Goal: Task Accomplishment & Management: Use online tool/utility

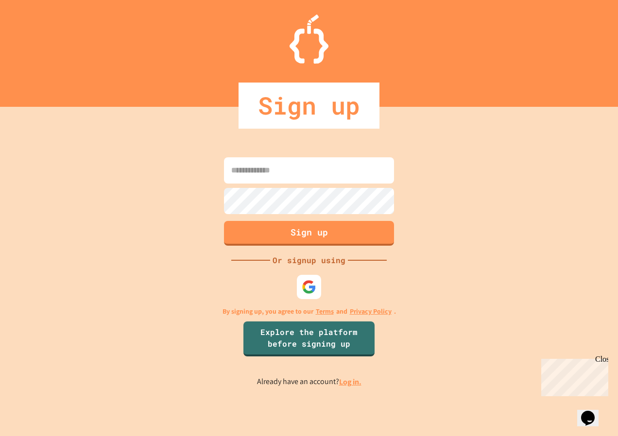
click at [315, 182] on input at bounding box center [309, 170] width 170 height 26
click at [302, 295] on img at bounding box center [309, 287] width 15 height 15
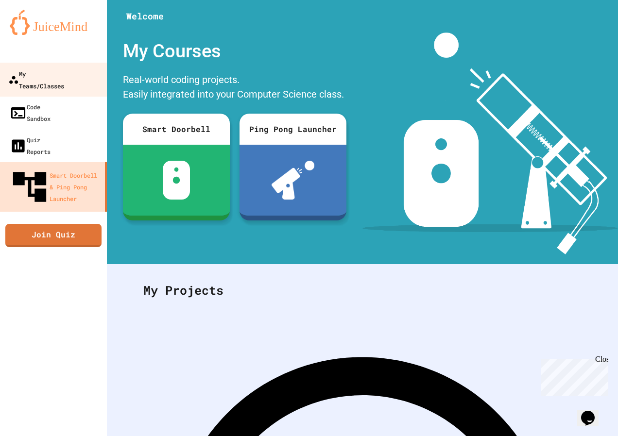
click at [57, 81] on link "My Teams/Classes" at bounding box center [54, 80] width 110 height 34
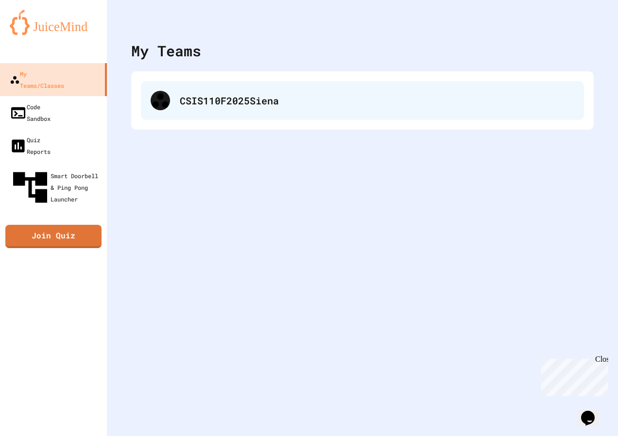
click at [207, 117] on div "CSIS110F2025Siena" at bounding box center [362, 100] width 443 height 39
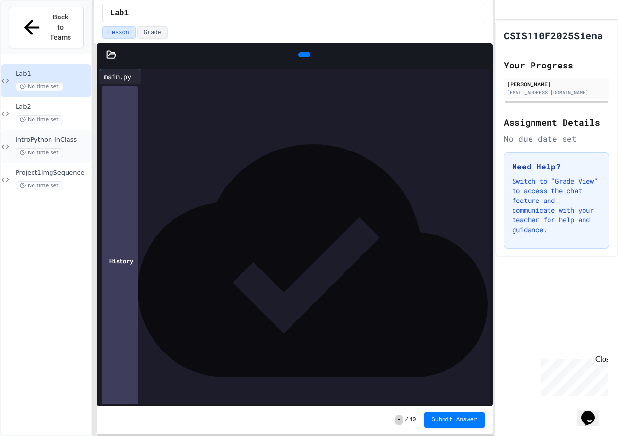
click at [78, 148] on div "No time set" at bounding box center [53, 152] width 74 height 9
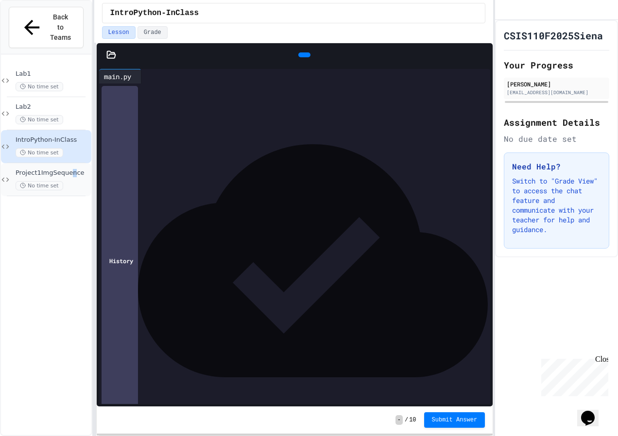
click at [72, 169] on span "Project1ImgSequence" at bounding box center [53, 173] width 74 height 8
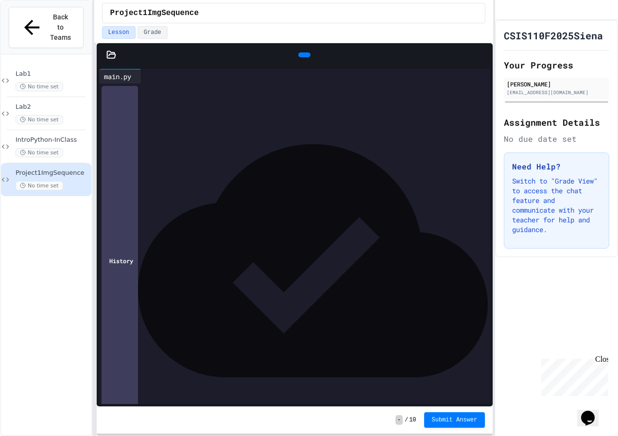
click at [483, 55] on icon at bounding box center [483, 55] width 0 height 0
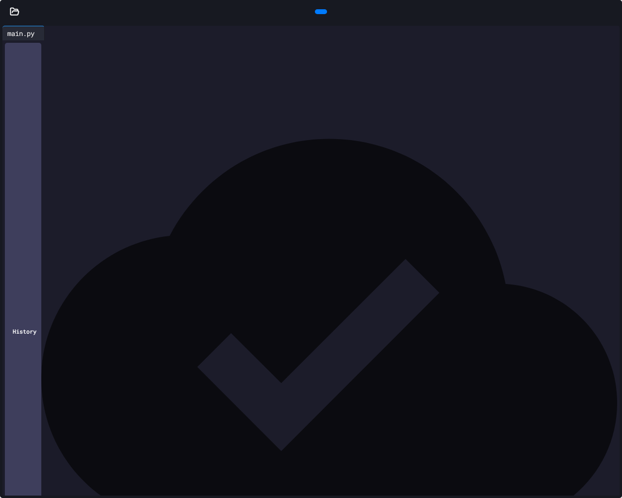
click at [12, 13] on icon at bounding box center [15, 11] width 8 height 7
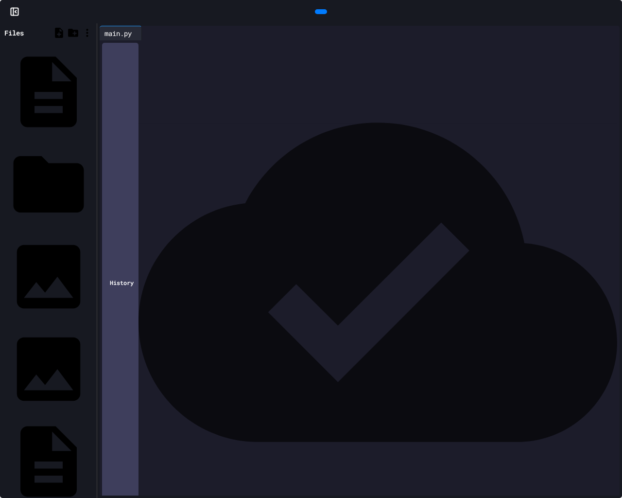
click at [216, 210] on div "**********" at bounding box center [368, 125] width 503 height 171
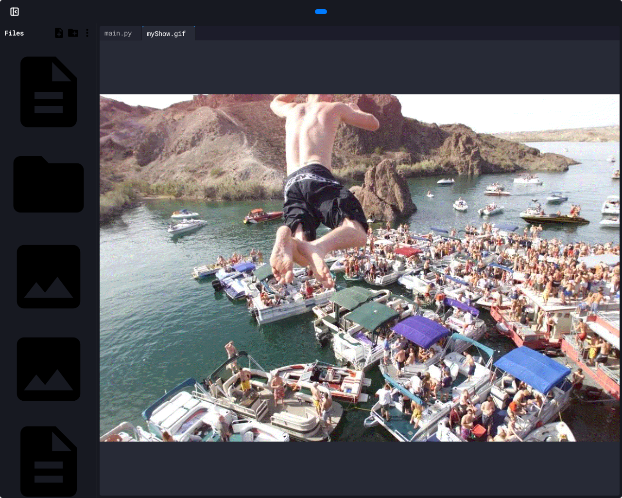
click at [324, 14] on icon at bounding box center [326, 17] width 5 height 7
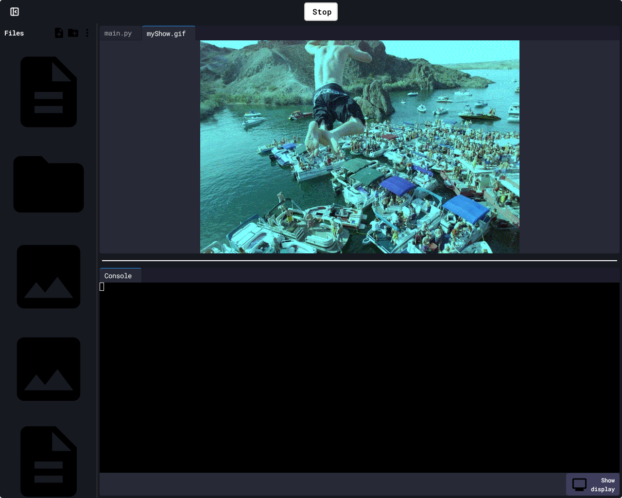
drag, startPoint x: 315, startPoint y: 5, endPoint x: 253, endPoint y: 27, distance: 65.3
click at [315, 5] on div "Stop" at bounding box center [321, 11] width 34 height 18
click at [140, 37] on div at bounding box center [139, 33] width 5 height 14
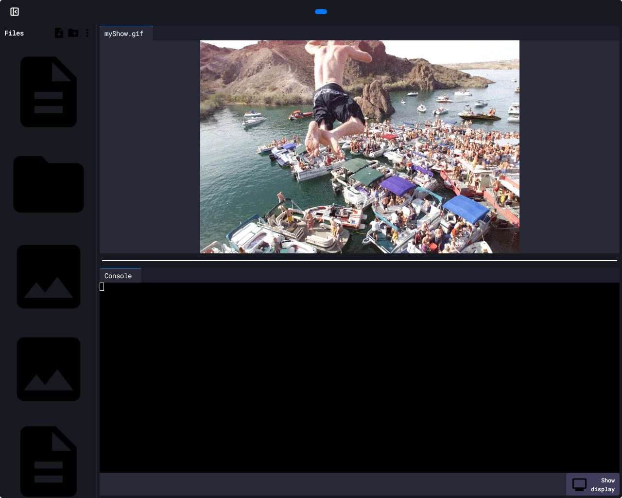
click at [583, 436] on div "Show display" at bounding box center [592, 484] width 53 height 22
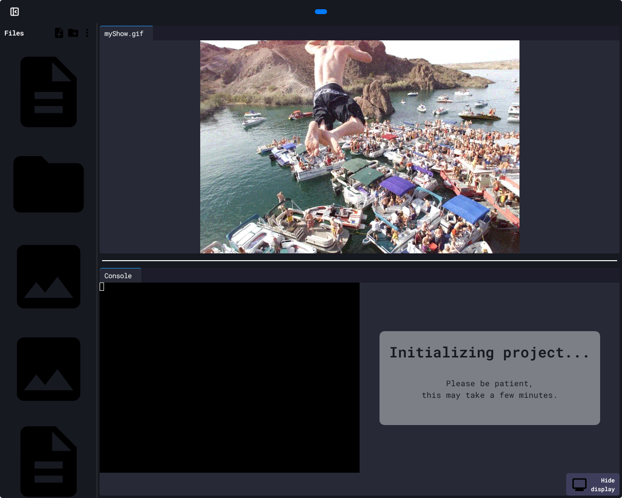
click at [570, 436] on div "Hide display" at bounding box center [592, 484] width 53 height 22
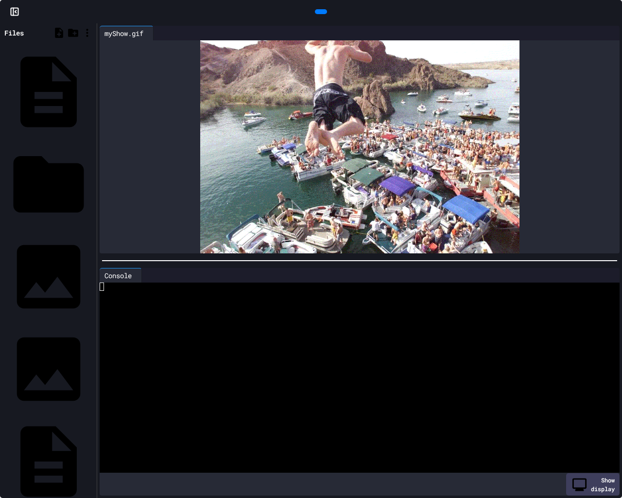
click at [613, 13] on icon at bounding box center [618, 18] width 10 height 10
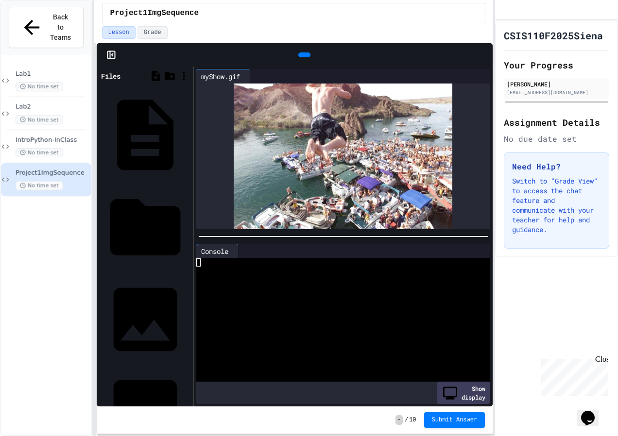
click at [115, 54] on rect at bounding box center [110, 55] width 7 height 7
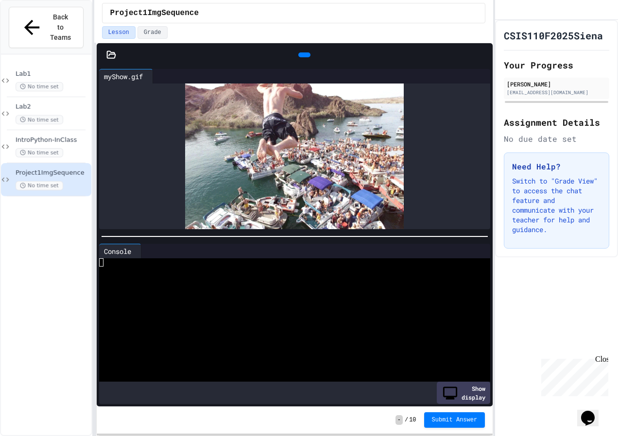
click at [115, 54] on icon at bounding box center [111, 54] width 8 height 7
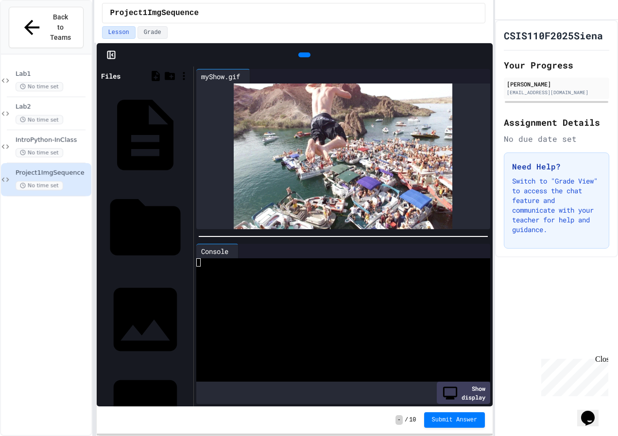
click at [473, 71] on div at bounding box center [365, 76] width 231 height 15
click at [479, 81] on icon at bounding box center [483, 82] width 8 height 2
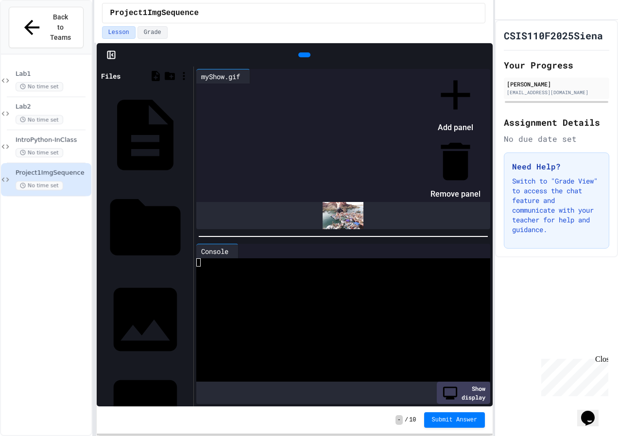
click at [466, 70] on div at bounding box center [451, 70] width 60 height 0
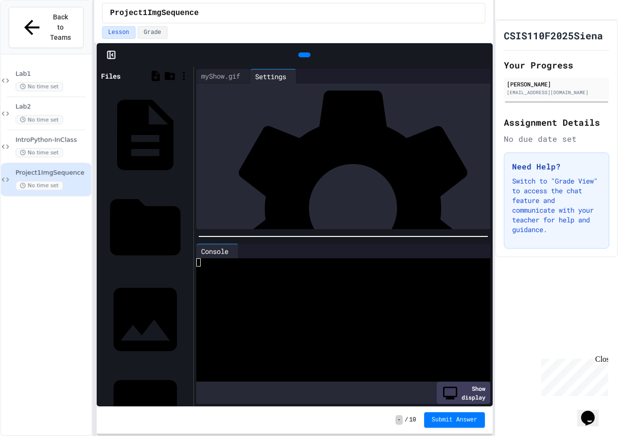
scroll to position [96, 0]
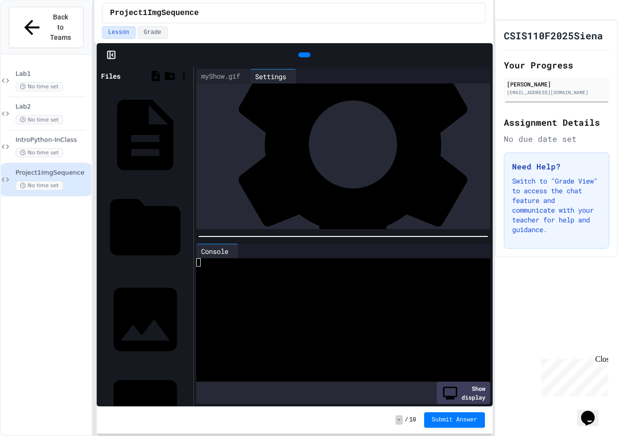
click at [232, 72] on div "myShow.gif" at bounding box center [220, 76] width 49 height 10
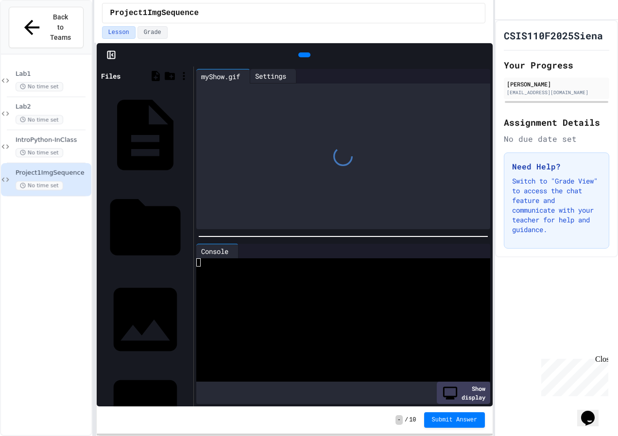
click at [279, 79] on div "Settings" at bounding box center [270, 76] width 41 height 10
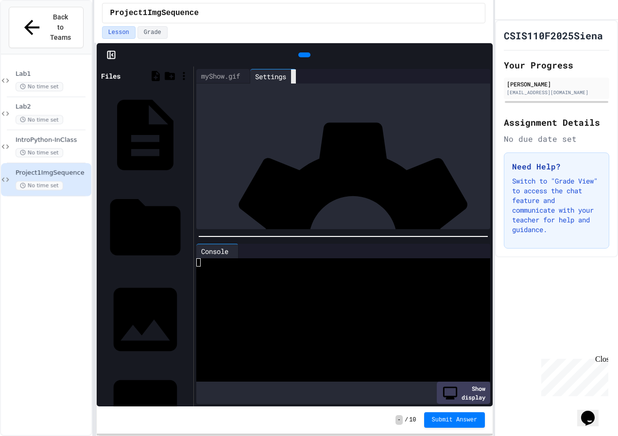
click at [303, 79] on icon at bounding box center [299, 82] width 7 height 7
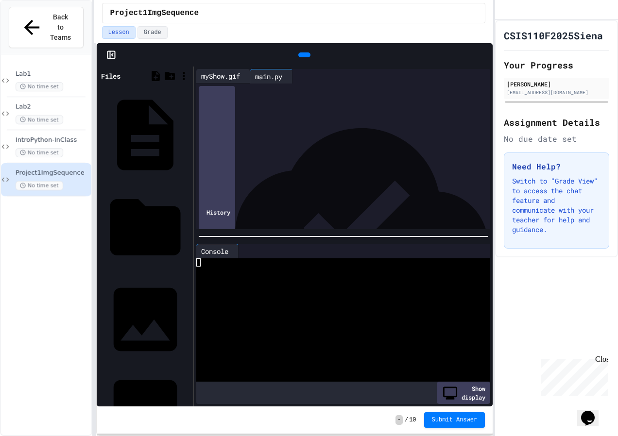
click at [220, 79] on div "myShow.gif" at bounding box center [220, 76] width 49 height 10
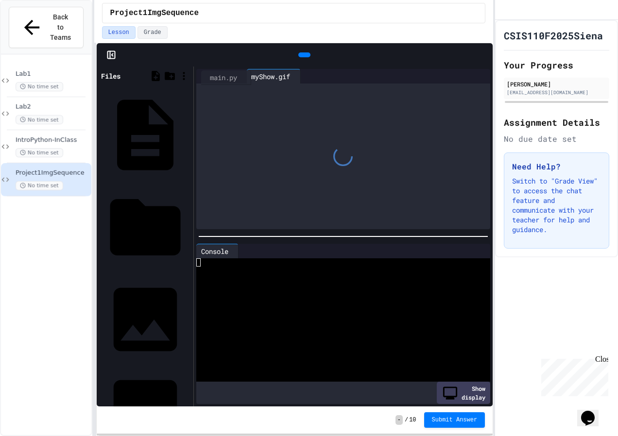
drag, startPoint x: 282, startPoint y: 75, endPoint x: 224, endPoint y: 77, distance: 58.3
click at [224, 77] on div "myShow.gif main.py" at bounding box center [271, 76] width 151 height 15
click at [219, 75] on div "myShow.gif" at bounding box center [220, 76] width 49 height 10
click at [278, 77] on div "main.py" at bounding box center [268, 76] width 37 height 10
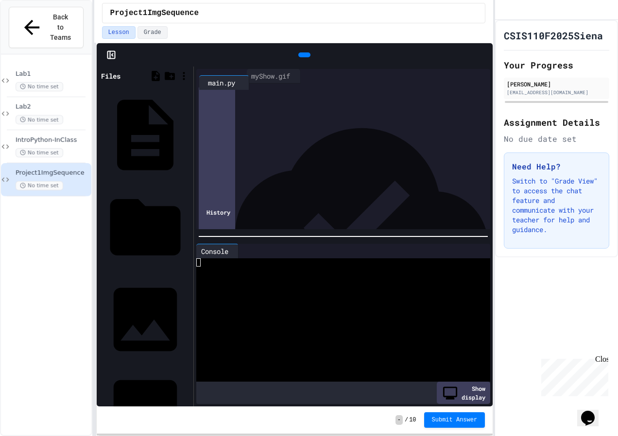
drag, startPoint x: 284, startPoint y: 73, endPoint x: 218, endPoint y: 81, distance: 66.1
click at [218, 81] on div "myShow.gif main.py" at bounding box center [271, 76] width 151 height 15
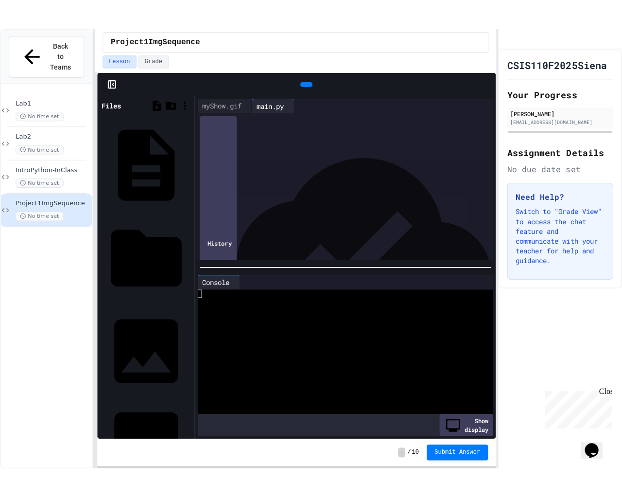
scroll to position [54, 0]
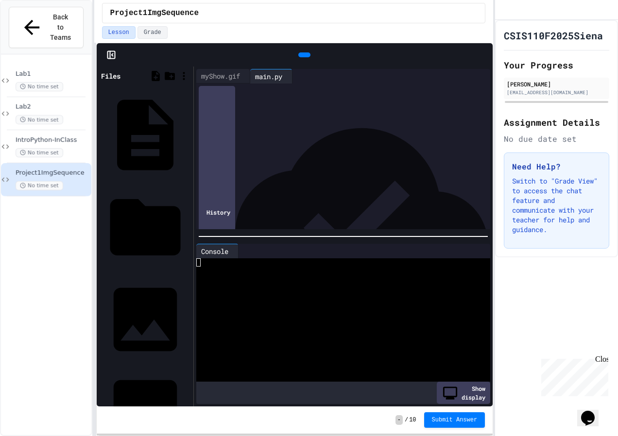
click at [483, 55] on icon at bounding box center [483, 55] width 0 height 0
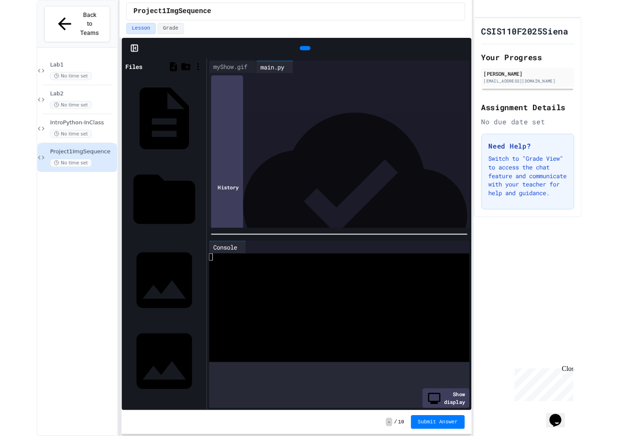
scroll to position [0, 0]
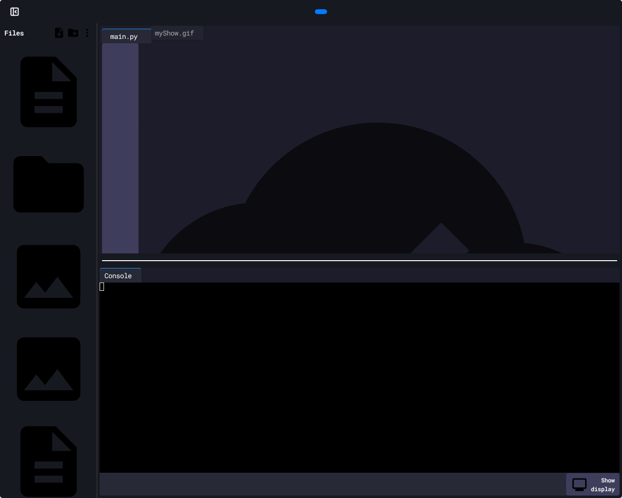
drag, startPoint x: 187, startPoint y: 30, endPoint x: 115, endPoint y: 33, distance: 71.5
click at [115, 33] on div "myShow.gif main.py" at bounding box center [175, 33] width 151 height 15
click at [320, 12] on icon at bounding box center [320, 12] width 0 height 0
click at [184, 30] on div "main.py" at bounding box center [172, 33] width 37 height 10
click at [136, 27] on div "myShow.gif" at bounding box center [127, 33] width 54 height 15
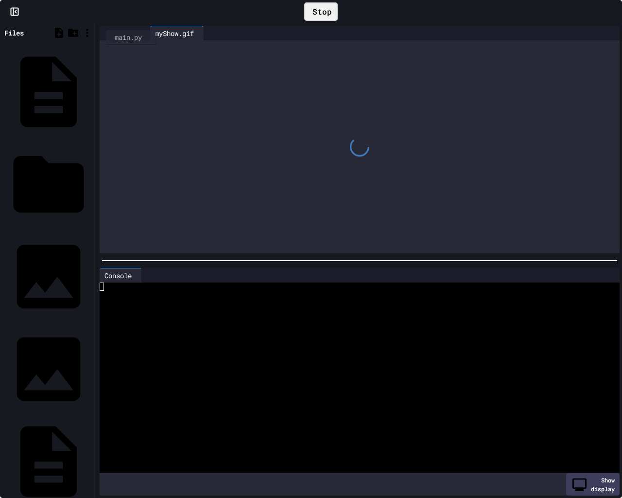
drag, startPoint x: 174, startPoint y: 30, endPoint x: 132, endPoint y: 32, distance: 41.9
click at [114, 34] on div "myShow.gif main.py" at bounding box center [175, 33] width 151 height 15
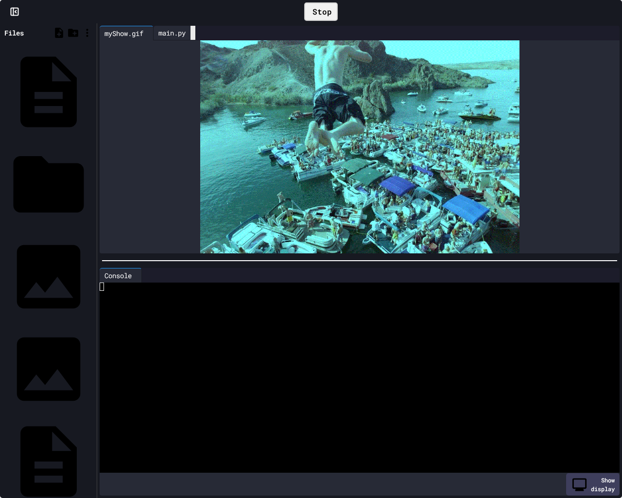
click at [202, 35] on icon at bounding box center [198, 38] width 7 height 7
click at [151, 34] on icon at bounding box center [151, 34] width 0 height 0
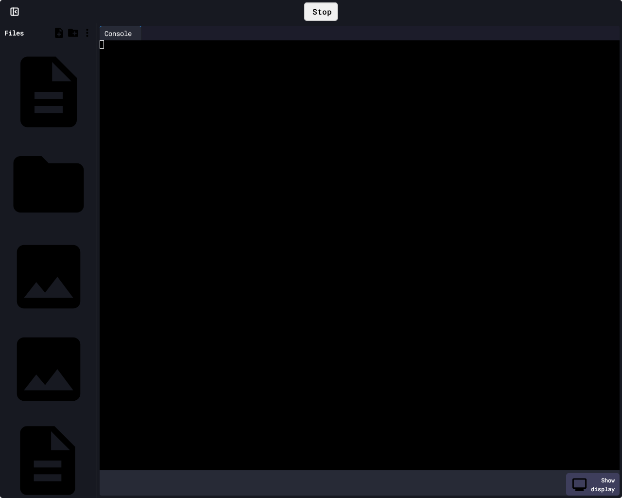
click at [91, 436] on div "main.py" at bounding box center [91, 460] width 0 height 10
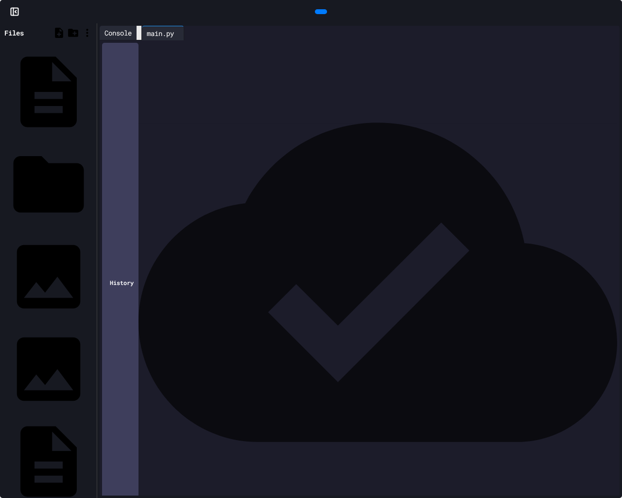
click at [139, 33] on icon at bounding box center [139, 33] width 0 height 0
click at [321, 10] on div at bounding box center [321, 11] width 12 height 5
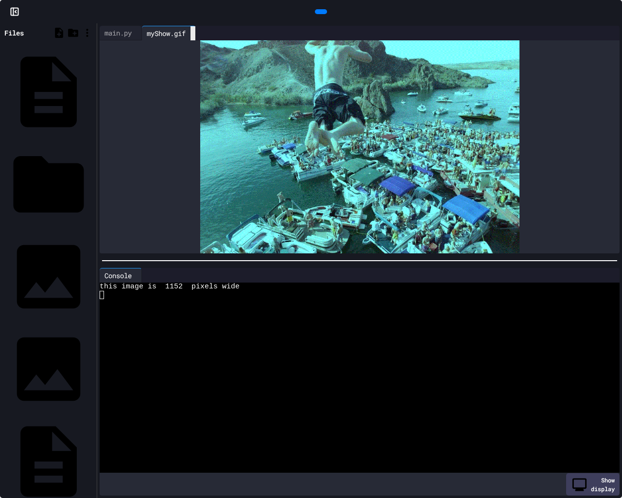
click at [195, 28] on div at bounding box center [193, 33] width 5 height 14
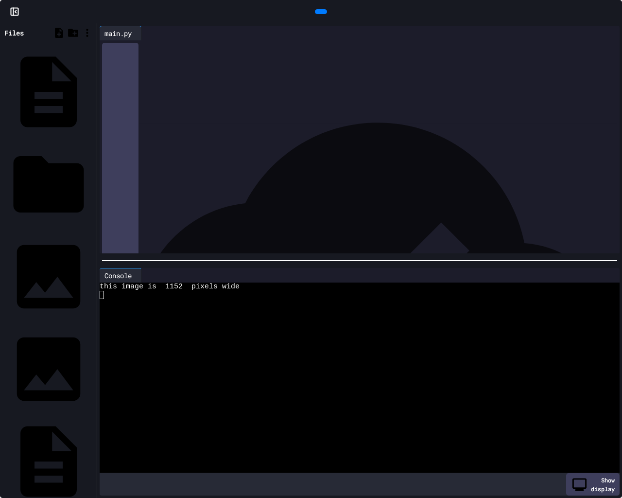
click at [612, 4] on div at bounding box center [617, 11] width 10 height 15
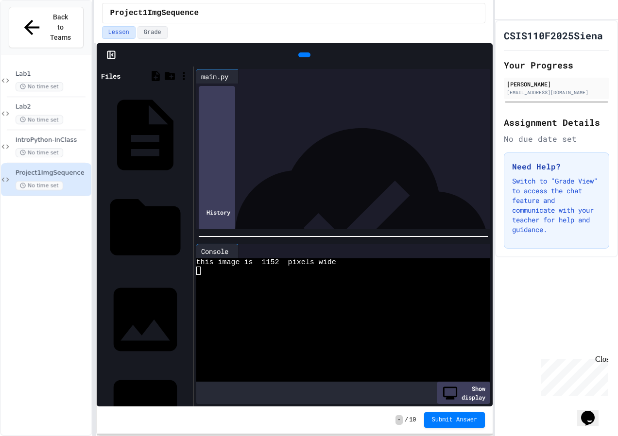
scroll to position [54, 0]
drag, startPoint x: 293, startPoint y: 180, endPoint x: 202, endPoint y: 84, distance: 132.0
click at [202, 84] on div "**********" at bounding box center [343, 84] width 295 height 0
click at [258, 159] on span "**********" at bounding box center [242, 155] width 40 height 7
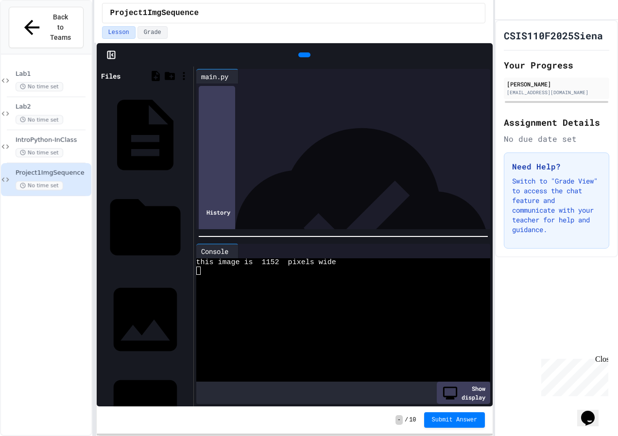
click at [300, 175] on div "***** * ***** ***** **** * ****** * ****** ***** *" at bounding box center [341, 176] width 256 height 10
click at [416, 159] on div "**********" at bounding box center [341, 156] width 256 height 10
click at [401, 183] on div at bounding box center [351, 185] width 277 height 10
click at [403, 174] on div "**********" at bounding box center [341, 176] width 256 height 10
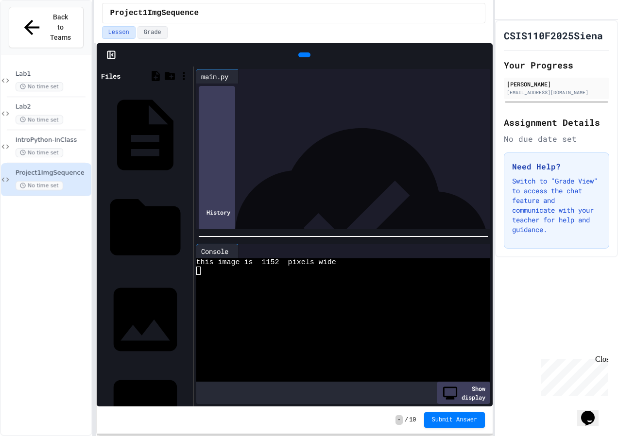
drag, startPoint x: 280, startPoint y: 189, endPoint x: 218, endPoint y: 85, distance: 121.9
click at [218, 85] on div "**********" at bounding box center [351, 169] width 277 height 171
click at [254, 157] on span "**********" at bounding box center [259, 158] width 28 height 7
click at [278, 180] on div "**********" at bounding box center [341, 183] width 256 height 10
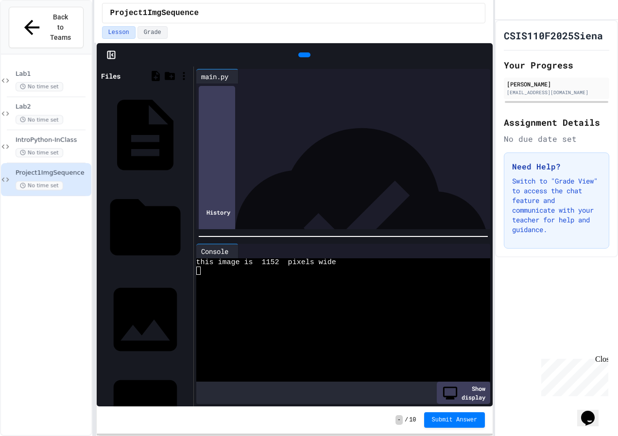
drag, startPoint x: 144, startPoint y: 236, endPoint x: 121, endPoint y: 228, distance: 25.2
drag, startPoint x: 124, startPoint y: 229, endPoint x: 137, endPoint y: 70, distance: 160.5
click at [137, 70] on div "Files" at bounding box center [145, 76] width 92 height 14
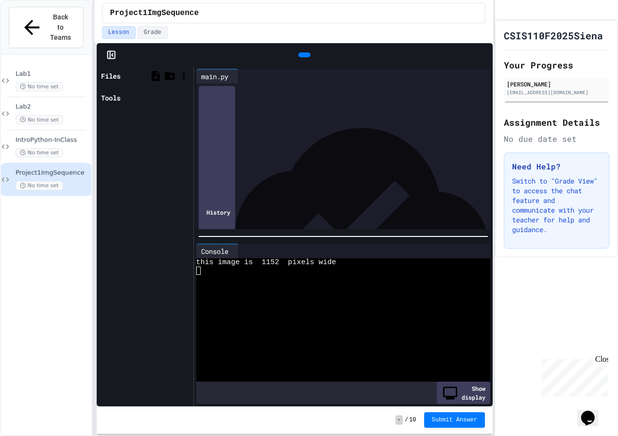
click at [137, 70] on div "Files" at bounding box center [145, 76] width 92 height 14
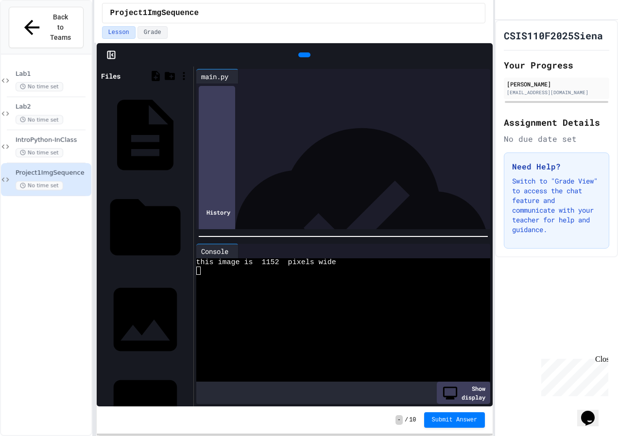
drag, startPoint x: 132, startPoint y: 227, endPoint x: 111, endPoint y: 233, distance: 22.2
click at [111, 233] on div "Files JES.py __pycache__ bigben.jpg havasu.jpeg main.py myShow.gif slide01.jpg …" at bounding box center [145, 237] width 97 height 340
click at [158, 76] on icon at bounding box center [156, 76] width 8 height 10
click at [174, 75] on icon at bounding box center [170, 76] width 12 height 12
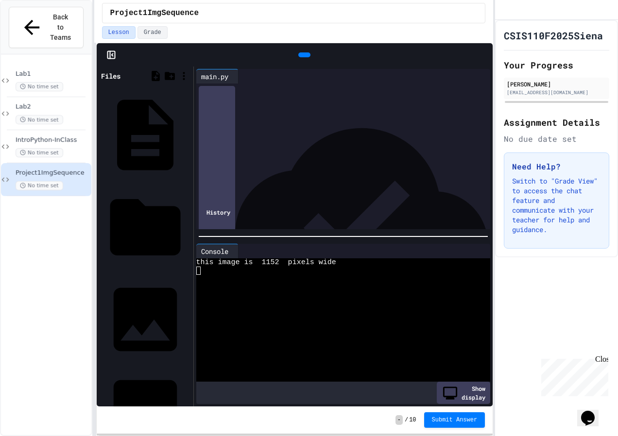
click at [161, 82] on div at bounding box center [170, 76] width 42 height 14
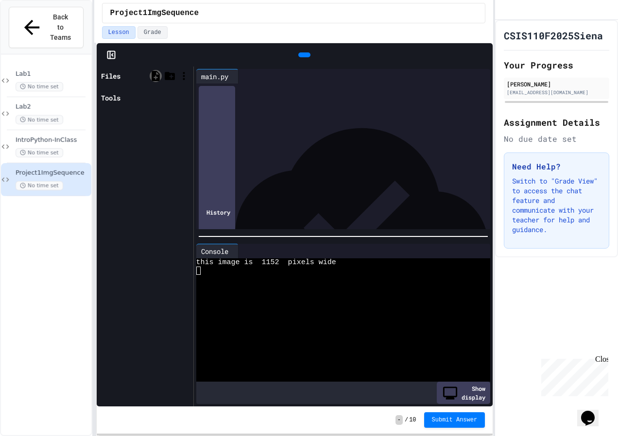
click at [159, 76] on icon at bounding box center [156, 76] width 12 height 12
click at [121, 74] on div "Files" at bounding box center [110, 76] width 19 height 10
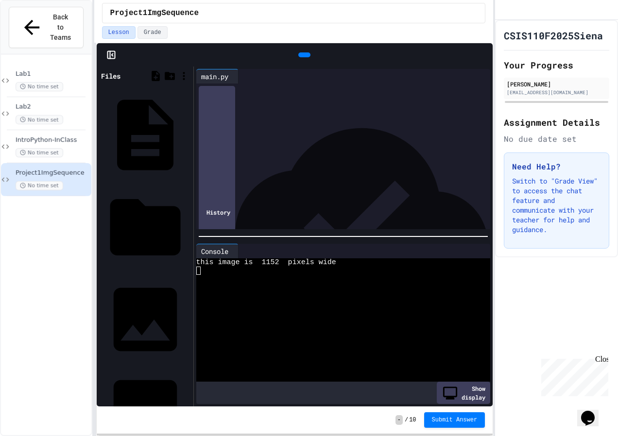
click at [243, 76] on icon at bounding box center [243, 76] width 0 height 0
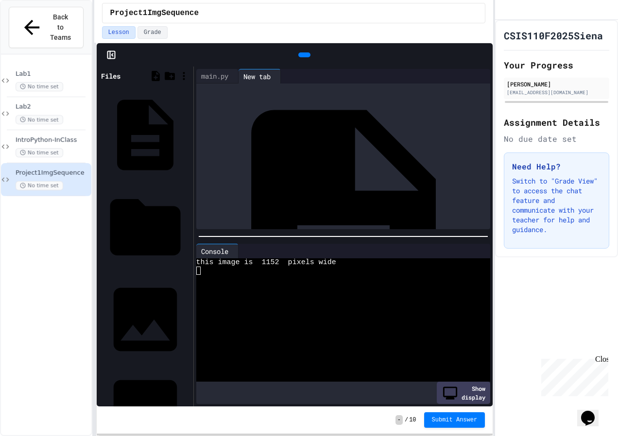
scroll to position [0, 0]
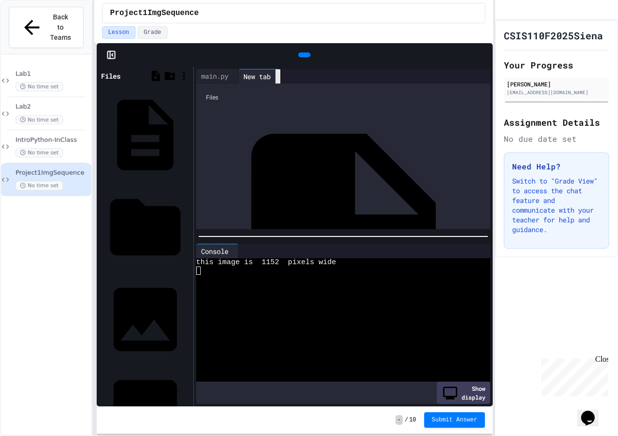
click at [287, 79] on icon at bounding box center [283, 82] width 7 height 7
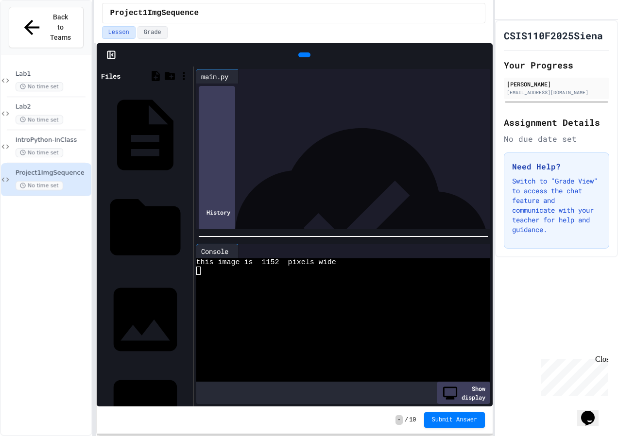
drag, startPoint x: 126, startPoint y: 230, endPoint x: 101, endPoint y: 307, distance: 80.5
click at [101, 307] on div "Files JES.py __pycache__ bigben.jpg havasu.jpeg main.py myShow.gif slide01.jpg …" at bounding box center [145, 237] width 97 height 340
click at [483, 62] on div at bounding box center [488, 55] width 10 height 15
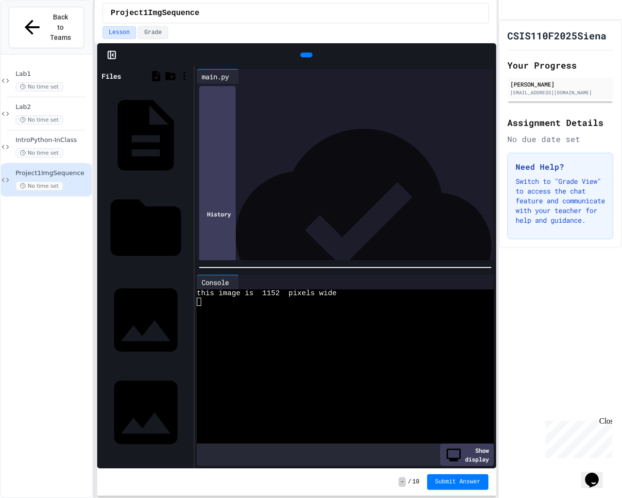
click at [149, 69] on div at bounding box center [170, 76] width 42 height 14
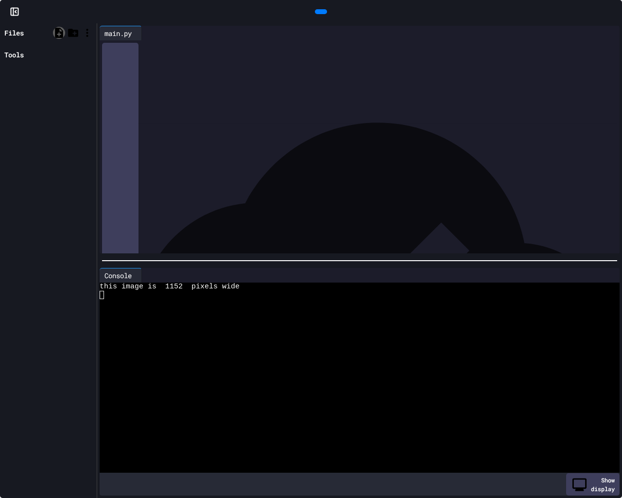
click at [57, 36] on icon at bounding box center [59, 33] width 8 height 10
click at [41, 39] on div "Files" at bounding box center [48, 33] width 92 height 14
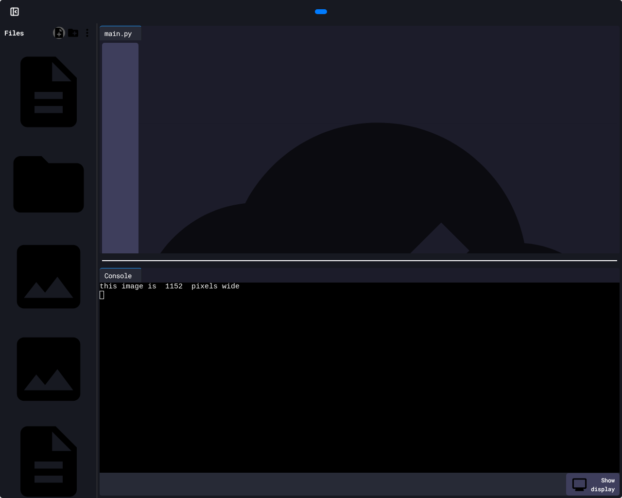
click at [57, 37] on icon at bounding box center [59, 33] width 12 height 12
click at [71, 35] on icon at bounding box center [73, 33] width 10 height 8
drag, startPoint x: 8, startPoint y: 190, endPoint x: 11, endPoint y: 200, distance: 11.0
click at [56, 19] on div at bounding box center [320, 11] width 583 height 15
click at [58, 29] on icon at bounding box center [59, 33] width 8 height 10
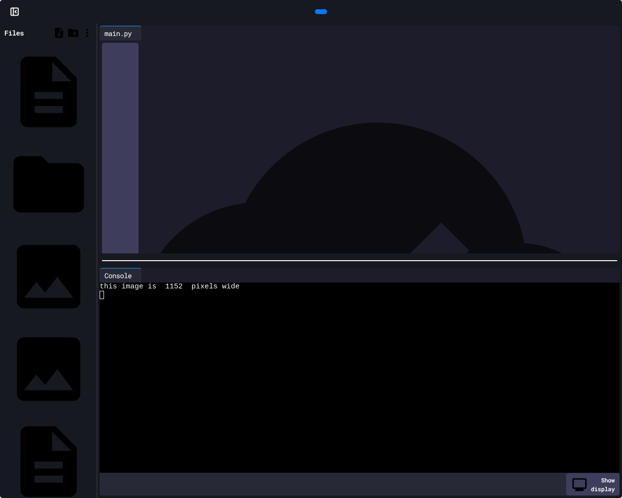
click at [55, 29] on icon at bounding box center [59, 33] width 12 height 12
click at [83, 32] on div at bounding box center [87, 33] width 12 height 12
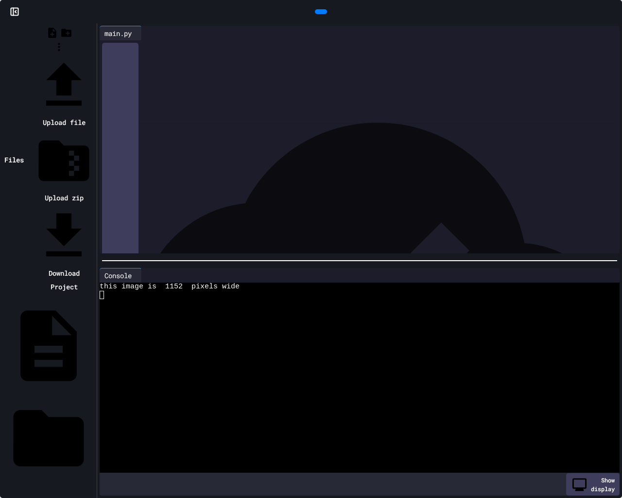
drag, startPoint x: 104, startPoint y: 53, endPoint x: 103, endPoint y: 17, distance: 36.0
click at [94, 55] on div at bounding box center [64, 85] width 61 height 61
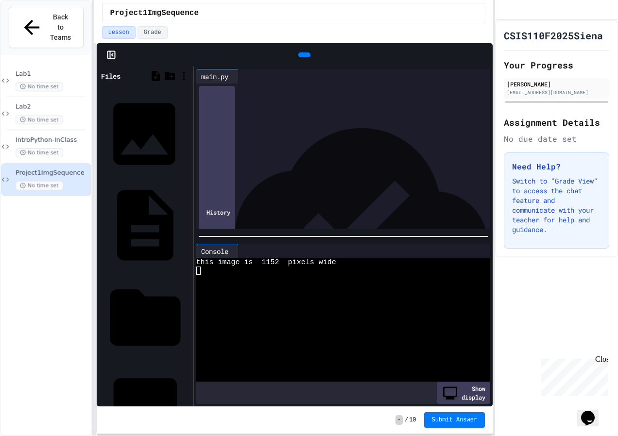
click at [188, 129] on div "5e6f96a4583aed92f4dc476d4d605628-2024-surf-jfbrossier-vso-714x494-350x350 (1).j…" at bounding box center [188, 134] width 0 height 10
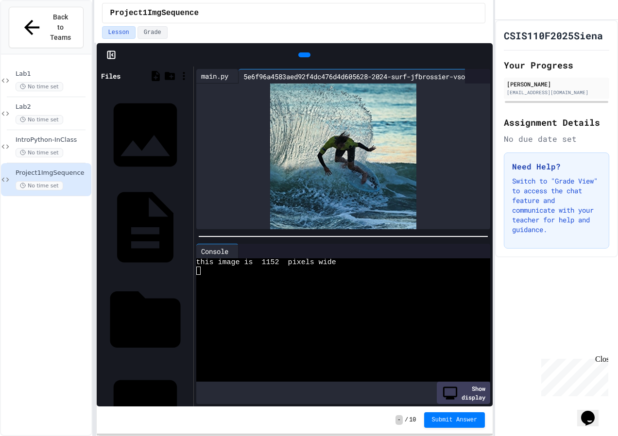
click at [218, 71] on div "main.py" at bounding box center [214, 76] width 37 height 10
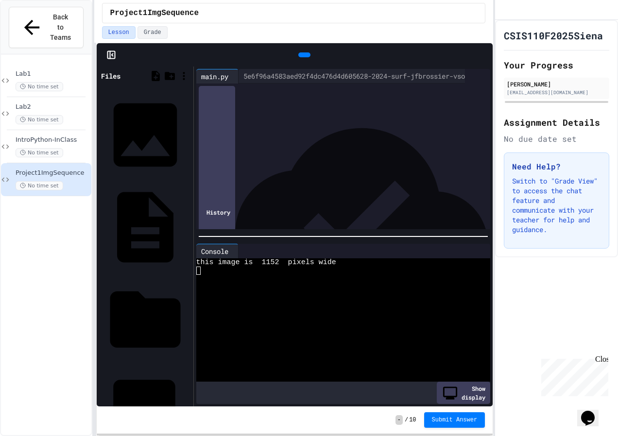
click at [136, 366] on div "bigben.jpg" at bounding box center [145, 411] width 92 height 90
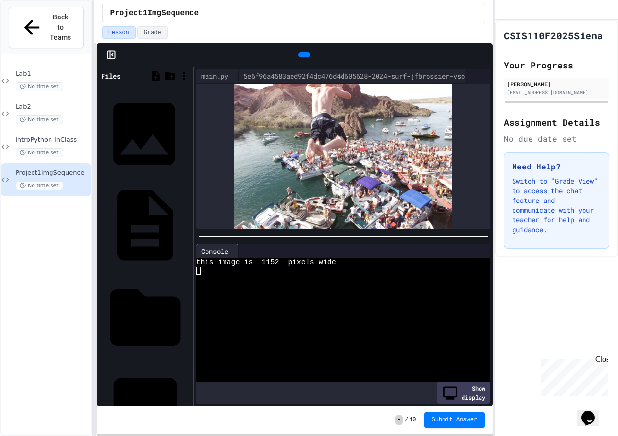
click at [128, 92] on div "5e6f96a4583aed92f4dc476d4d605628-2024-surf-jfbrossier-vso-714x494-350x350 (1).j…" at bounding box center [145, 134] width 92 height 90
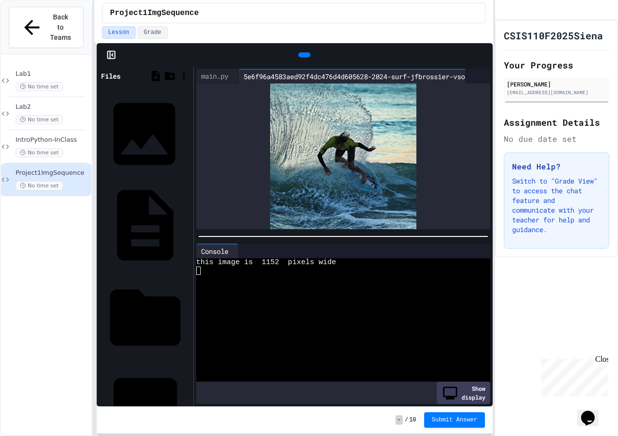
click at [189, 134] on icon at bounding box center [189, 134] width 0 height 0
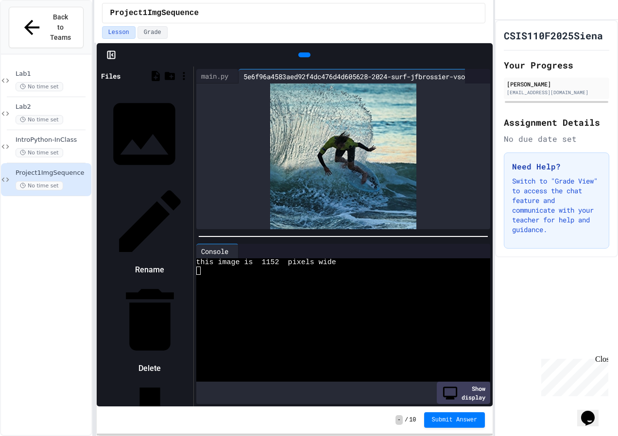
click at [191, 180] on div at bounding box center [150, 221] width 82 height 82
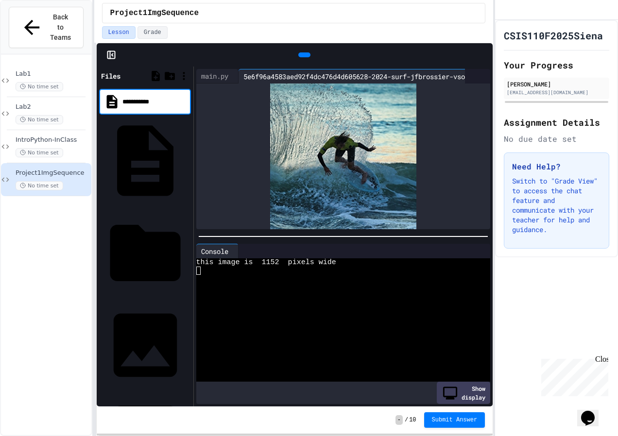
type input "**********"
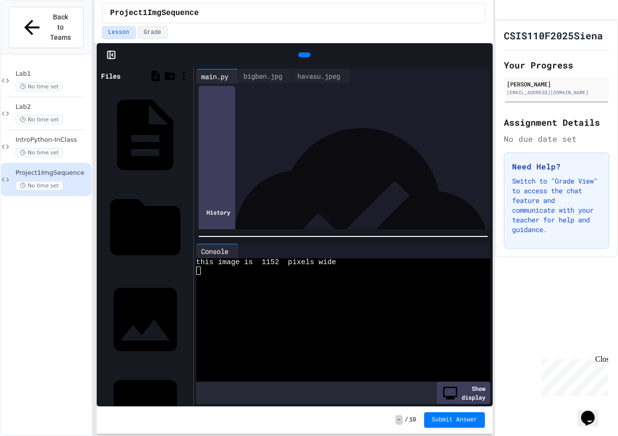
scroll to position [54, 0]
click at [286, 80] on div "bigben.jpg" at bounding box center [263, 76] width 49 height 10
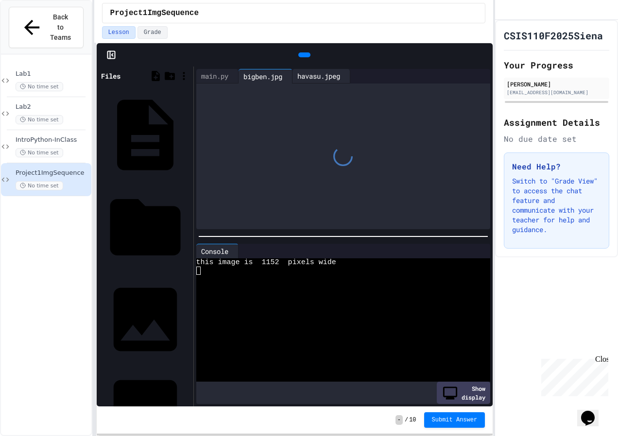
click at [344, 79] on div "havasu.jpeg" at bounding box center [319, 76] width 52 height 10
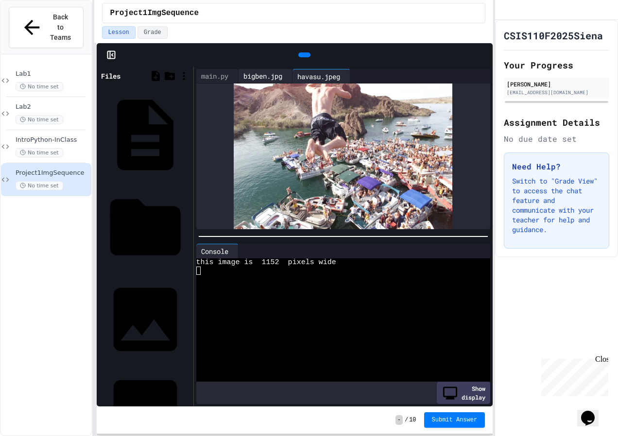
click at [263, 75] on div "bigben.jpg" at bounding box center [263, 76] width 49 height 10
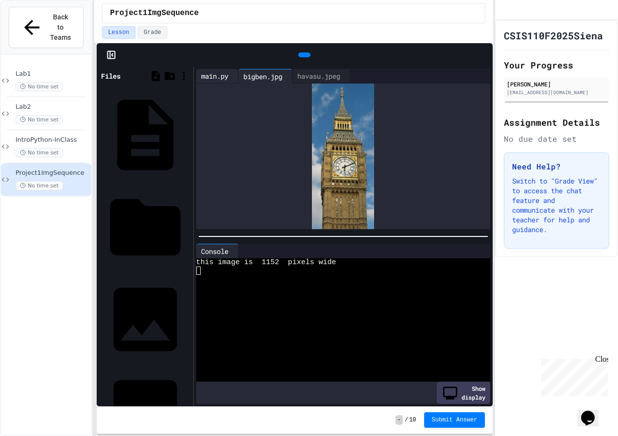
click at [206, 72] on div "main.py" at bounding box center [214, 76] width 37 height 10
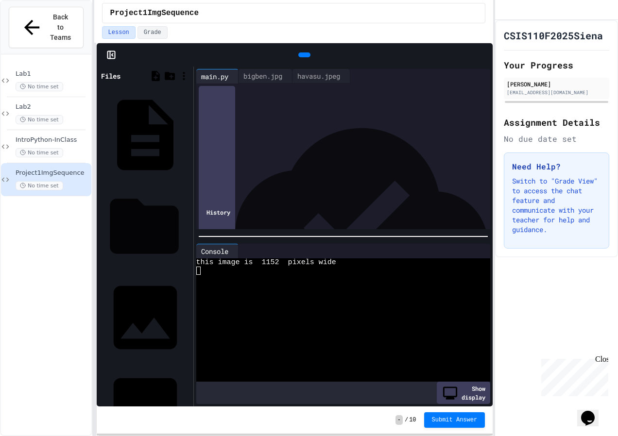
click at [188, 222] on div "__pycache__" at bounding box center [188, 227] width 0 height 10
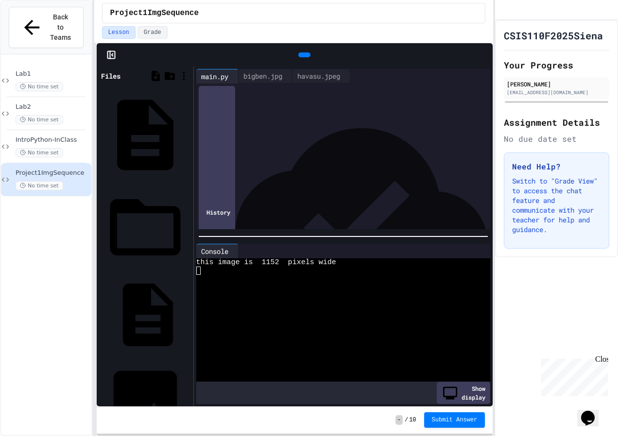
click at [188, 311] on div "JES.cpython-310.pyc" at bounding box center [188, 316] width 0 height 10
click at [188, 399] on div "bigben.jpg" at bounding box center [188, 404] width 0 height 10
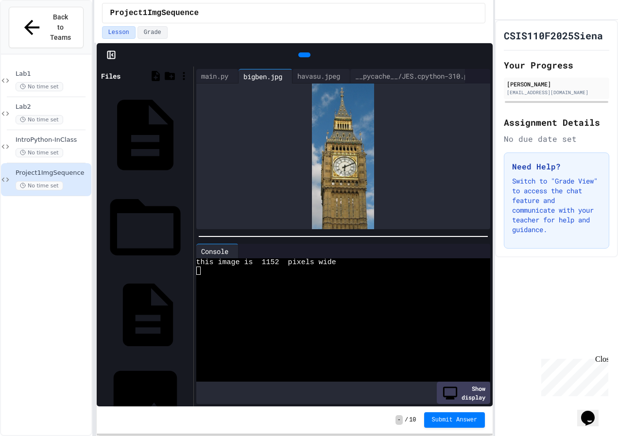
click at [188, 311] on div "JES.cpython-310.pyc" at bounding box center [188, 316] width 0 height 10
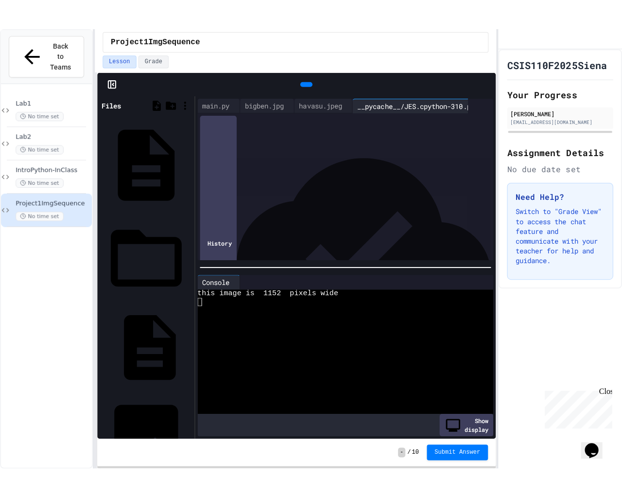
scroll to position [729, 0]
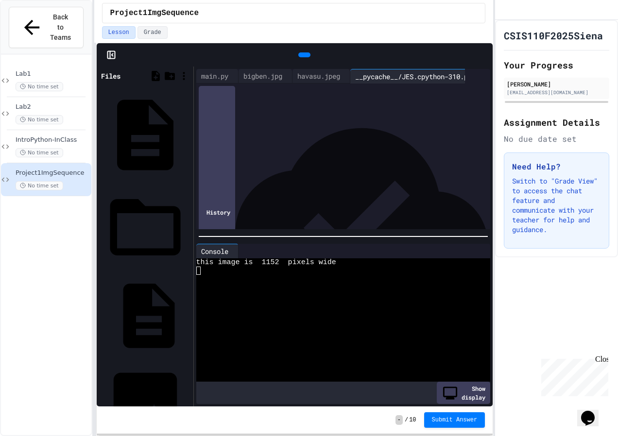
drag, startPoint x: 477, startPoint y: 57, endPoint x: 474, endPoint y: 99, distance: 41.9
click at [483, 55] on icon at bounding box center [483, 55] width 0 height 0
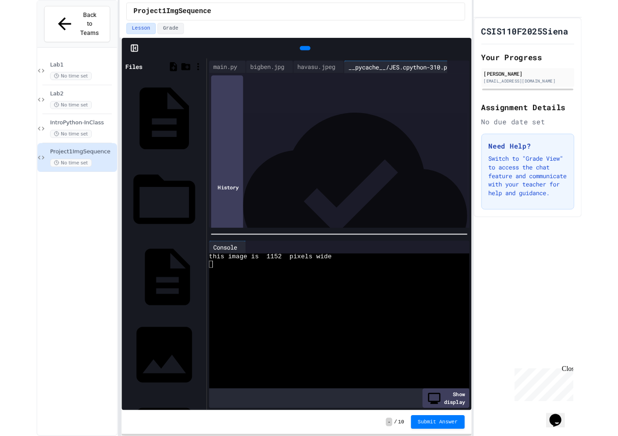
scroll to position [0, 0]
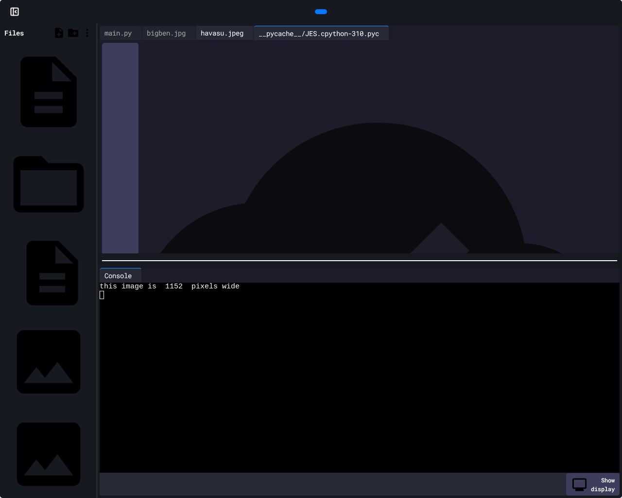
click at [238, 39] on div "havasu.jpeg" at bounding box center [225, 33] width 58 height 15
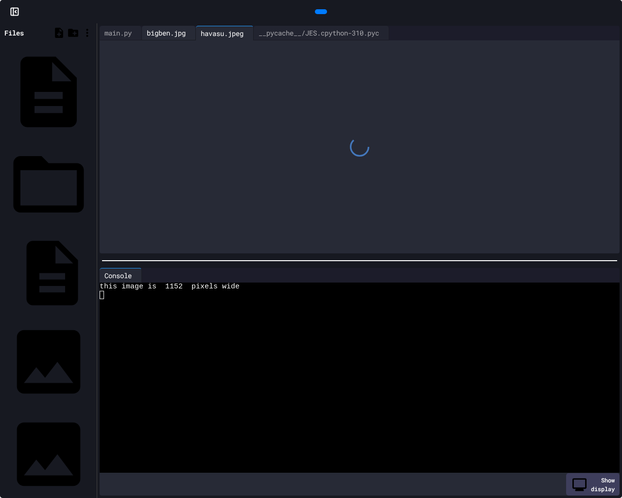
click at [174, 28] on div "bigben.jpg" at bounding box center [166, 33] width 49 height 10
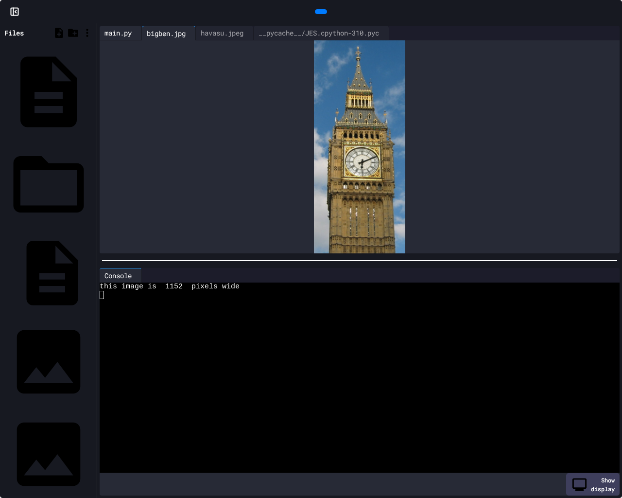
click at [120, 28] on div "main.py" at bounding box center [118, 33] width 37 height 10
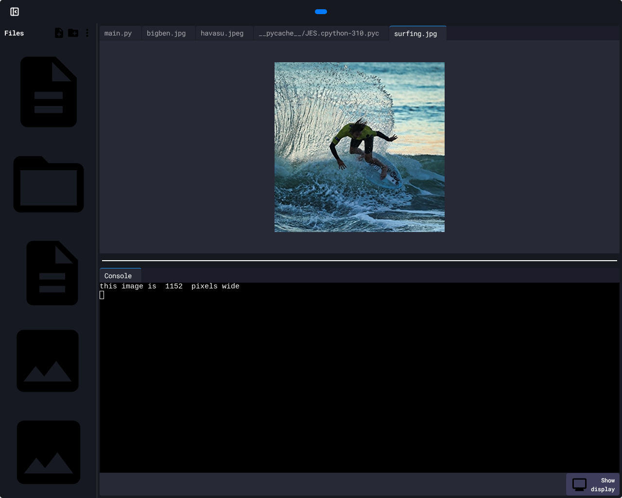
click at [91, 356] on div "bigben.jpg" at bounding box center [91, 361] width 0 height 10
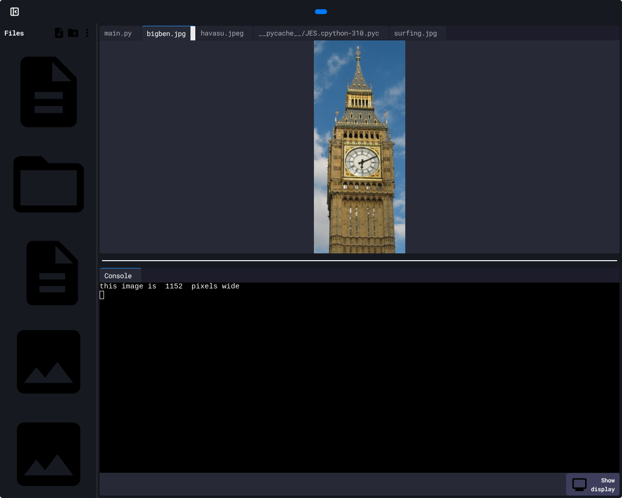
click at [193, 34] on icon at bounding box center [193, 34] width 0 height 0
click at [197, 34] on icon at bounding box center [197, 34] width 0 height 0
click at [208, 35] on div "__pycache__/JES.cpython-310.pyc" at bounding box center [207, 33] width 130 height 10
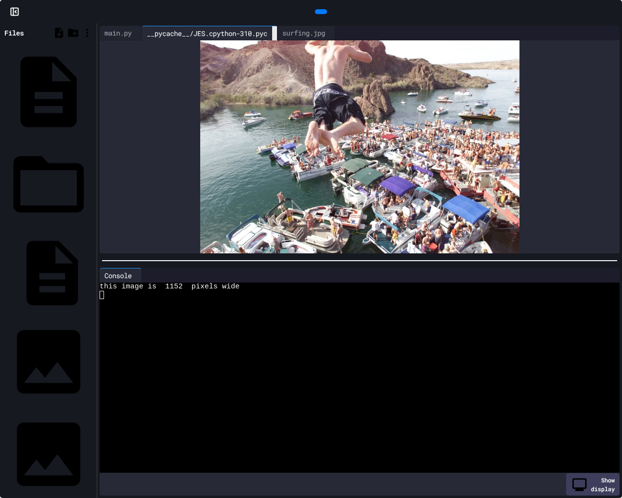
click at [277, 38] on div at bounding box center [274, 33] width 5 height 14
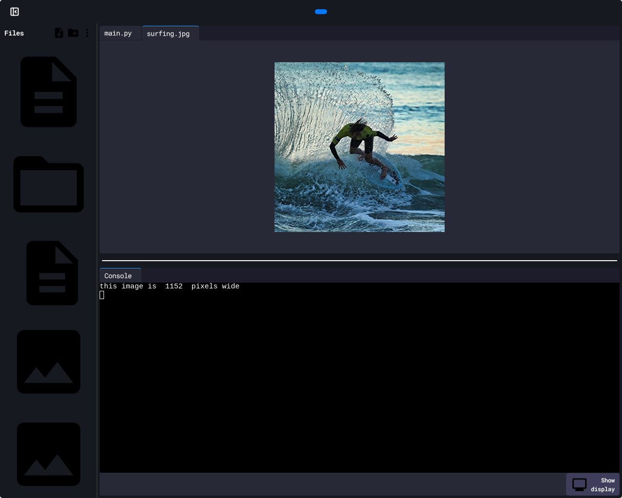
click at [126, 32] on div "main.py" at bounding box center [118, 33] width 37 height 10
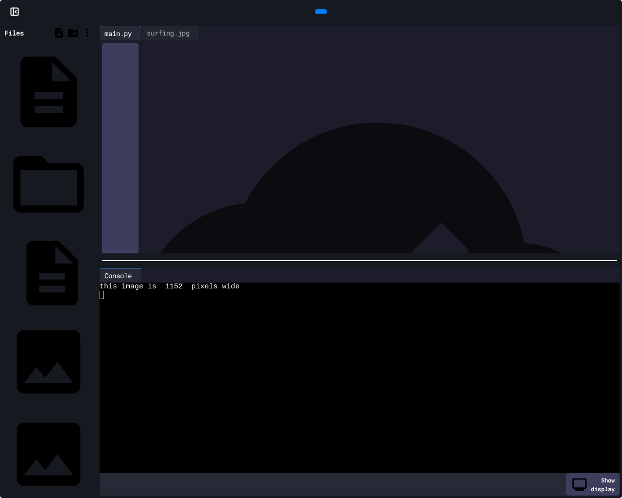
click at [212, 115] on span "**********" at bounding box center [196, 115] width 33 height 7
click at [320, 12] on icon at bounding box center [320, 12] width 0 height 0
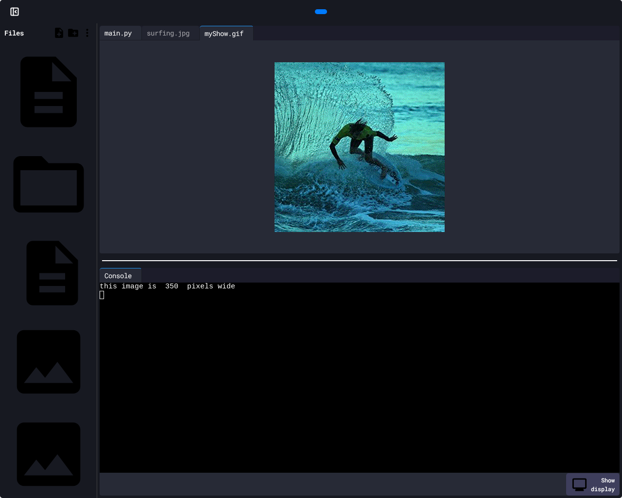
click at [125, 33] on div "main.py" at bounding box center [118, 33] width 37 height 10
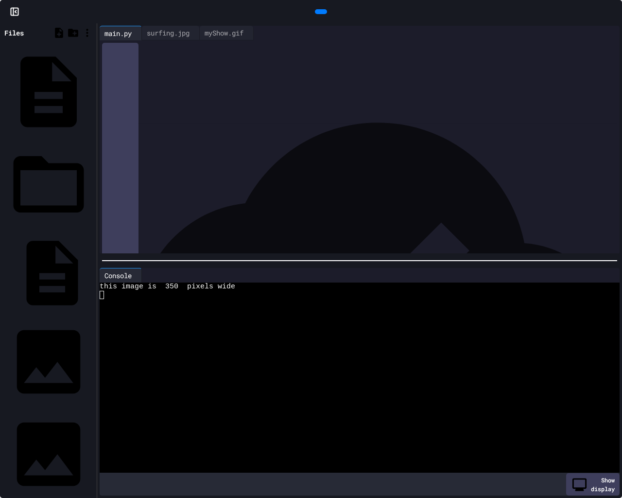
drag, startPoint x: 246, startPoint y: 116, endPoint x: 207, endPoint y: 118, distance: 39.4
click at [207, 118] on span "**********" at bounding box center [196, 115] width 33 height 7
click at [264, 113] on div "**********" at bounding box center [361, 116] width 489 height 10
drag, startPoint x: 244, startPoint y: 116, endPoint x: 206, endPoint y: 119, distance: 38.6
click at [206, 119] on span "**********" at bounding box center [196, 115] width 33 height 7
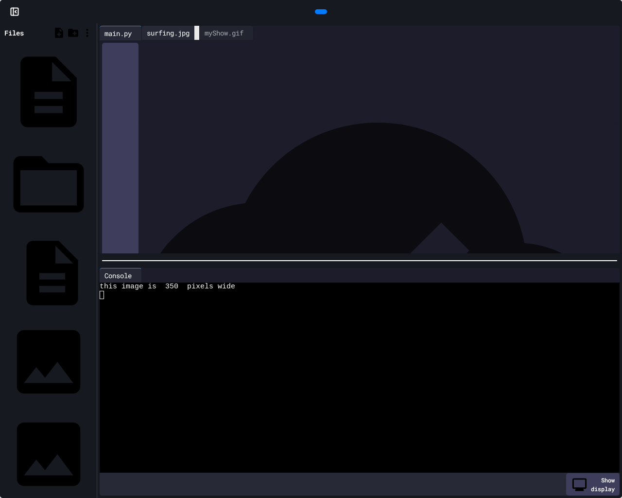
click at [197, 33] on icon at bounding box center [197, 33] width 0 height 0
click at [300, 124] on div "**********" at bounding box center [361, 126] width 489 height 10
click at [91, 436] on div "havasu.jpeg" at bounding box center [91, 453] width 0 height 10
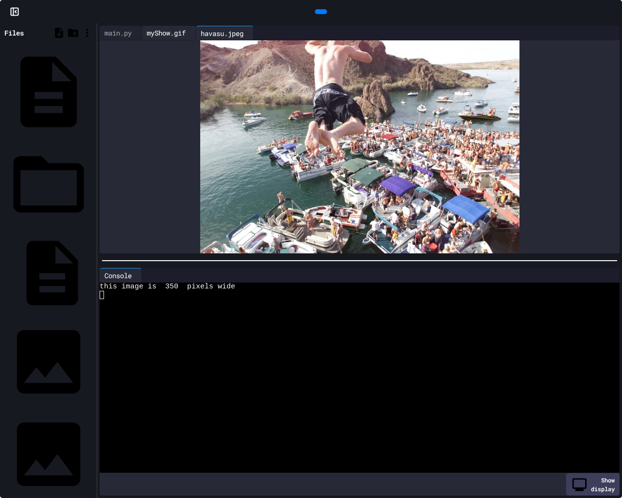
click at [170, 32] on div "myShow.gif" at bounding box center [166, 33] width 49 height 10
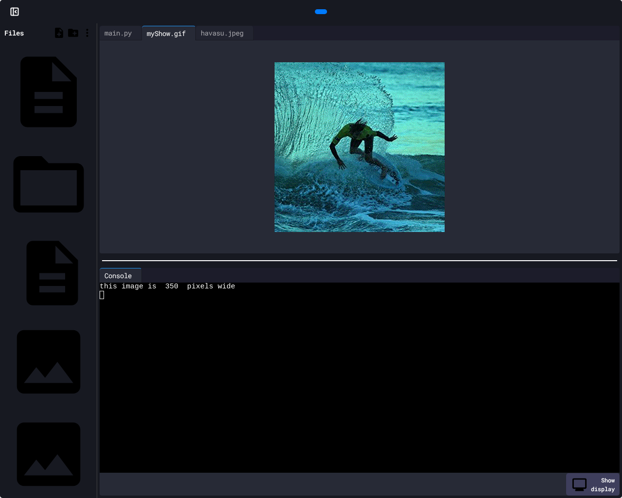
click at [325, 14] on div at bounding box center [321, 11] width 12 height 5
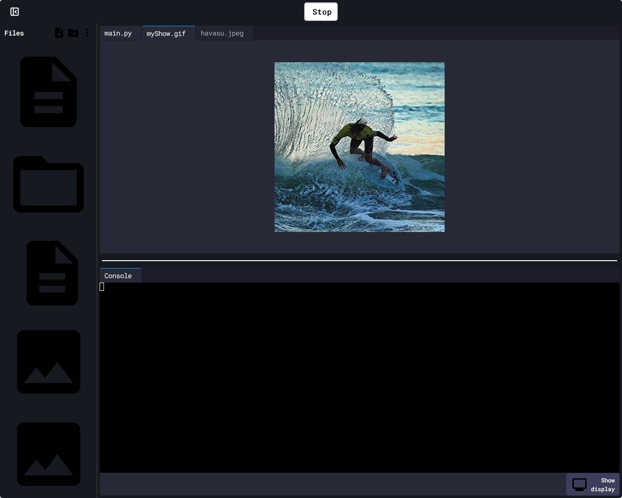
click at [122, 30] on div "main.py" at bounding box center [118, 33] width 37 height 10
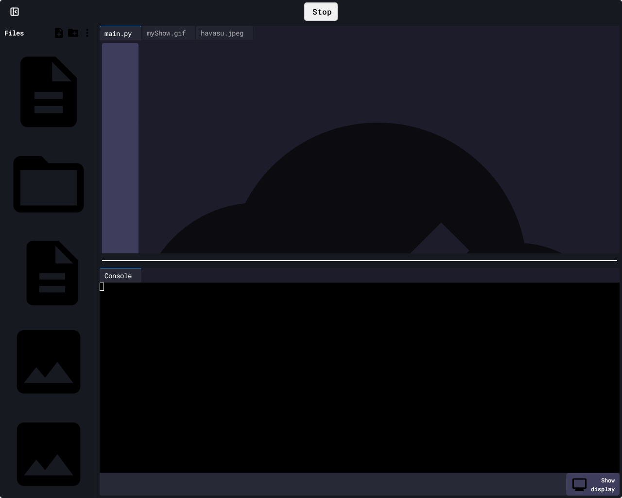
click at [322, 15] on div "Stop" at bounding box center [321, 11] width 34 height 18
click at [322, 14] on div at bounding box center [321, 11] width 12 height 5
drag, startPoint x: 322, startPoint y: 15, endPoint x: 305, endPoint y: 6, distance: 19.6
click at [310, 12] on icon at bounding box center [310, 12] width 0 height 0
click at [315, 9] on div at bounding box center [321, 11] width 12 height 5
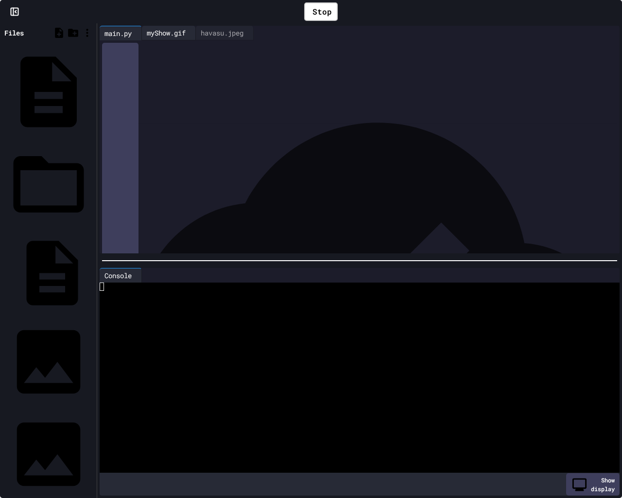
click at [172, 27] on div "myShow.gif" at bounding box center [169, 33] width 54 height 15
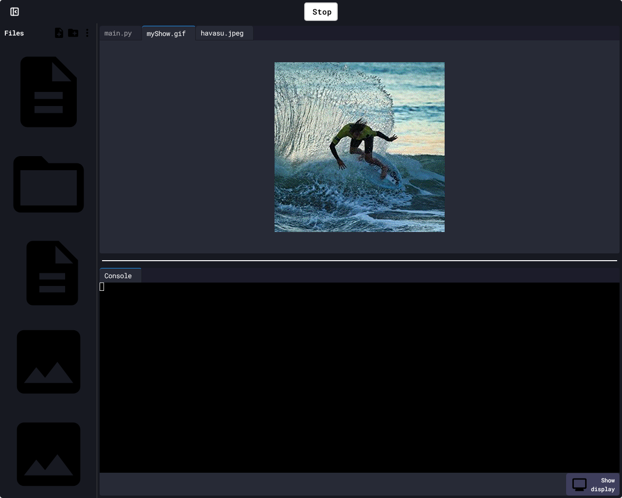
click at [242, 34] on div "havasu.jpeg" at bounding box center [222, 33] width 52 height 10
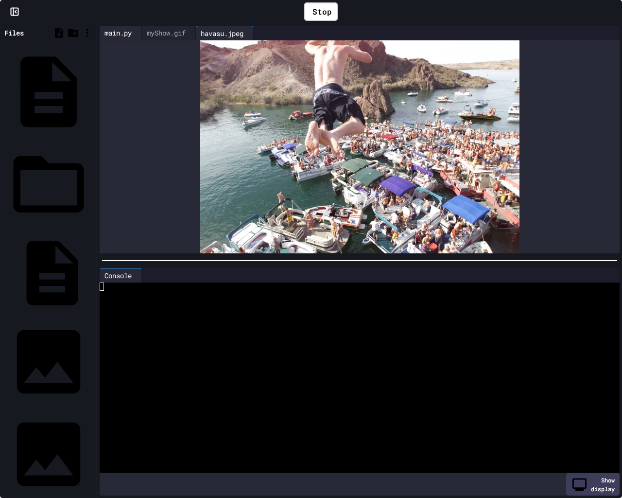
click at [129, 28] on div "main.py" at bounding box center [118, 33] width 37 height 10
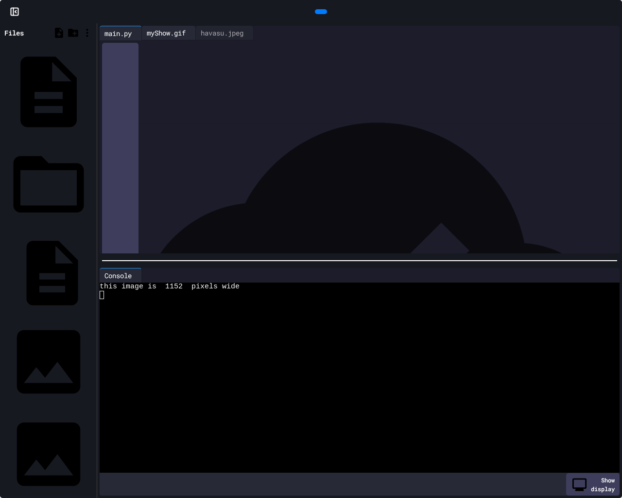
click at [175, 32] on div "myShow.gif" at bounding box center [166, 33] width 49 height 10
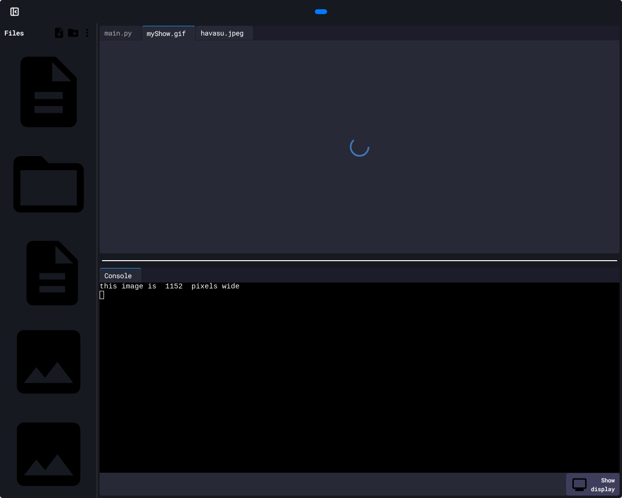
click at [242, 33] on div "havasu.jpeg" at bounding box center [222, 33] width 52 height 10
click at [116, 28] on div "main.py" at bounding box center [118, 33] width 37 height 10
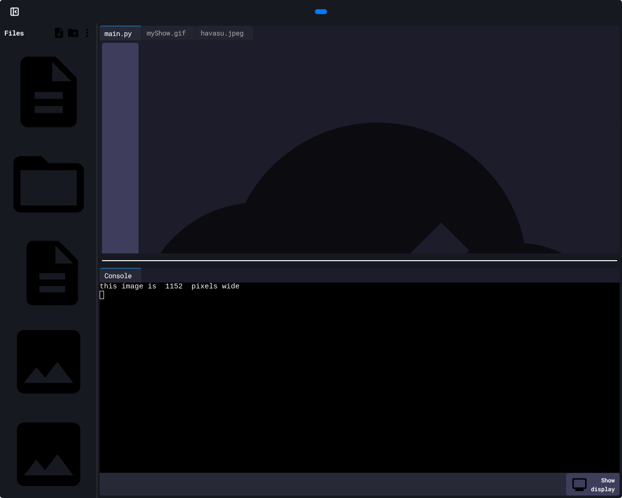
click at [612, 4] on div at bounding box center [617, 11] width 10 height 15
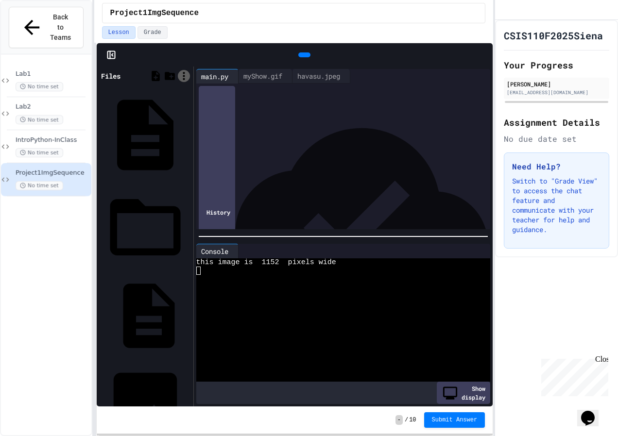
click at [186, 77] on icon at bounding box center [184, 76] width 12 height 12
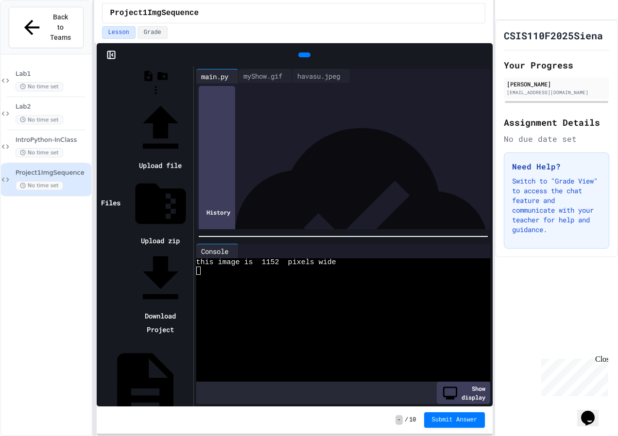
click at [191, 98] on li "Upload file" at bounding box center [160, 135] width 61 height 74
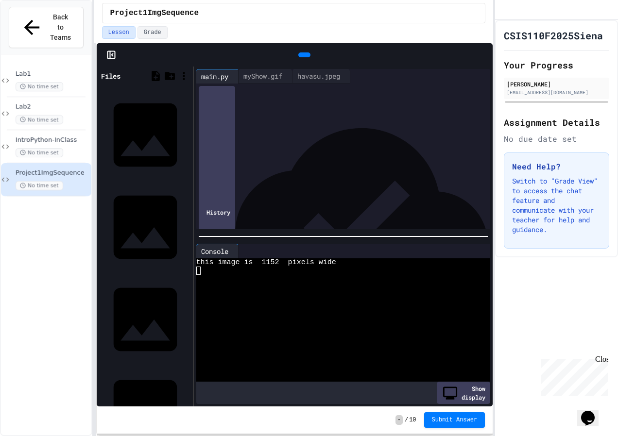
type input "**********"
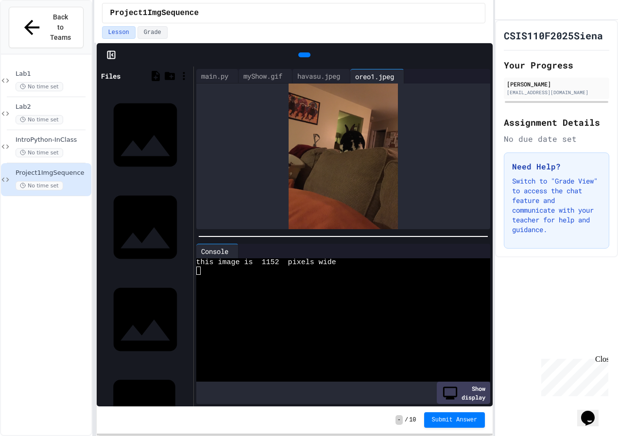
click at [189, 411] on icon at bounding box center [189, 411] width 0 height 0
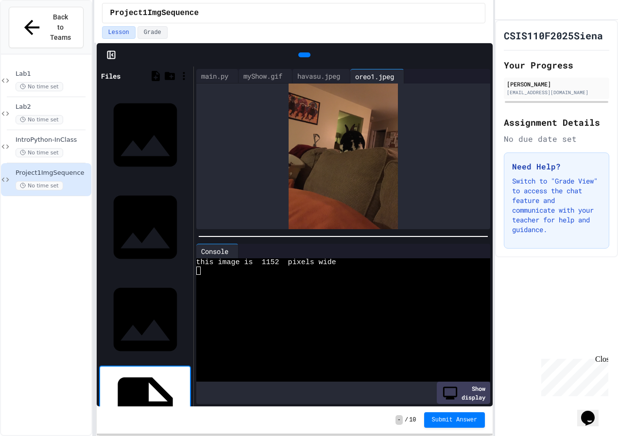
type input "**********"
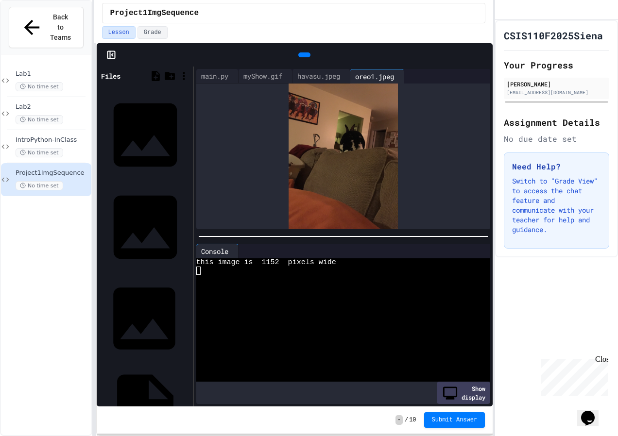
click at [194, 321] on icon at bounding box center [195, 325] width 2 height 8
click at [191, 365] on div at bounding box center [150, 406] width 82 height 82
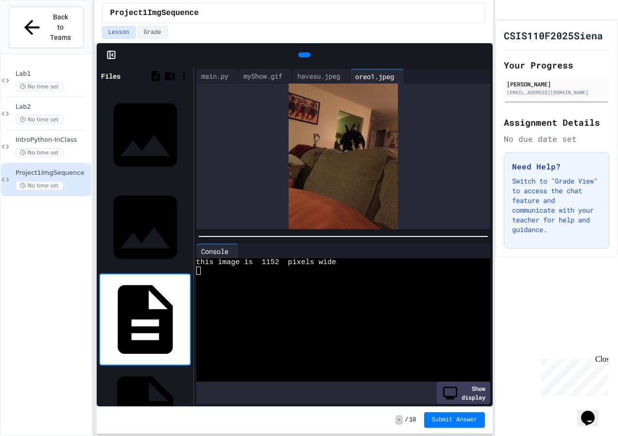
type input "**********"
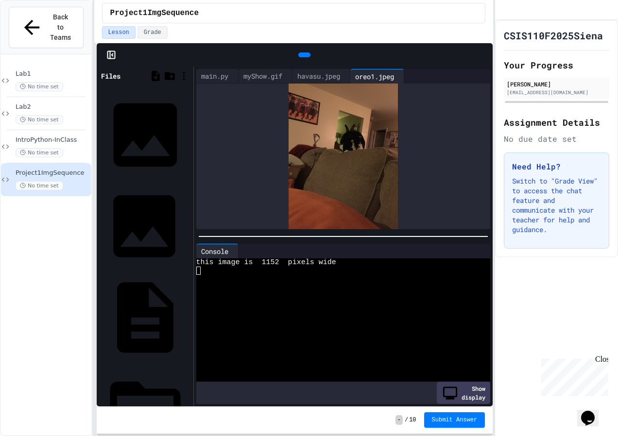
click at [189, 227] on icon at bounding box center [189, 227] width 0 height 0
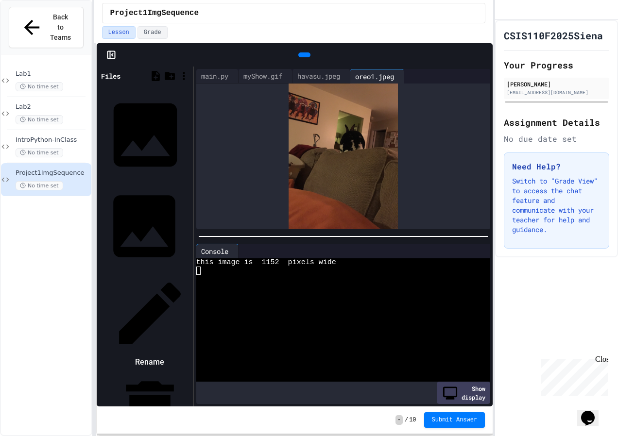
click at [191, 273] on icon at bounding box center [150, 314] width 82 height 82
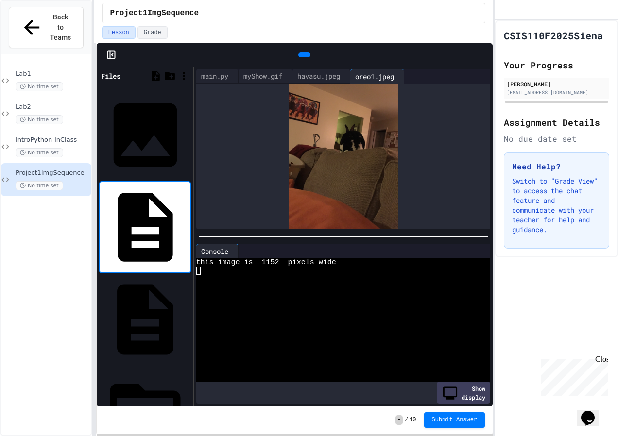
type input "**********"
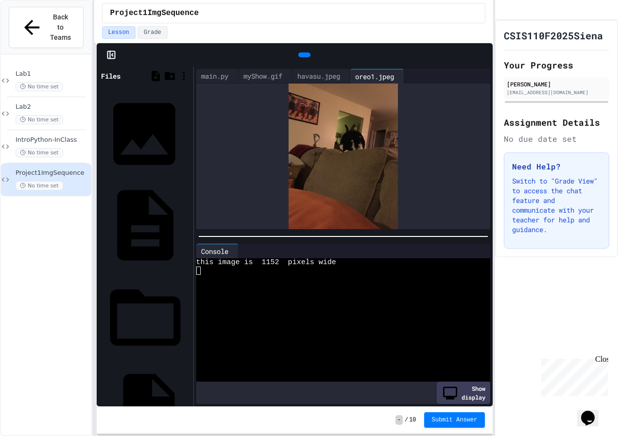
click at [188, 129] on div "IMG_1613.jpeg" at bounding box center [188, 134] width 0 height 10
click at [189, 134] on icon at bounding box center [189, 134] width 0 height 0
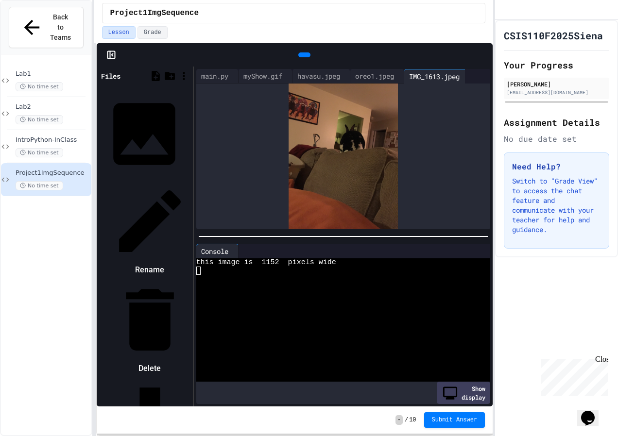
click at [191, 180] on li "Rename" at bounding box center [150, 229] width 82 height 98
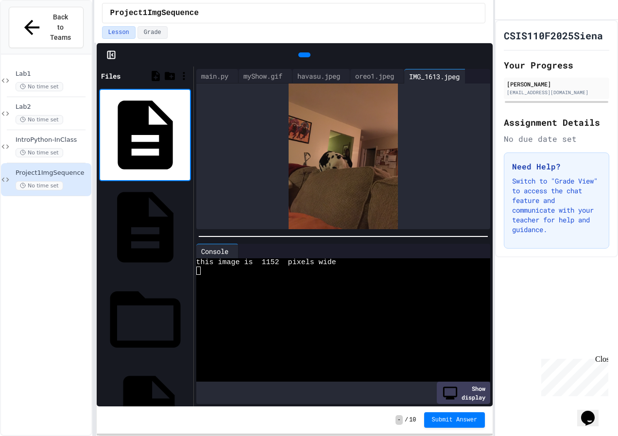
type input "**********"
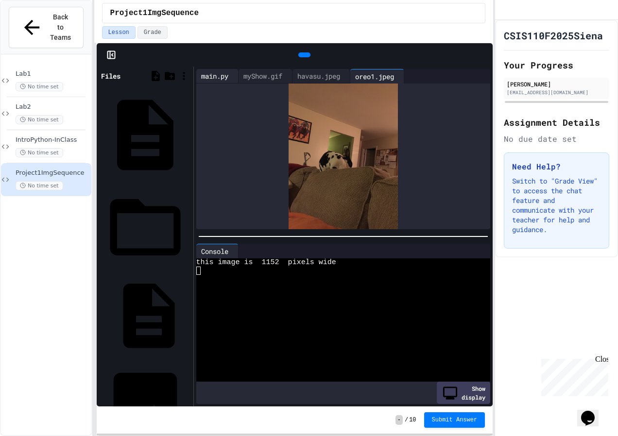
click at [217, 73] on div "main.py" at bounding box center [214, 76] width 37 height 10
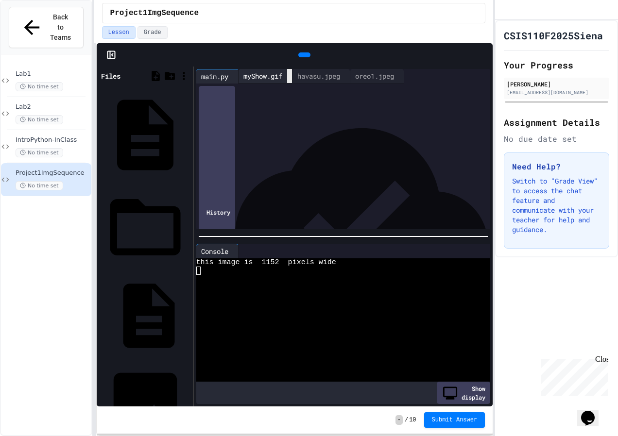
click at [290, 76] on icon at bounding box center [290, 76] width 0 height 0
click at [291, 77] on div "havasu.jpeg" at bounding box center [265, 76] width 52 height 10
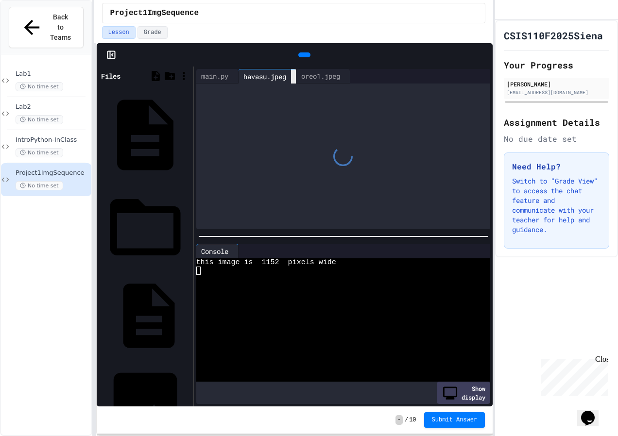
click at [303, 79] on icon at bounding box center [299, 82] width 7 height 7
click at [214, 74] on div "main.py" at bounding box center [214, 76] width 37 height 10
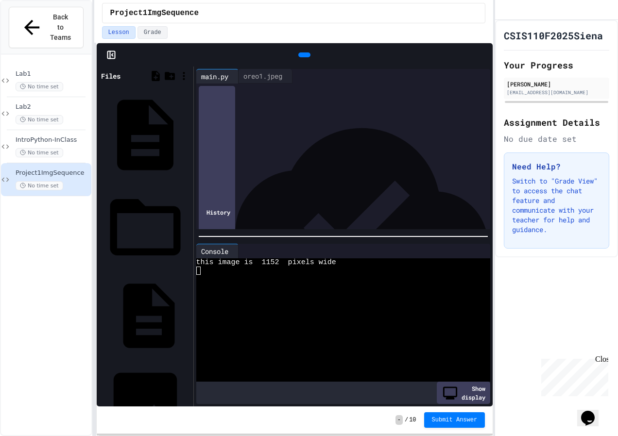
scroll to position [54, 0]
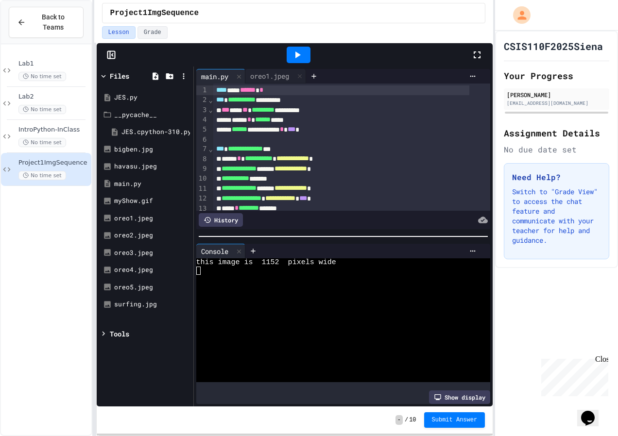
click at [471, 55] on icon at bounding box center [477, 55] width 12 height 12
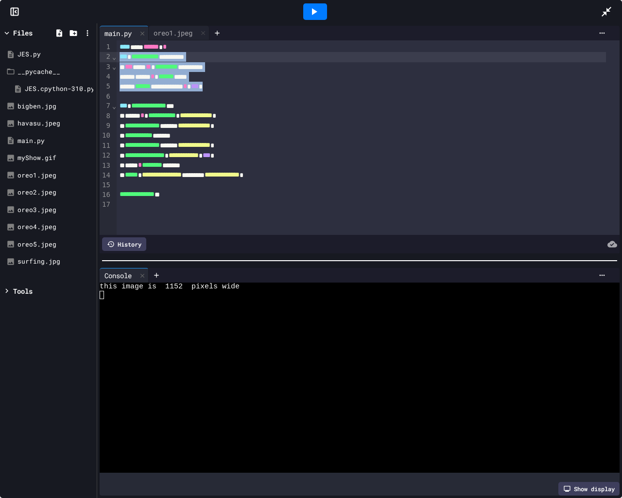
drag, startPoint x: 237, startPoint y: 89, endPoint x: 111, endPoint y: 59, distance: 129.5
click at [111, 59] on div "**********" at bounding box center [360, 137] width 520 height 194
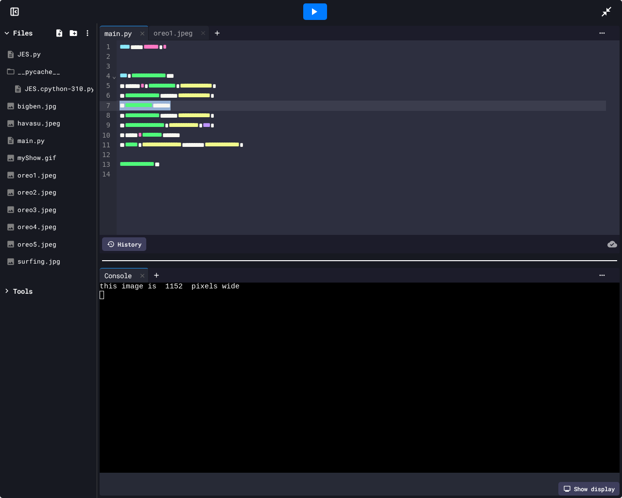
drag, startPoint x: 195, startPoint y: 105, endPoint x: 110, endPoint y: 107, distance: 85.1
click at [110, 107] on div "**********" at bounding box center [360, 137] width 520 height 194
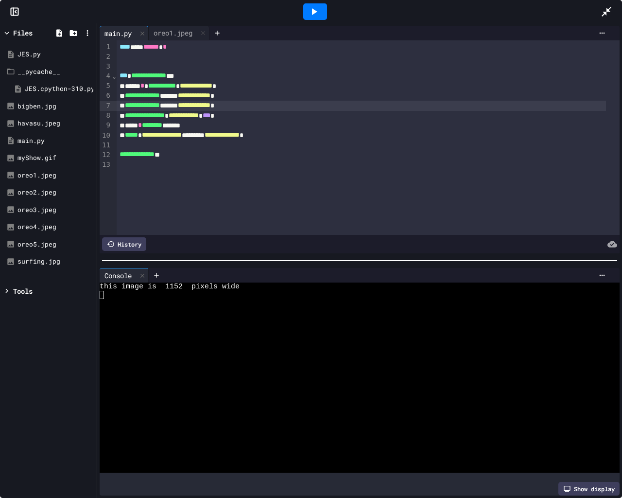
click at [196, 104] on div "**********" at bounding box center [361, 106] width 489 height 10
click at [212, 105] on span "**********" at bounding box center [195, 105] width 33 height 7
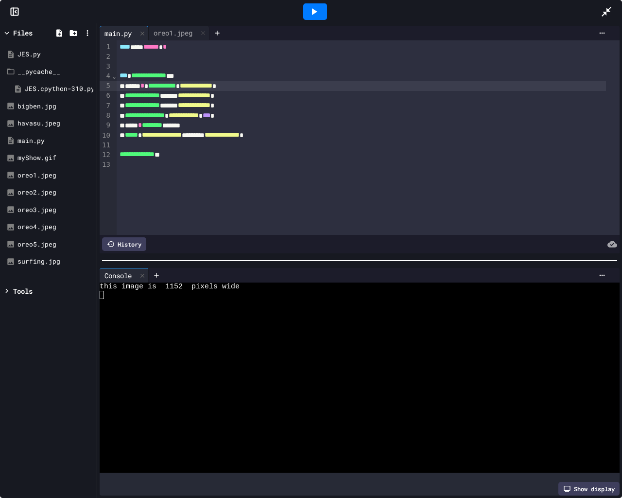
click at [212, 85] on span "**********" at bounding box center [196, 85] width 33 height 7
drag, startPoint x: 261, startPoint y: 86, endPoint x: 217, endPoint y: 82, distance: 43.9
click at [217, 82] on div "**********" at bounding box center [361, 86] width 489 height 10
click at [212, 87] on span "**********" at bounding box center [196, 85] width 33 height 7
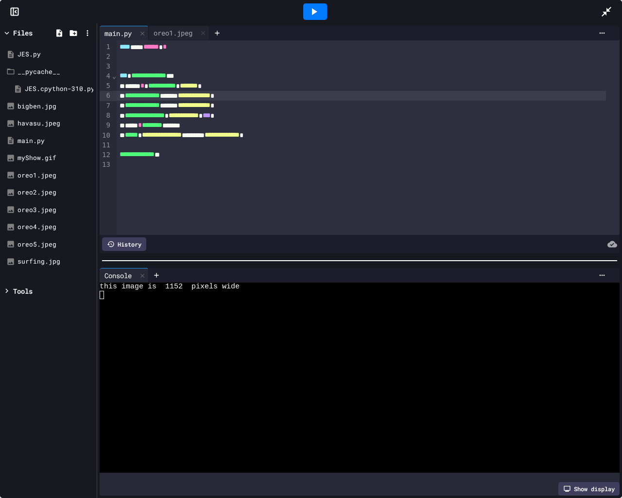
click at [210, 95] on span "**********" at bounding box center [194, 95] width 33 height 7
click at [254, 87] on div "**********" at bounding box center [361, 86] width 489 height 10
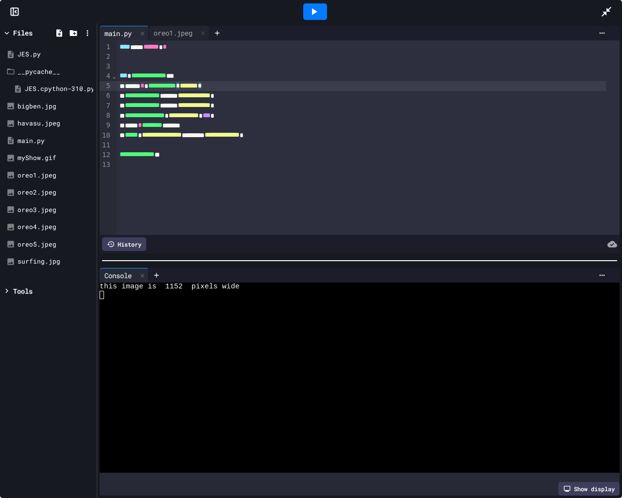
click at [198, 85] on span "*******" at bounding box center [189, 85] width 18 height 7
drag, startPoint x: 201, startPoint y: 86, endPoint x: 125, endPoint y: 86, distance: 75.3
click at [125, 86] on div "**********" at bounding box center [361, 86] width 489 height 10
click at [244, 86] on div "**********" at bounding box center [361, 86] width 489 height 10
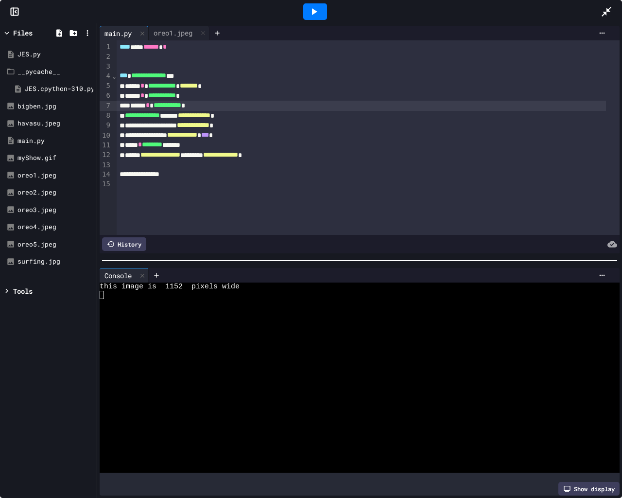
click at [132, 105] on div "**********" at bounding box center [361, 106] width 489 height 10
click at [213, 105] on div "**********" at bounding box center [361, 106] width 489 height 10
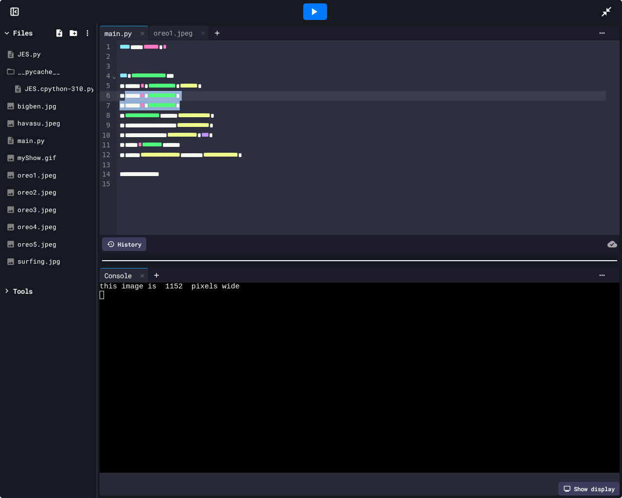
drag, startPoint x: 213, startPoint y: 105, endPoint x: 125, endPoint y: 95, distance: 88.0
click at [125, 95] on div "**********" at bounding box center [368, 137] width 503 height 194
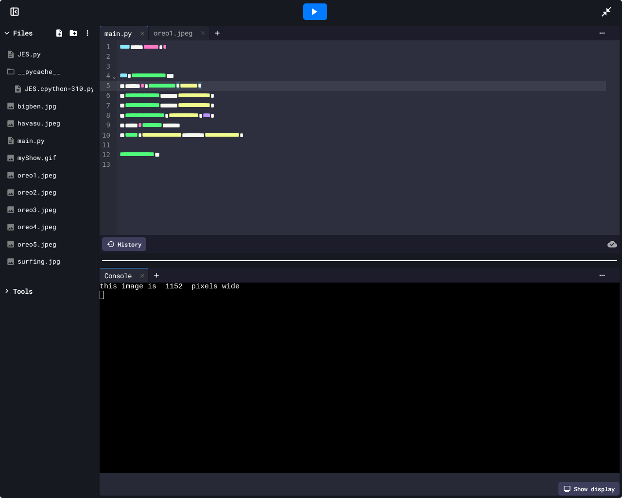
click at [254, 87] on div "**********" at bounding box center [361, 86] width 489 height 10
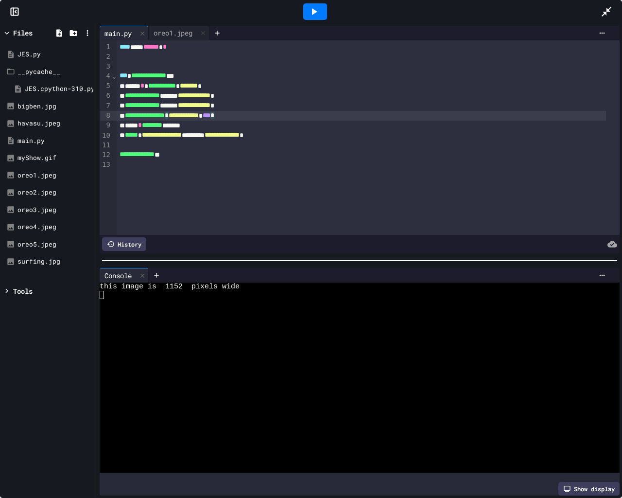
click at [260, 111] on div "**********" at bounding box center [361, 116] width 489 height 10
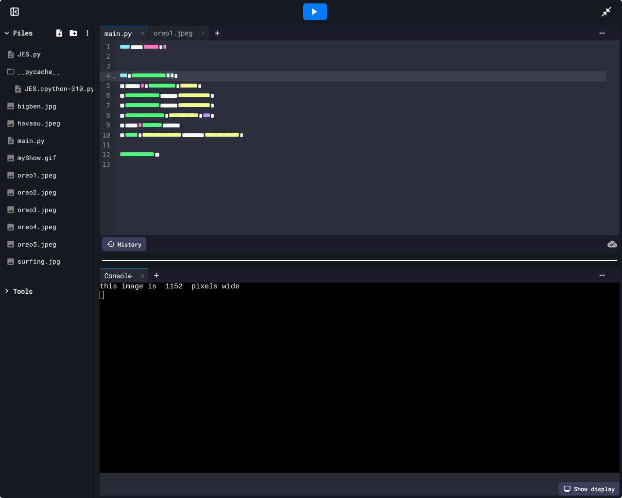
click at [166, 79] on span "**********" at bounding box center [148, 75] width 35 height 7
click at [204, 74] on div "**********" at bounding box center [361, 76] width 489 height 10
click at [181, 30] on div "oreo1.jpeg" at bounding box center [173, 33] width 49 height 10
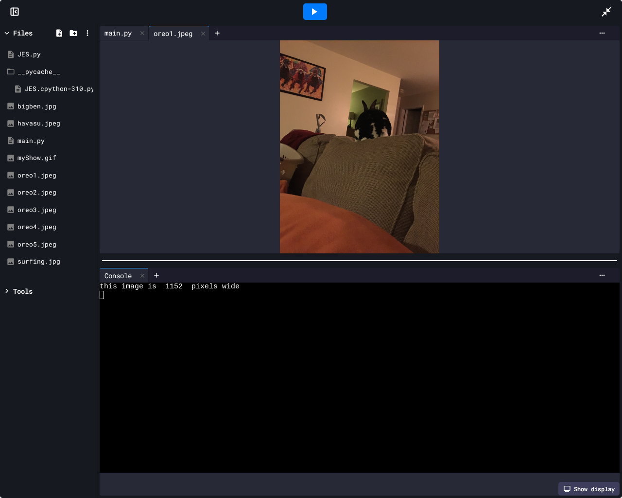
click at [131, 31] on div "main.py" at bounding box center [118, 33] width 37 height 10
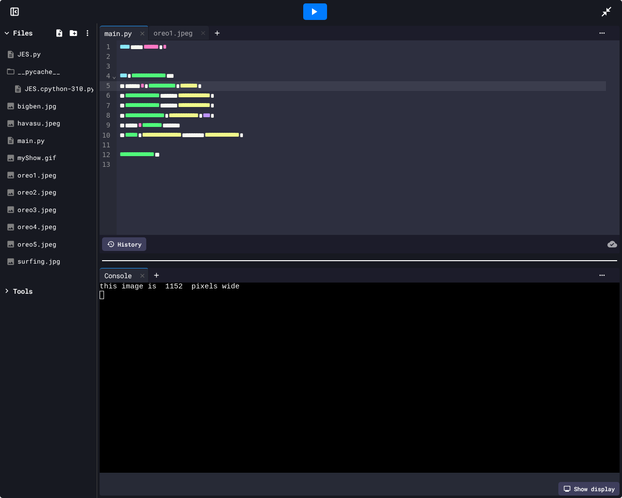
click at [145, 84] on div "**********" at bounding box center [361, 86] width 489 height 10
click at [239, 84] on div "**********" at bounding box center [361, 86] width 489 height 10
click at [210, 105] on span "**********" at bounding box center [194, 105] width 33 height 7
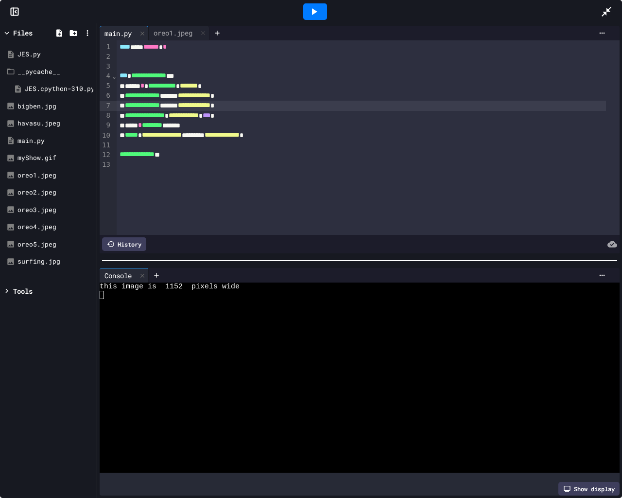
click at [255, 104] on div "**********" at bounding box center [361, 106] width 489 height 10
click at [261, 107] on div "**********" at bounding box center [361, 106] width 489 height 10
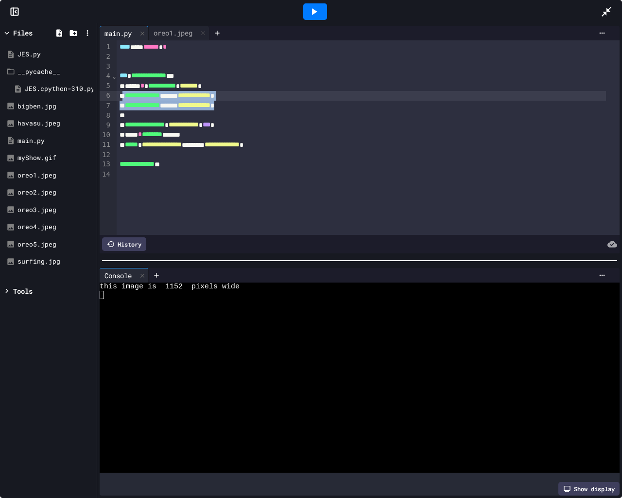
drag, startPoint x: 124, startPoint y: 92, endPoint x: 279, endPoint y: 101, distance: 155.3
click at [279, 101] on div "**********" at bounding box center [368, 137] width 503 height 194
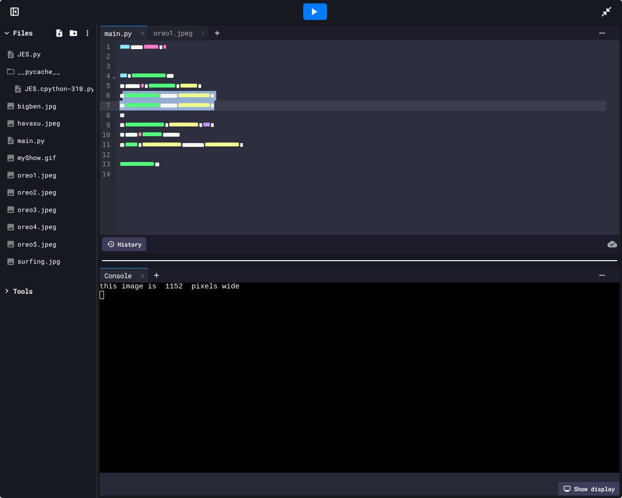
click at [129, 99] on span "**********" at bounding box center [142, 95] width 35 height 7
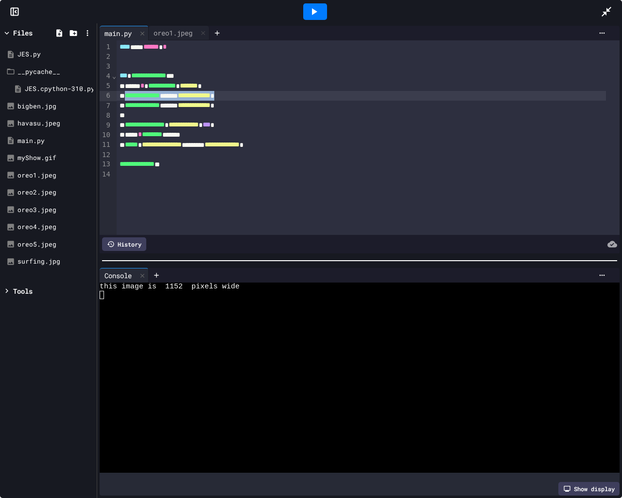
drag, startPoint x: 125, startPoint y: 94, endPoint x: 258, endPoint y: 95, distance: 132.7
click at [258, 95] on div "**********" at bounding box center [361, 96] width 489 height 10
copy div "**********"
click at [263, 107] on div "**********" at bounding box center [361, 106] width 489 height 10
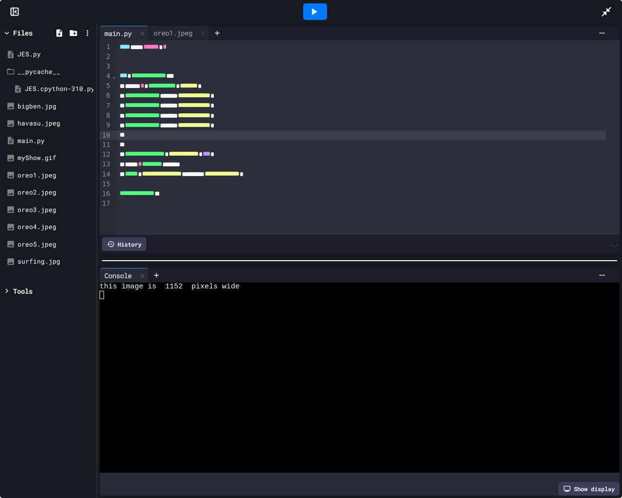
paste div
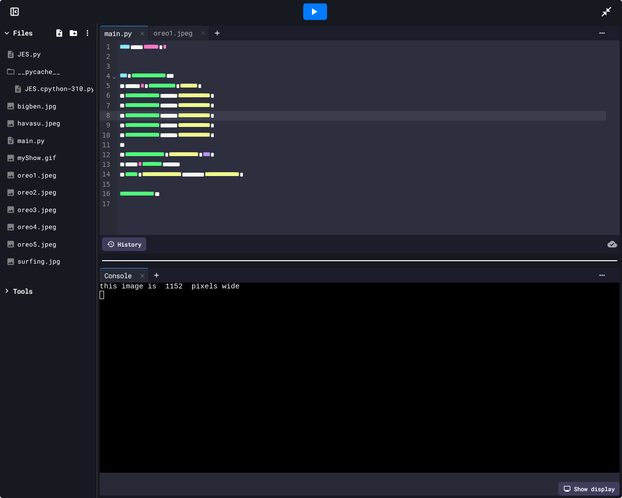
click at [210, 115] on span "**********" at bounding box center [194, 115] width 33 height 7
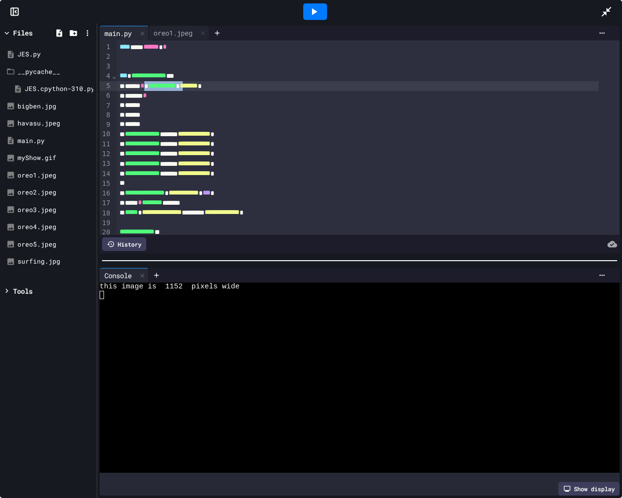
drag, startPoint x: 154, startPoint y: 87, endPoint x: 205, endPoint y: 89, distance: 50.6
click at [205, 89] on div "**********" at bounding box center [358, 86] width 482 height 10
copy div "**********"
click at [173, 93] on div "****** *" at bounding box center [358, 96] width 482 height 10
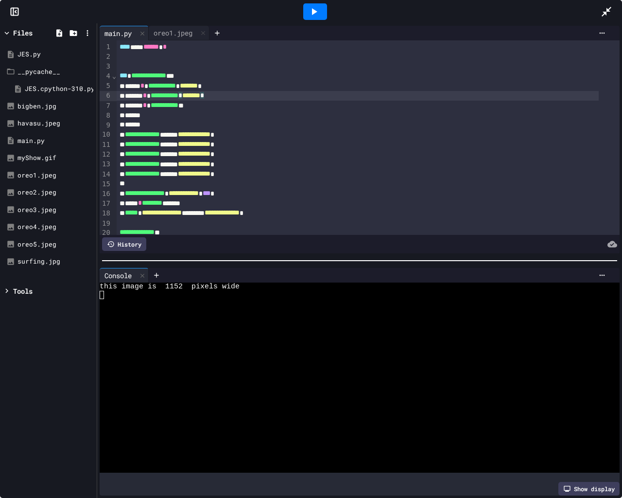
click at [200, 96] on span "*******" at bounding box center [191, 95] width 18 height 7
click at [200, 94] on span "*******" at bounding box center [191, 95] width 18 height 7
click at [231, 98] on div "**********" at bounding box center [358, 96] width 482 height 10
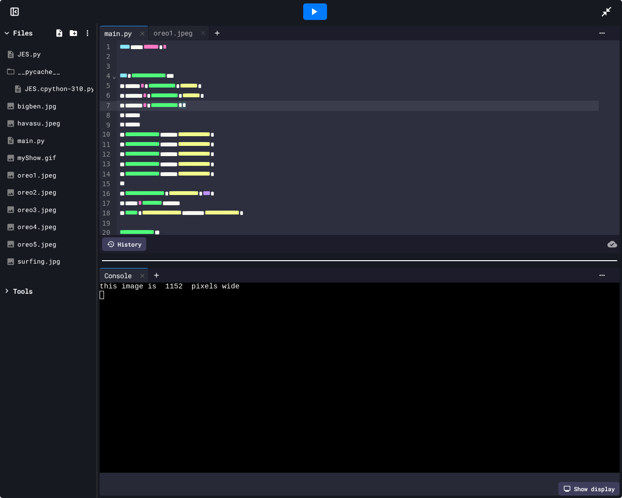
click at [205, 104] on div "**********" at bounding box center [358, 106] width 482 height 10
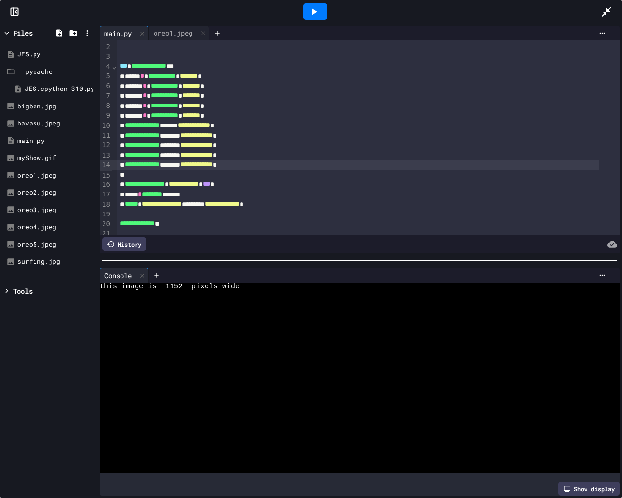
scroll to position [26, 0]
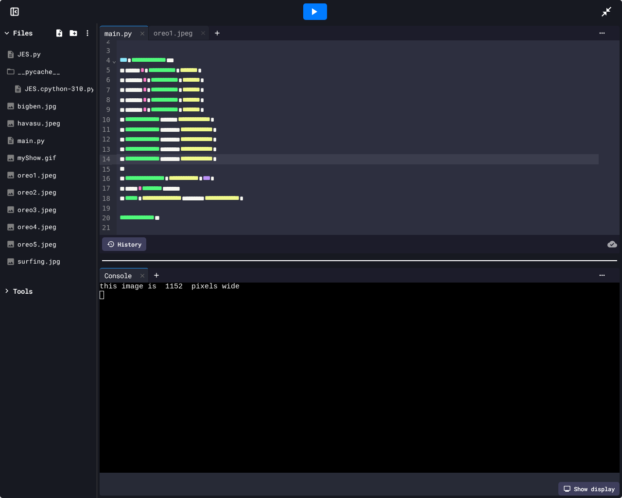
click at [314, 9] on icon at bounding box center [314, 12] width 12 height 12
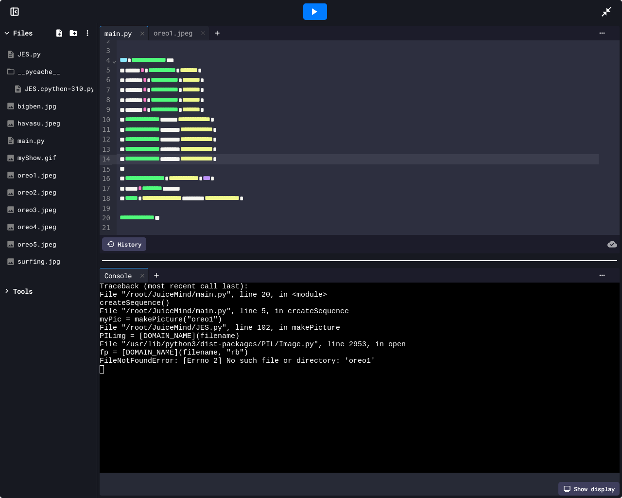
scroll to position [0, 0]
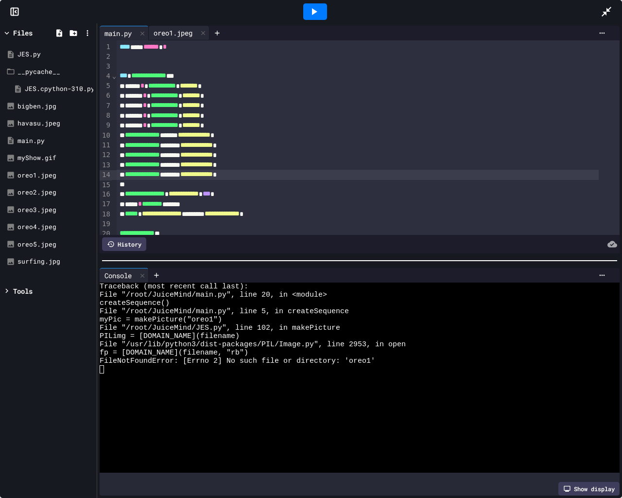
click at [174, 33] on div "oreo1.jpeg" at bounding box center [173, 33] width 49 height 10
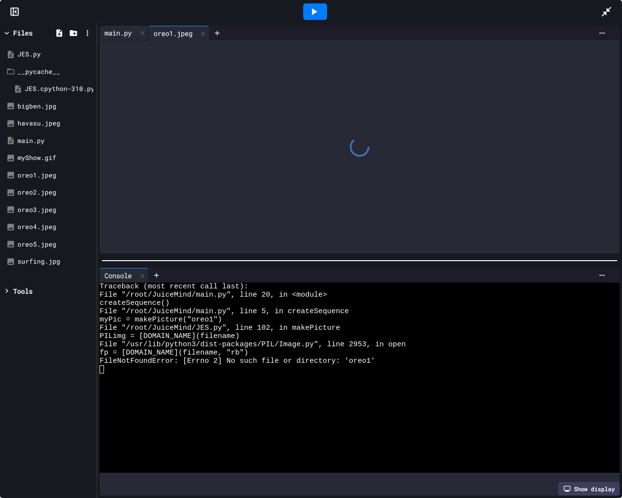
click at [121, 31] on div "main.py" at bounding box center [118, 33] width 37 height 10
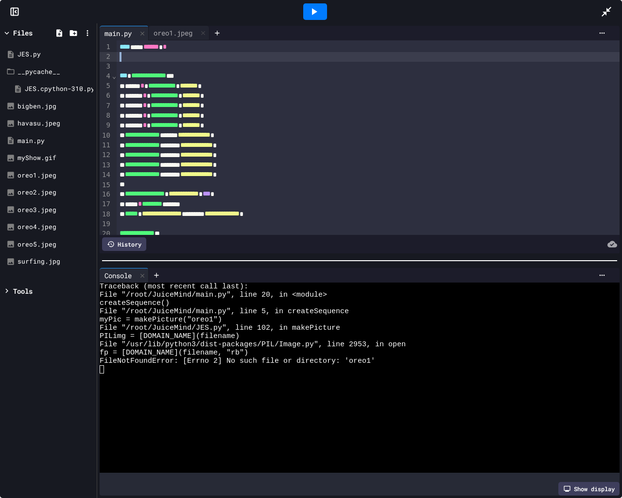
drag, startPoint x: 153, startPoint y: 64, endPoint x: 120, endPoint y: 57, distance: 33.7
click at [120, 57] on div "**********" at bounding box center [368, 144] width 503 height 209
click at [198, 86] on span "*******" at bounding box center [189, 85] width 18 height 7
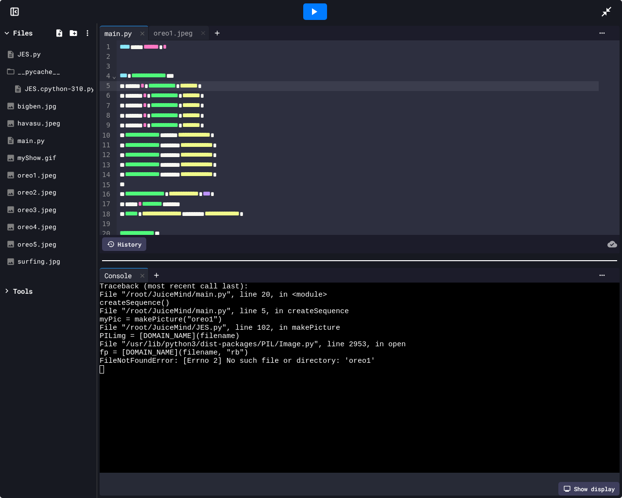
click at [198, 85] on span "*******" at bounding box center [189, 85] width 18 height 7
click at [208, 86] on span "**********" at bounding box center [194, 85] width 28 height 7
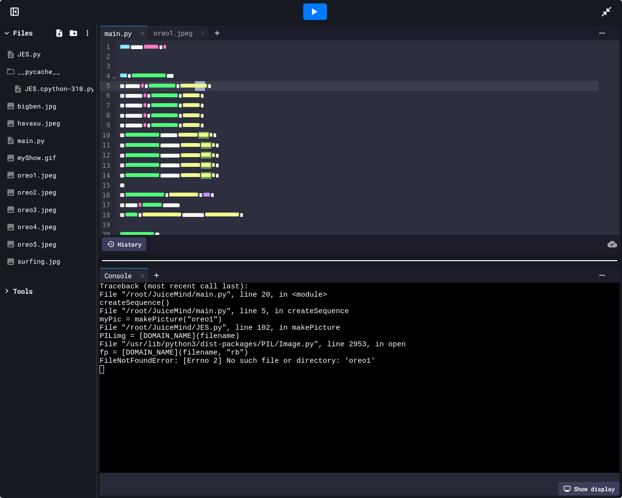
drag, startPoint x: 224, startPoint y: 86, endPoint x: 237, endPoint y: 86, distance: 13.6
click at [208, 86] on span "**********" at bounding box center [194, 85] width 28 height 7
click at [208, 87] on span "**********" at bounding box center [194, 85] width 28 height 7
drag, startPoint x: 222, startPoint y: 84, endPoint x: 237, endPoint y: 85, distance: 15.1
click at [208, 85] on span "**********" at bounding box center [194, 85] width 28 height 7
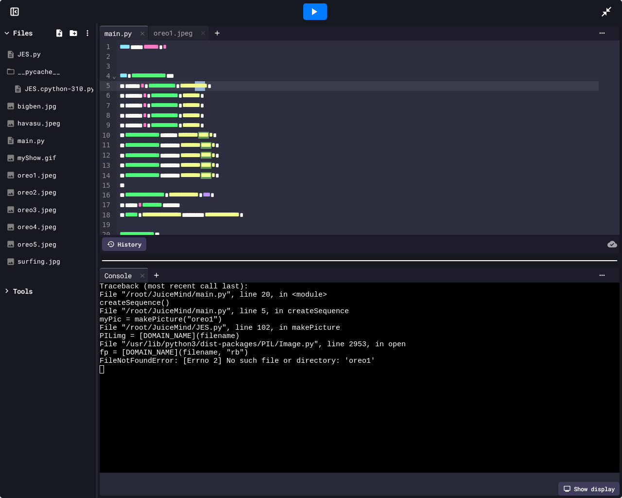
click at [208, 89] on span "**********" at bounding box center [194, 85] width 28 height 7
drag, startPoint x: 225, startPoint y: 83, endPoint x: 238, endPoint y: 91, distance: 15.3
click at [238, 91] on div "**********" at bounding box center [358, 86] width 482 height 10
copy span "****"
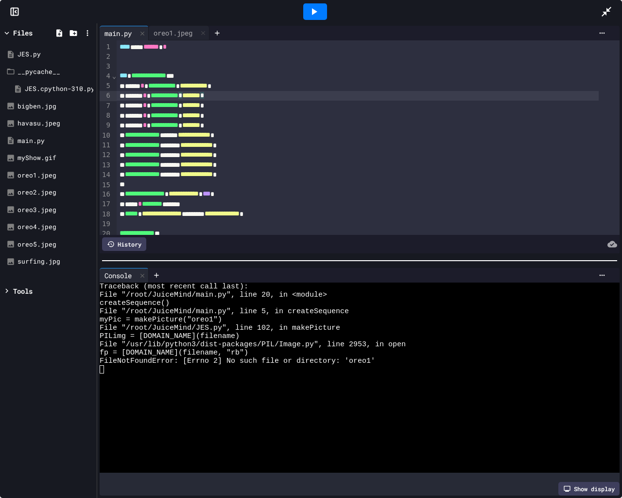
click at [200, 95] on span "*******" at bounding box center [191, 95] width 18 height 7
click at [200, 96] on span "*******" at bounding box center [191, 95] width 18 height 7
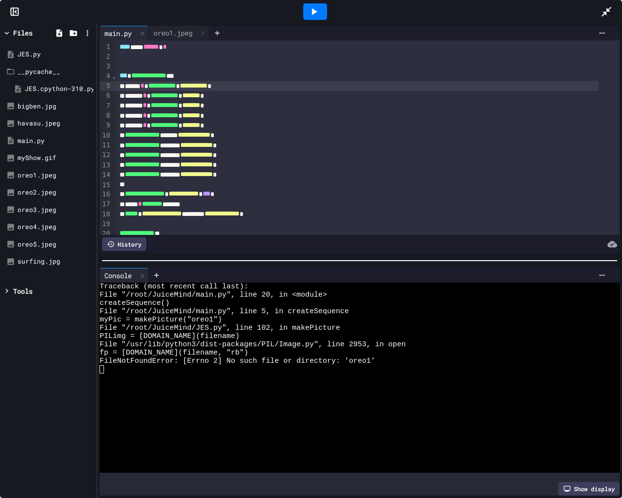
click at [208, 83] on span "**********" at bounding box center [194, 85] width 28 height 7
drag, startPoint x: 225, startPoint y: 86, endPoint x: 241, endPoint y: 87, distance: 16.0
click at [210, 87] on span "**********" at bounding box center [195, 85] width 30 height 7
copy span "*****"
click at [200, 95] on span "*******" at bounding box center [191, 95] width 18 height 7
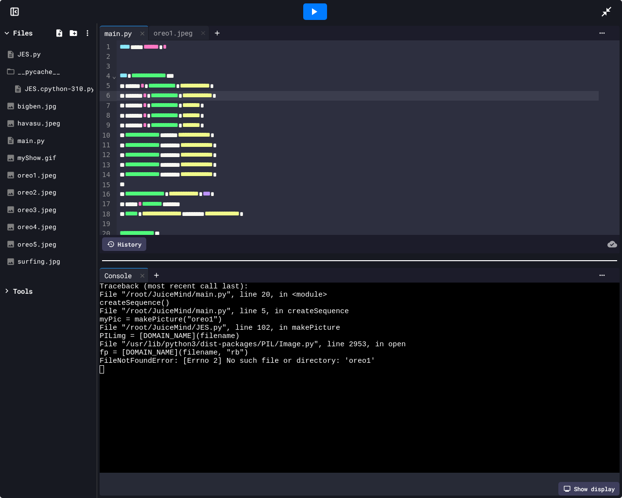
click at [200, 106] on span "*******" at bounding box center [191, 105] width 18 height 7
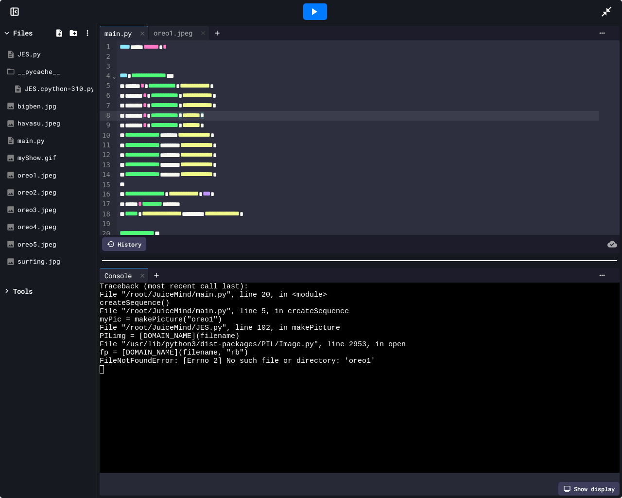
click at [200, 115] on span "*******" at bounding box center [191, 115] width 18 height 7
click at [200, 125] on span "*******" at bounding box center [191, 125] width 18 height 7
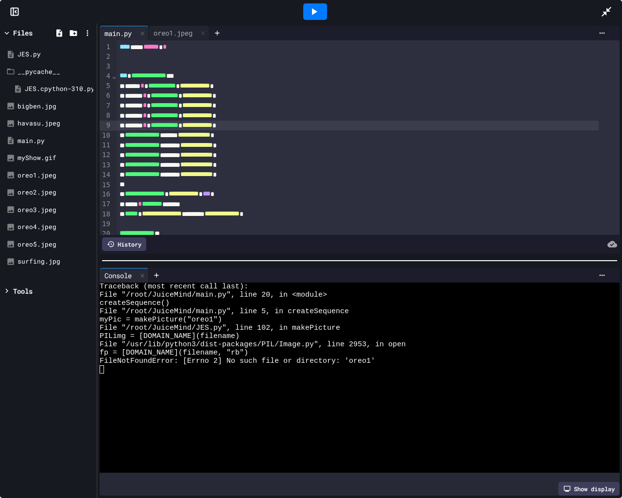
click at [314, 10] on icon at bounding box center [314, 11] width 5 height 7
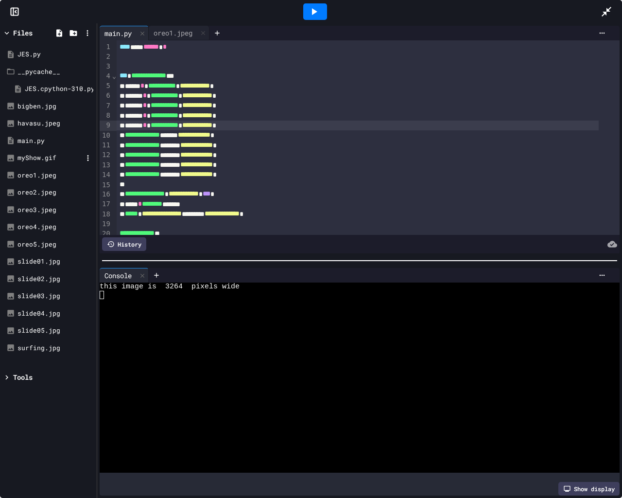
click at [33, 159] on div "myShow.gif" at bounding box center [49, 158] width 65 height 10
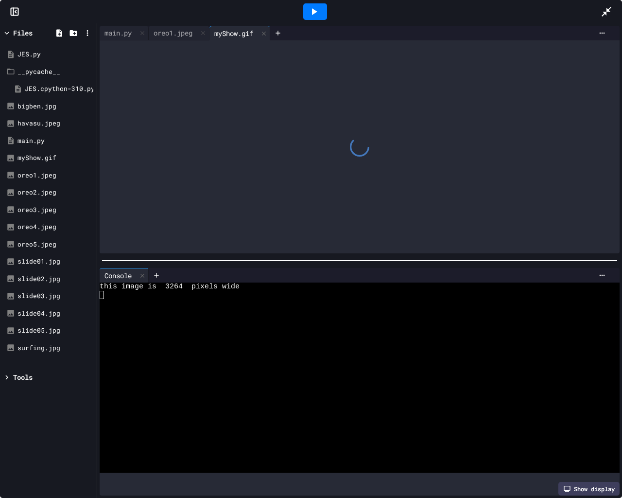
click at [316, 11] on icon at bounding box center [314, 12] width 12 height 12
click at [316, 11] on div "Stop" at bounding box center [315, 11] width 45 height 18
click at [316, 11] on icon at bounding box center [314, 12] width 12 height 12
click at [117, 33] on div "main.py" at bounding box center [118, 33] width 37 height 10
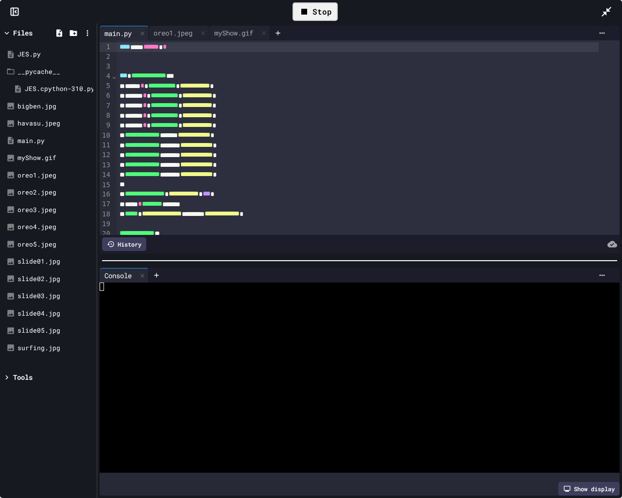
scroll to position [26, 0]
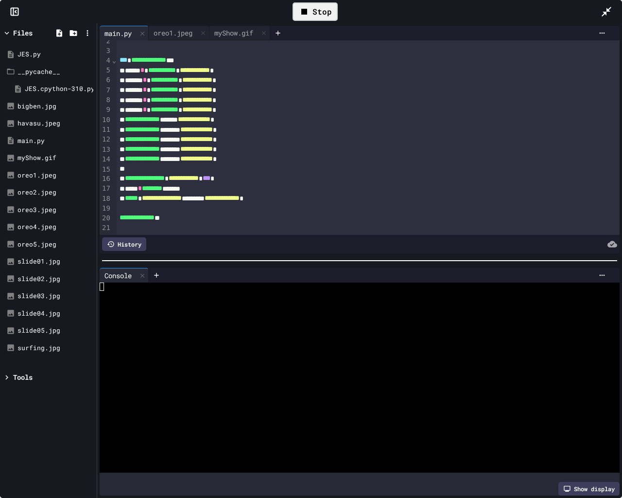
click at [210, 175] on span "***" at bounding box center [207, 178] width 8 height 7
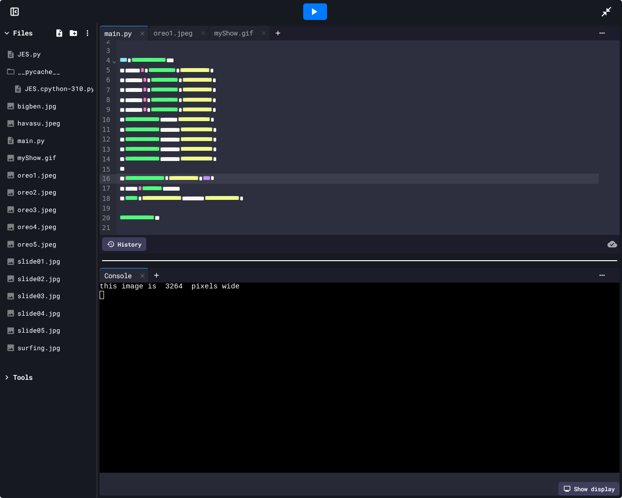
click at [323, 9] on div at bounding box center [315, 11] width 24 height 17
click at [237, 31] on div "myShow.gif" at bounding box center [233, 33] width 49 height 10
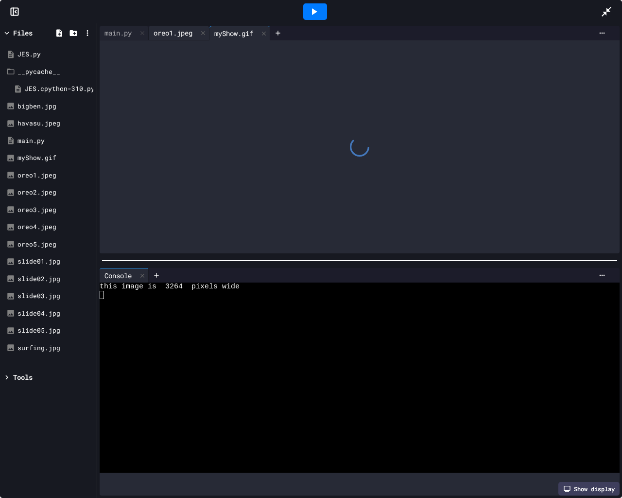
click at [183, 28] on div "oreo1.jpeg" at bounding box center [173, 33] width 49 height 10
click at [246, 35] on div "myShow.gif" at bounding box center [233, 33] width 49 height 10
click at [314, 6] on icon at bounding box center [314, 12] width 12 height 12
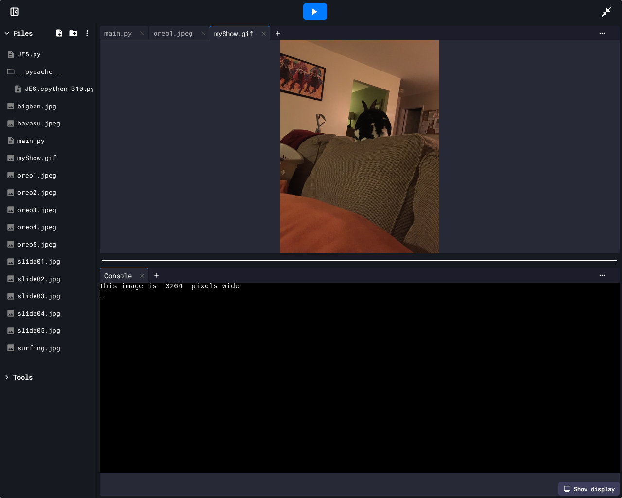
click at [323, 5] on div at bounding box center [315, 11] width 24 height 17
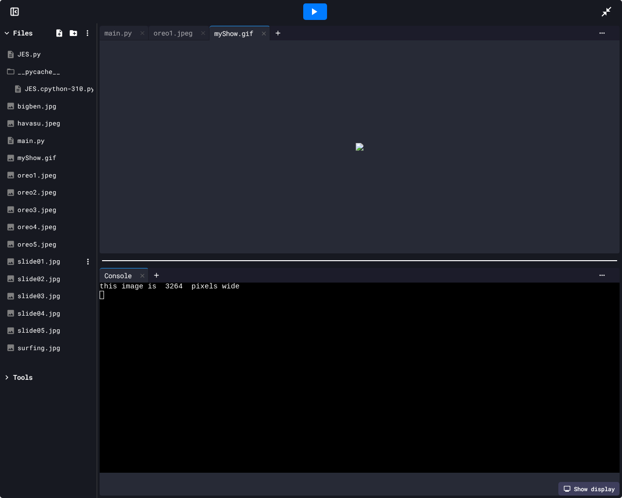
click at [46, 261] on div "slide01.jpg" at bounding box center [49, 262] width 65 height 10
click at [42, 275] on div "slide02.jpg" at bounding box center [49, 279] width 65 height 10
click at [40, 292] on div "slide03.jpg" at bounding box center [49, 296] width 65 height 10
click at [36, 314] on div "slide04.jpg" at bounding box center [49, 314] width 65 height 10
click at [37, 332] on div "slide05.jpg" at bounding box center [49, 331] width 65 height 10
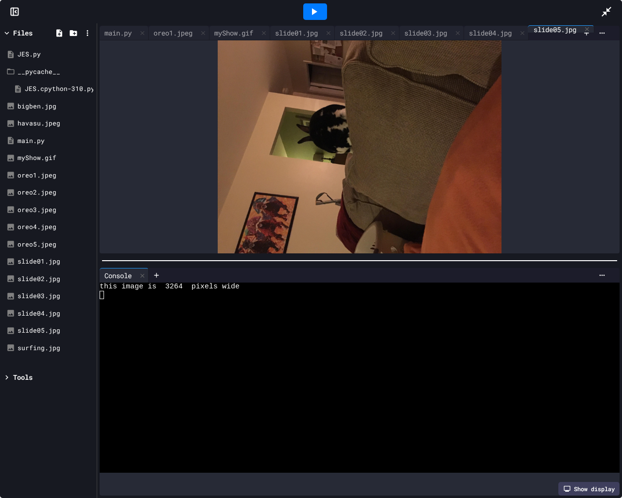
scroll to position [0, 0]
drag, startPoint x: 557, startPoint y: 28, endPoint x: 496, endPoint y: 34, distance: 61.0
click at [496, 34] on div "main.py oreo1.jpeg myShow.gif slide01.jpg slide02.jpg slide03.jpg slide04.jpg s…" at bounding box center [339, 33] width 479 height 15
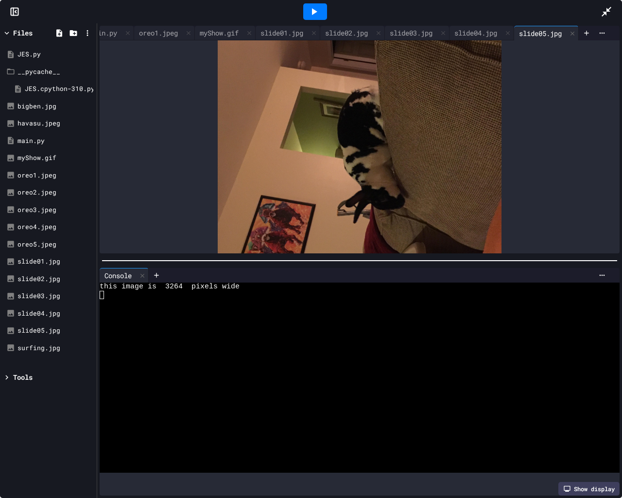
scroll to position [0, 45]
click at [569, 30] on icon at bounding box center [572, 33] width 7 height 7
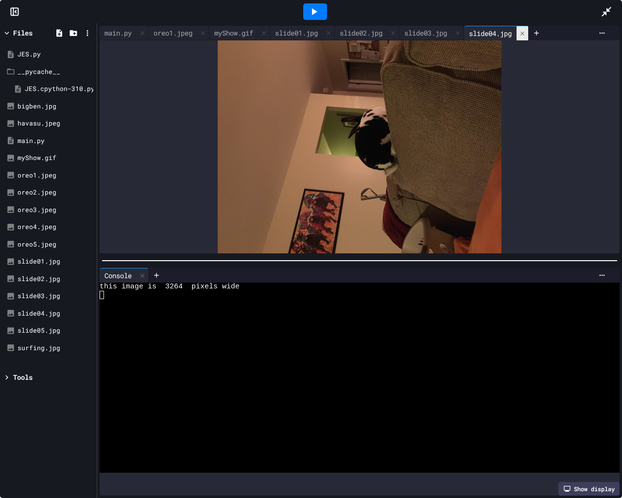
click at [528, 29] on div at bounding box center [523, 33] width 12 height 14
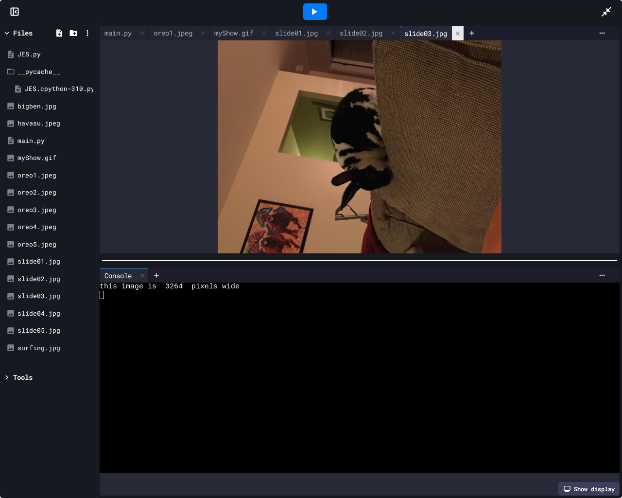
click at [461, 31] on icon at bounding box center [457, 33] width 7 height 7
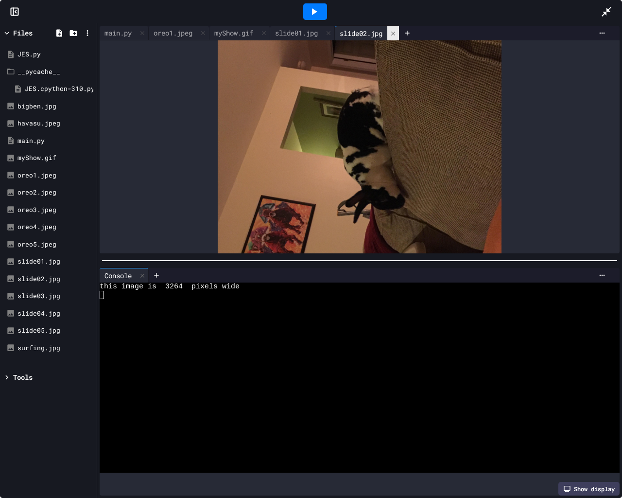
click at [397, 33] on icon at bounding box center [393, 33] width 7 height 7
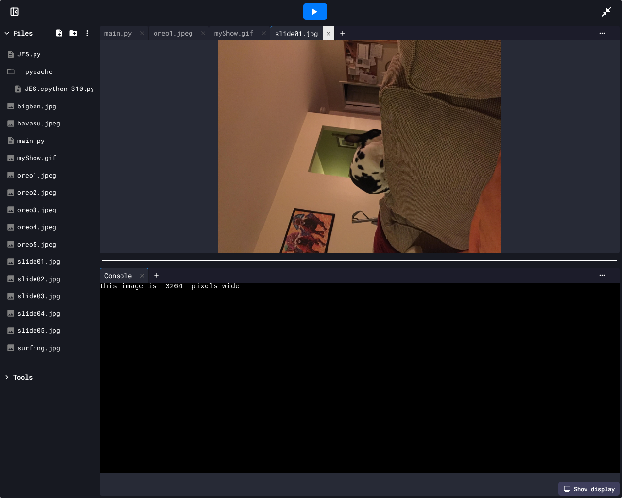
click at [331, 33] on icon at bounding box center [329, 33] width 4 height 4
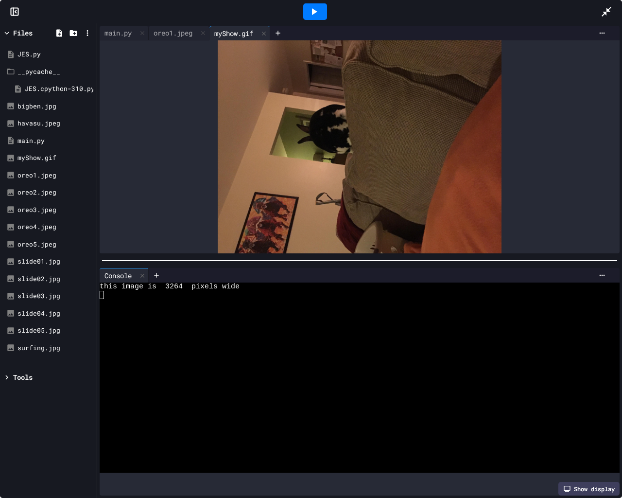
click at [316, 13] on icon at bounding box center [314, 12] width 12 height 12
click at [124, 35] on div "main.py" at bounding box center [118, 33] width 37 height 10
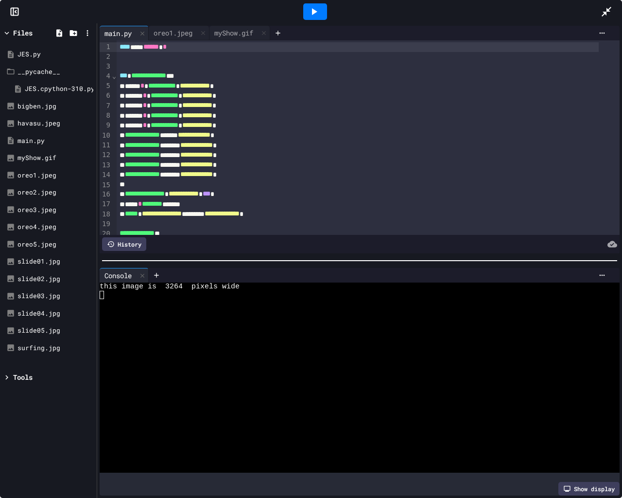
click at [331, 7] on div at bounding box center [315, 12] width 34 height 26
click at [312, 10] on icon at bounding box center [314, 12] width 12 height 12
click at [236, 20] on div at bounding box center [315, 12] width 572 height 26
click at [231, 30] on div "myShow.gif" at bounding box center [233, 33] width 49 height 10
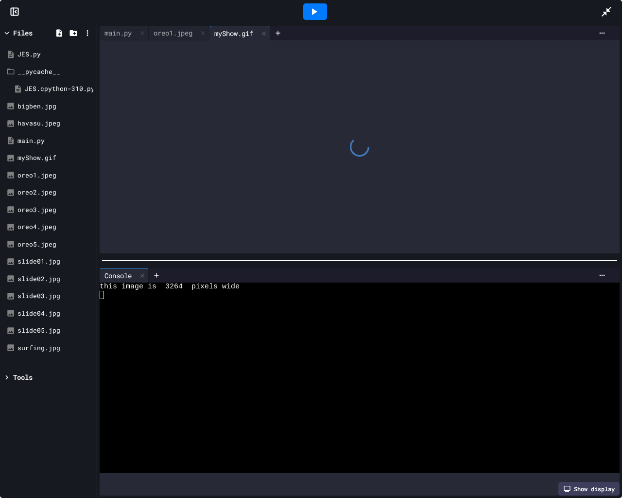
click at [320, 9] on div at bounding box center [315, 11] width 24 height 17
drag, startPoint x: 55, startPoint y: 364, endPoint x: 162, endPoint y: 389, distance: 109.8
click at [162, 389] on div "Files JES.py __pycache__ JES.cpython-310.pyc bigben.jpg havasu.jpeg main.py myS…" at bounding box center [311, 260] width 622 height 474
click at [75, 365] on div "Files JES.py __pycache__ JES.cpython-310.pyc bigben.jpg havasu.jpeg main.py myS…" at bounding box center [48, 260] width 97 height 474
click at [192, 36] on div "oreo1.jpeg" at bounding box center [173, 33] width 49 height 10
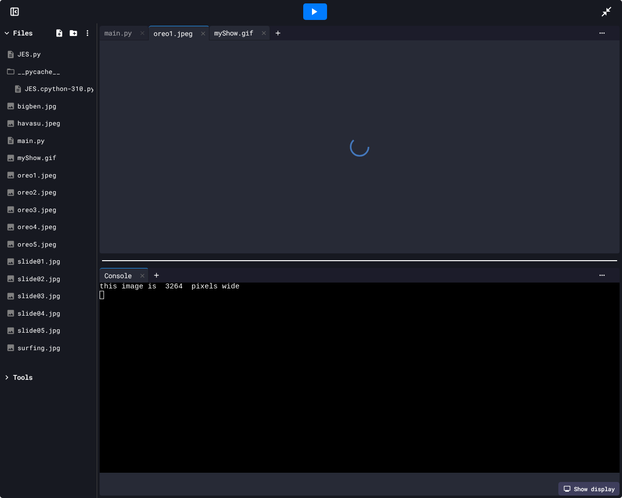
click at [231, 33] on div "myShow.gif" at bounding box center [233, 33] width 49 height 10
click at [134, 35] on div "main.py" at bounding box center [118, 33] width 37 height 10
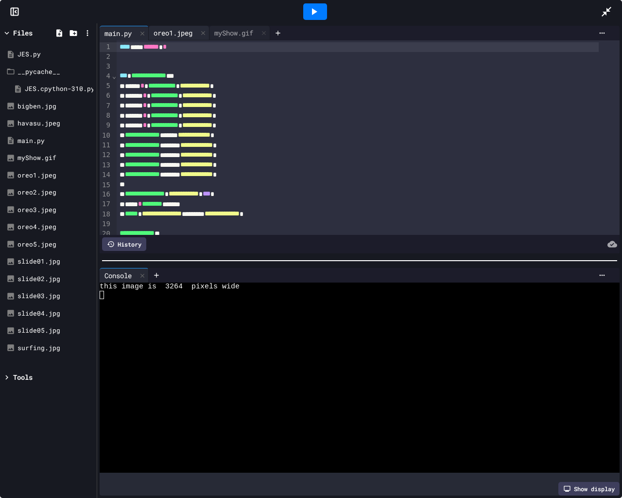
click at [180, 34] on div "oreo1.jpeg" at bounding box center [173, 33] width 49 height 10
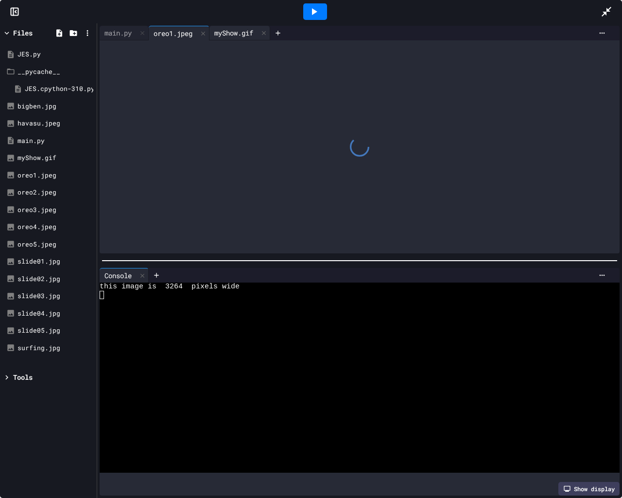
click at [235, 30] on div "myShow.gif" at bounding box center [233, 33] width 49 height 10
click at [309, 7] on icon at bounding box center [314, 12] width 12 height 12
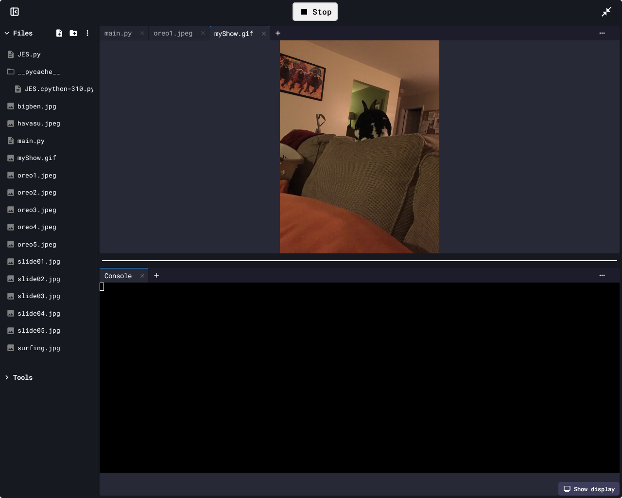
click at [309, 7] on icon at bounding box center [304, 12] width 12 height 12
click at [309, 7] on icon at bounding box center [314, 12] width 12 height 12
click at [315, 13] on div "Stop" at bounding box center [315, 11] width 45 height 18
click at [315, 13] on icon at bounding box center [314, 11] width 5 height 7
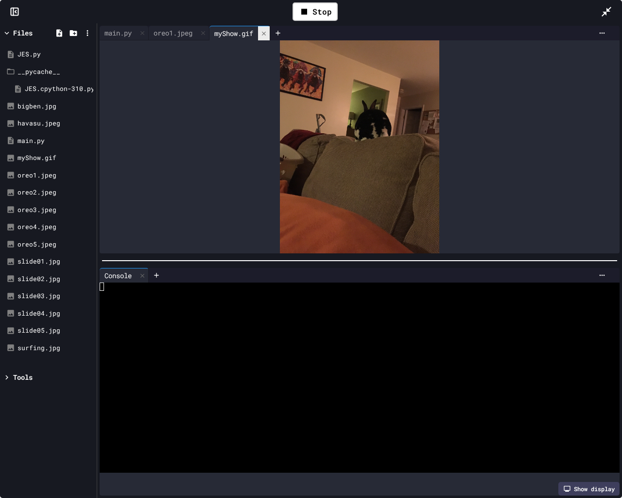
click at [266, 30] on icon at bounding box center [264, 33] width 7 height 7
click at [207, 35] on icon at bounding box center [203, 33] width 7 height 7
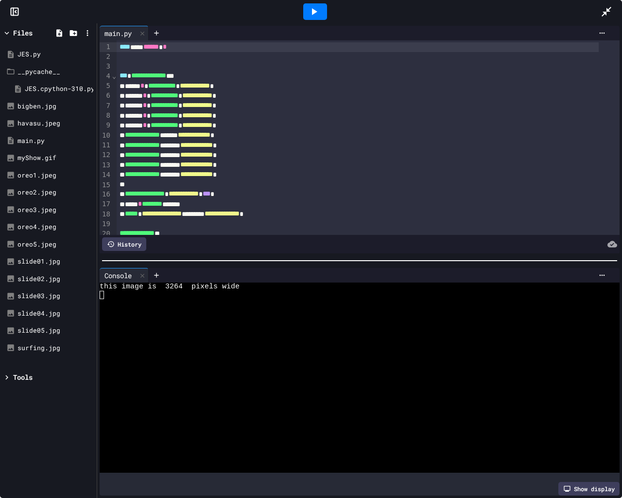
click at [310, 6] on icon at bounding box center [314, 12] width 12 height 12
click at [45, 158] on div "myShow.gif" at bounding box center [49, 158] width 65 height 10
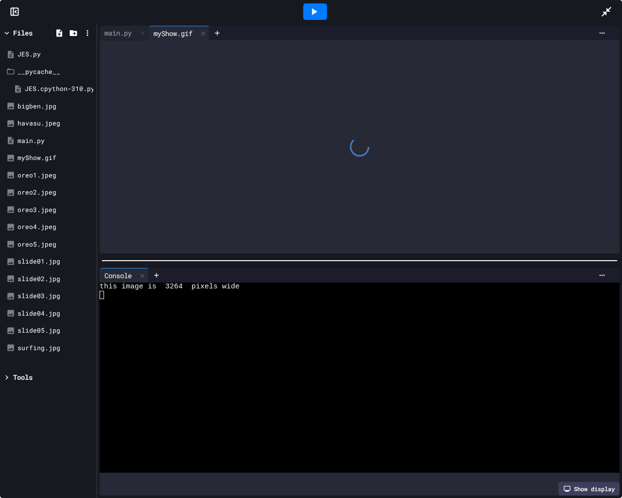
click at [312, 11] on icon at bounding box center [314, 11] width 5 height 7
click at [314, 9] on icon at bounding box center [314, 12] width 12 height 12
click at [120, 29] on div "main.py" at bounding box center [118, 33] width 37 height 10
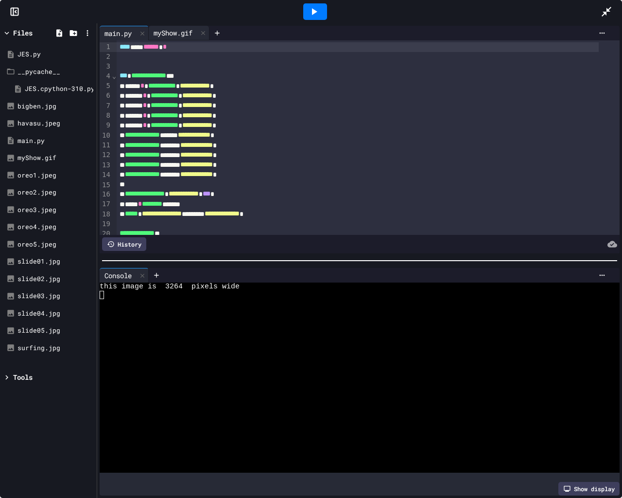
click at [183, 34] on div "myShow.gif" at bounding box center [173, 33] width 49 height 10
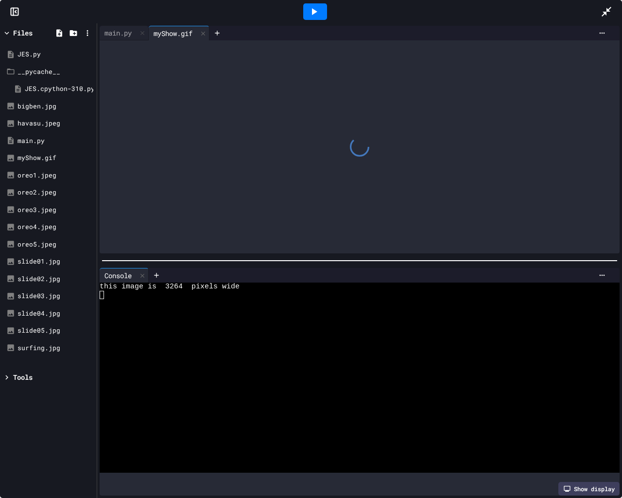
click at [323, 15] on div at bounding box center [315, 11] width 24 height 17
click at [129, 29] on div "main.py" at bounding box center [118, 33] width 37 height 10
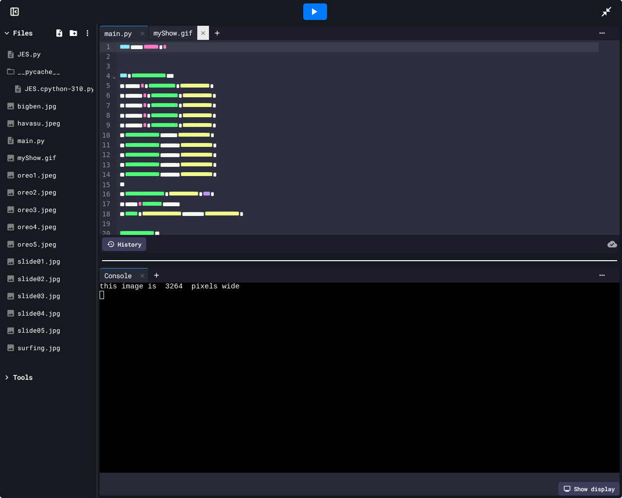
click at [205, 30] on icon at bounding box center [203, 33] width 7 height 7
click at [313, 11] on icon at bounding box center [314, 11] width 5 height 7
click at [36, 262] on div "slide01.jpg" at bounding box center [49, 262] width 65 height 10
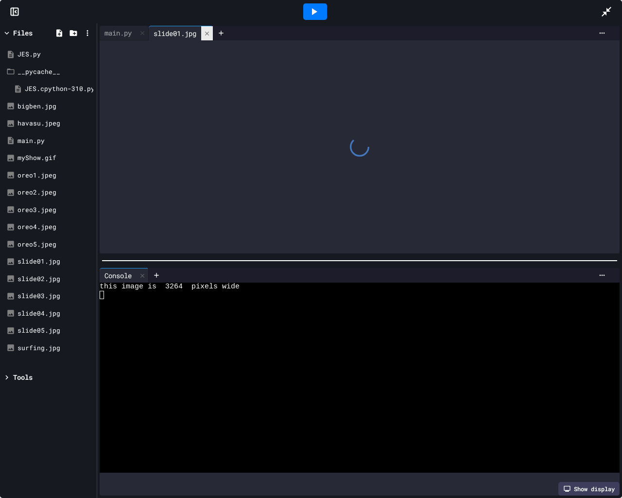
click at [207, 28] on div at bounding box center [207, 33] width 12 height 14
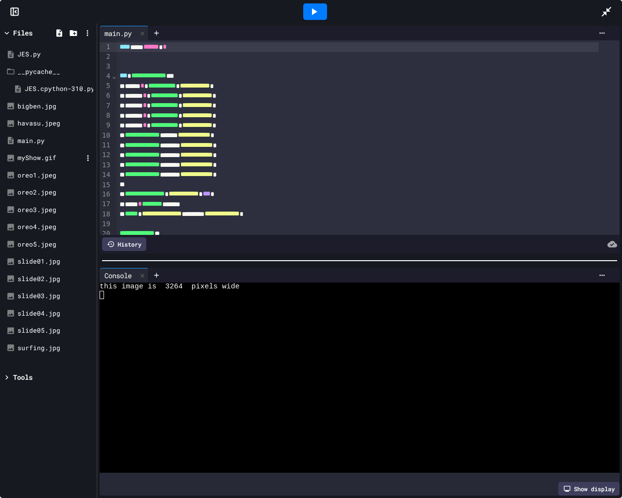
click at [44, 158] on div "myShow.gif" at bounding box center [49, 158] width 65 height 10
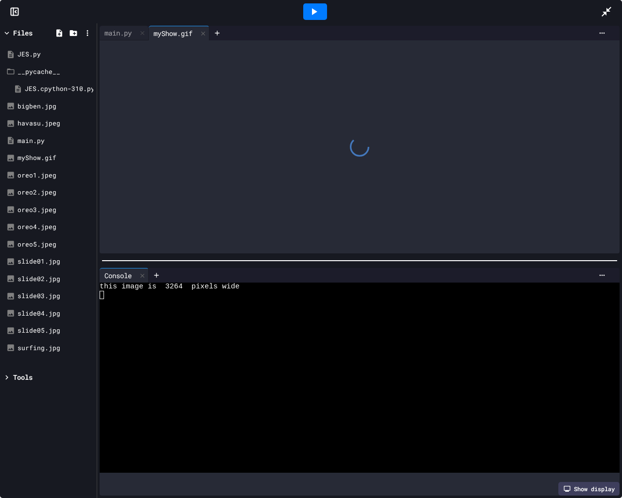
click at [315, 14] on icon at bounding box center [314, 12] width 12 height 12
click at [315, 14] on div "Stop" at bounding box center [315, 11] width 45 height 18
click at [205, 39] on div at bounding box center [203, 33] width 12 height 14
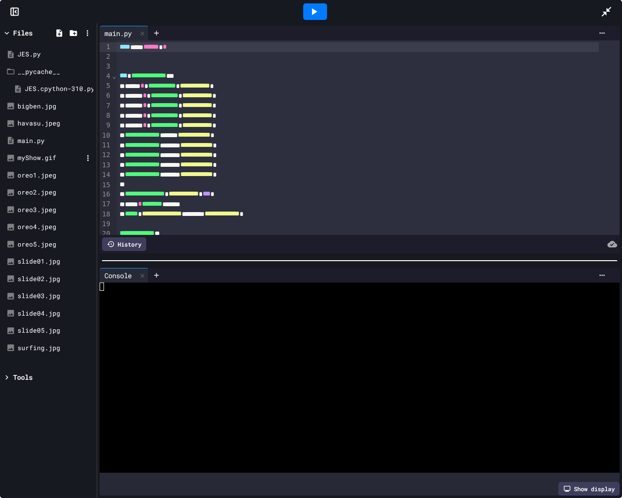
click at [43, 150] on div "myShow.gif" at bounding box center [48, 157] width 92 height 17
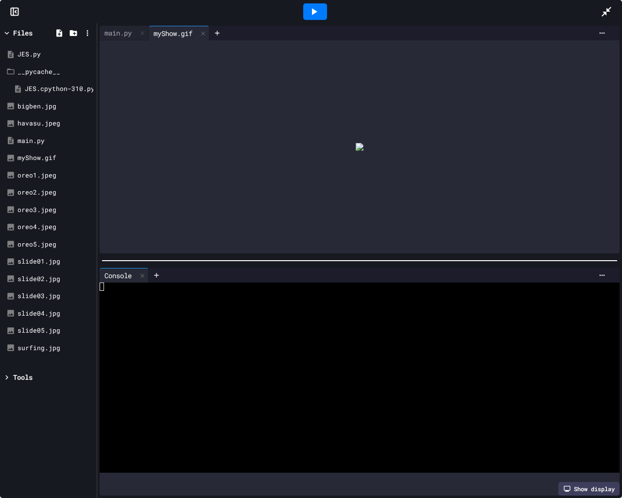
click at [352, 140] on div at bounding box center [360, 146] width 520 height 213
click at [356, 143] on img at bounding box center [360, 147] width 8 height 8
click at [137, 37] on div "main.py" at bounding box center [118, 33] width 37 height 10
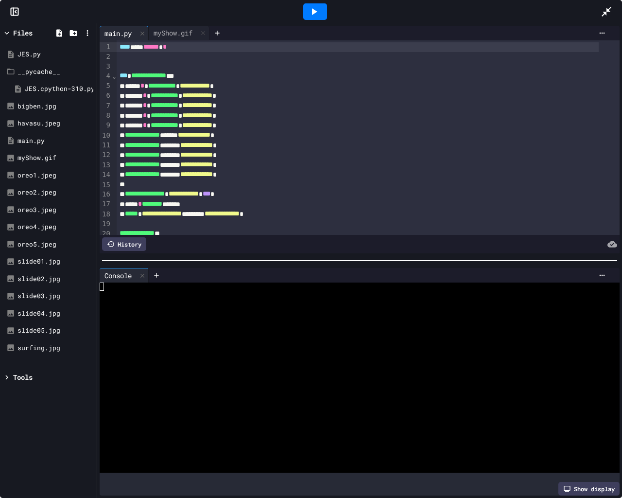
click at [320, 6] on div at bounding box center [315, 11] width 24 height 17
click at [177, 35] on div "myShow.gif" at bounding box center [173, 33] width 49 height 10
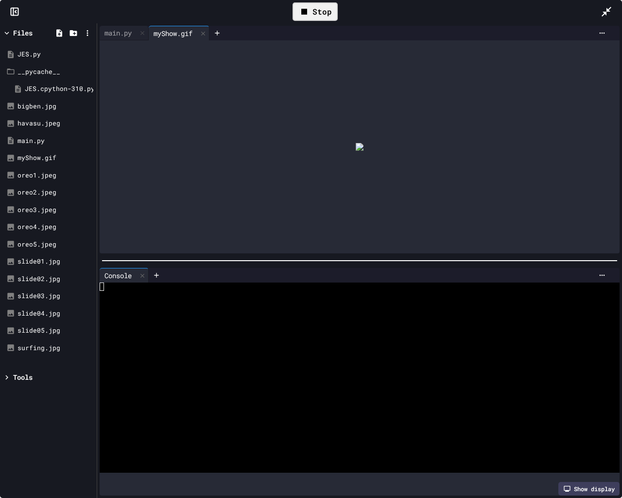
click at [325, 5] on div "Stop" at bounding box center [315, 11] width 45 height 18
click at [317, 9] on icon at bounding box center [314, 12] width 12 height 12
click at [314, 14] on div "Stop" at bounding box center [315, 11] width 45 height 18
click at [314, 14] on icon at bounding box center [314, 12] width 12 height 12
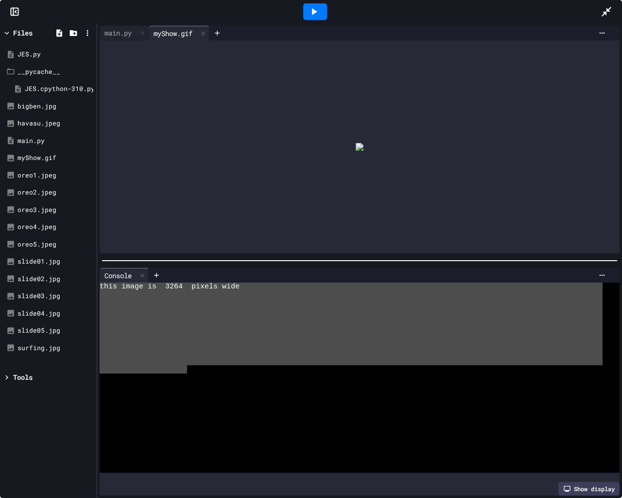
drag, startPoint x: 187, startPoint y: 363, endPoint x: 172, endPoint y: 278, distance: 86.5
click at [172, 278] on div "Console WWWWWWWWWWWWWWWWWWWWWWWWWWWWWWWW this image is 3264 pixels wide Show di…" at bounding box center [360, 381] width 520 height 227
click at [239, 318] on div at bounding box center [351, 319] width 503 height 8
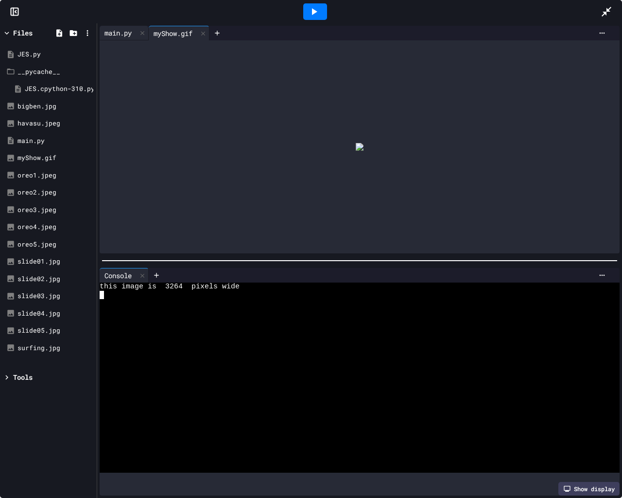
click at [111, 35] on div "main.py" at bounding box center [118, 33] width 37 height 10
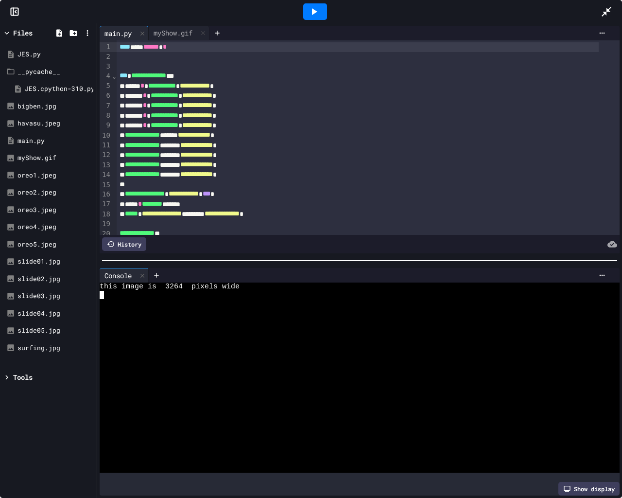
click at [182, 24] on div at bounding box center [315, 12] width 572 height 26
click at [182, 26] on div "myShow.gif" at bounding box center [179, 33] width 61 height 15
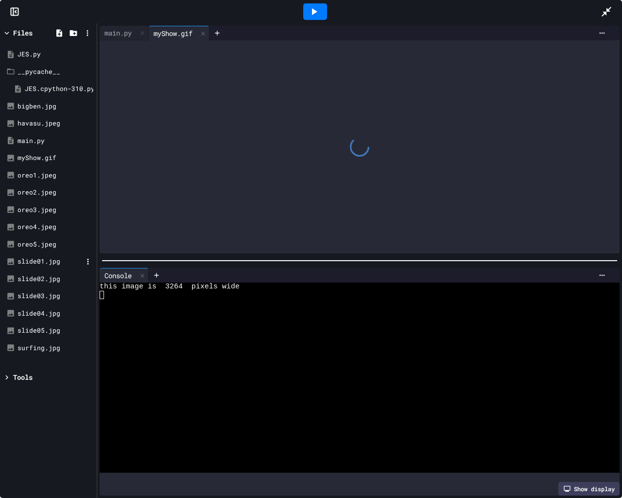
click at [31, 258] on div "slide01.jpg" at bounding box center [49, 262] width 65 height 10
click at [44, 174] on div "oreo1.jpeg" at bounding box center [49, 176] width 65 height 10
click at [243, 35] on div "slide01.jpg" at bounding box center [235, 33] width 52 height 10
click at [141, 26] on div at bounding box center [143, 33] width 12 height 14
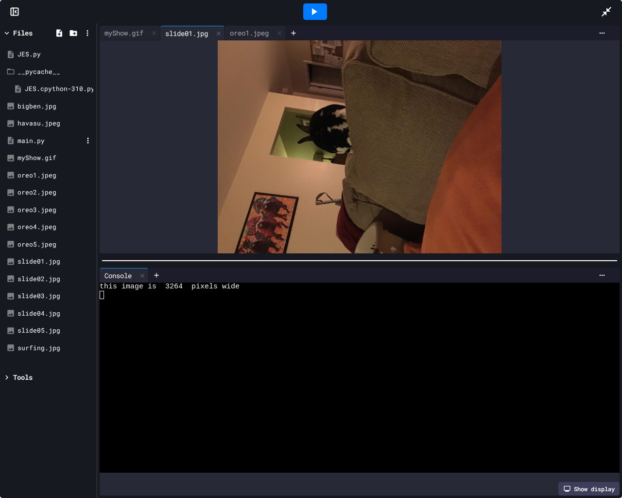
click at [36, 142] on div "main.py" at bounding box center [49, 141] width 65 height 10
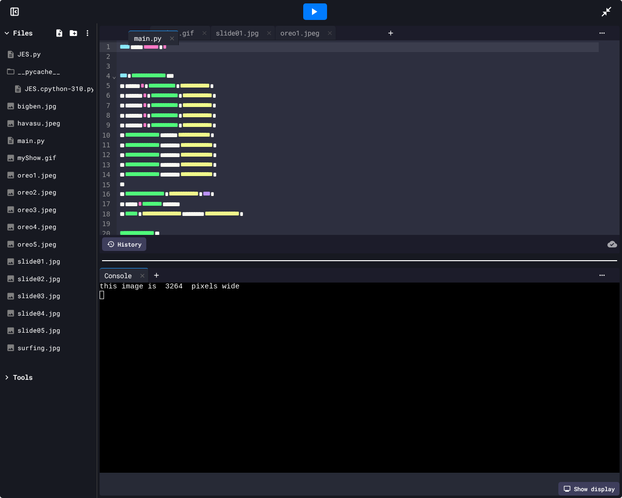
drag, startPoint x: 285, startPoint y: 30, endPoint x: 111, endPoint y: 39, distance: 174.8
click at [111, 39] on div "myShow.gif slide01.jpg oreo1.jpeg main.py" at bounding box center [241, 33] width 283 height 15
drag, startPoint x: 314, startPoint y: 33, endPoint x: 107, endPoint y: 30, distance: 206.6
click at [107, 30] on div "myShow.gif slide01.jpg oreo1.jpeg main.py" at bounding box center [241, 33] width 283 height 15
click at [121, 29] on div "myShow.gif" at bounding box center [124, 33] width 49 height 10
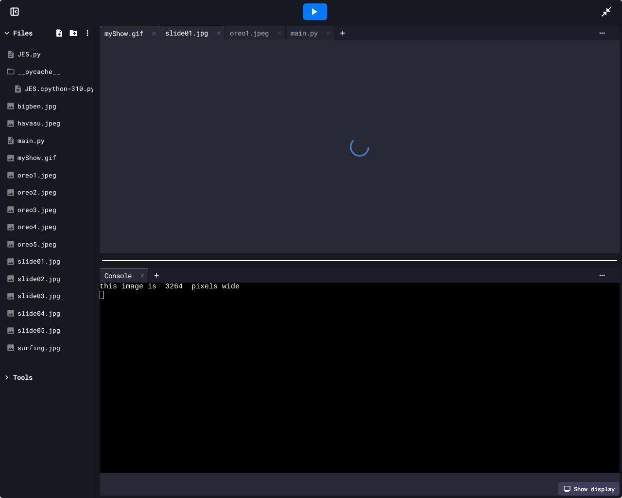
click at [197, 30] on div "slide01.jpg" at bounding box center [186, 33] width 52 height 10
click at [253, 35] on div "oreo1.jpeg" at bounding box center [249, 33] width 49 height 10
click at [283, 35] on icon at bounding box center [279, 33] width 7 height 7
click at [219, 33] on div at bounding box center [219, 33] width 12 height 14
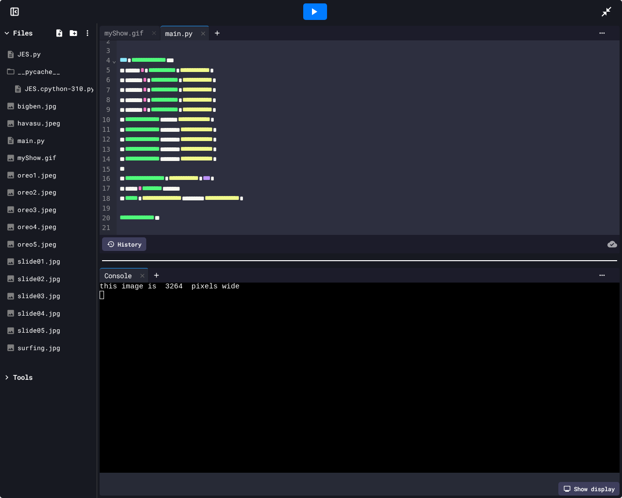
scroll to position [26, 0]
click at [156, 32] on icon at bounding box center [154, 33] width 4 height 4
click at [48, 152] on div "myShow.gif" at bounding box center [48, 157] width 92 height 17
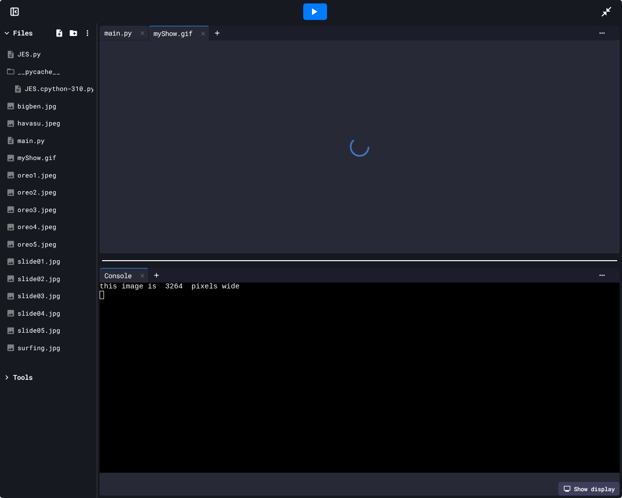
click at [115, 35] on div "main.py" at bounding box center [118, 33] width 37 height 10
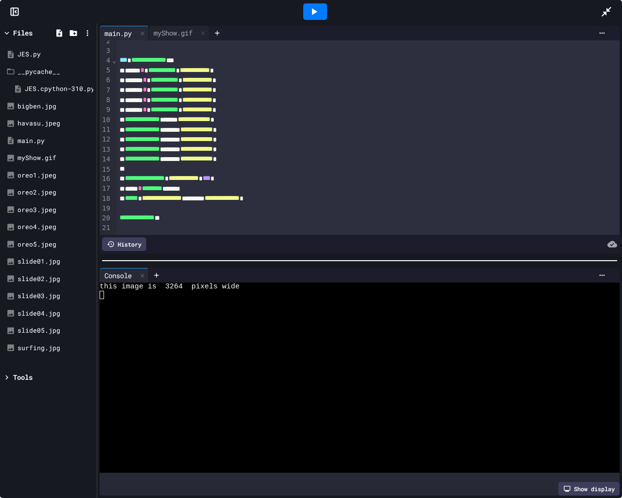
scroll to position [0, 0]
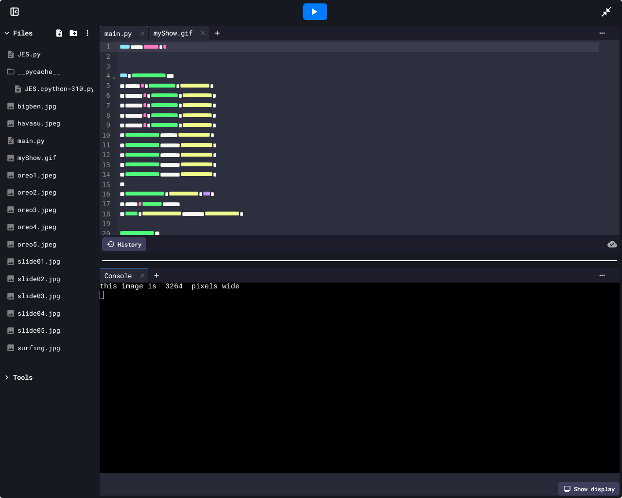
click at [174, 35] on div "myShow.gif" at bounding box center [173, 33] width 49 height 10
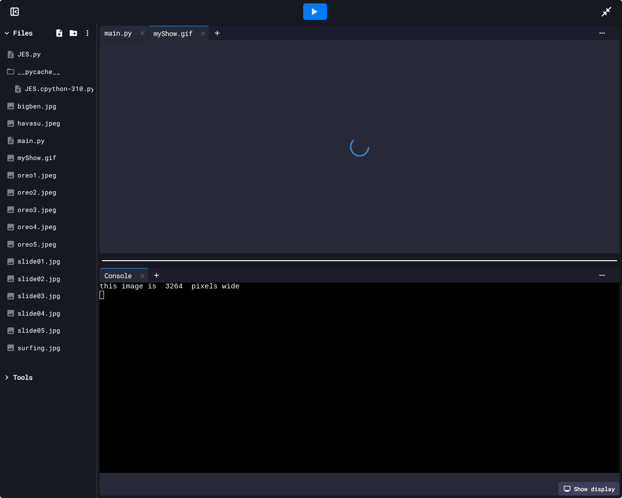
click at [112, 32] on div "main.py" at bounding box center [118, 33] width 37 height 10
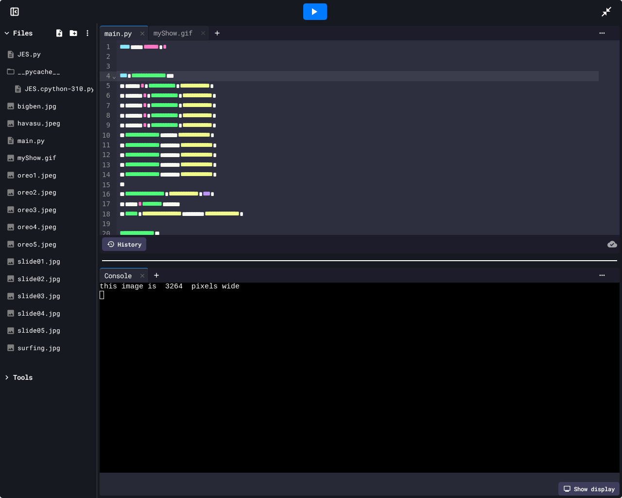
click at [201, 76] on div "**********" at bounding box center [358, 76] width 482 height 10
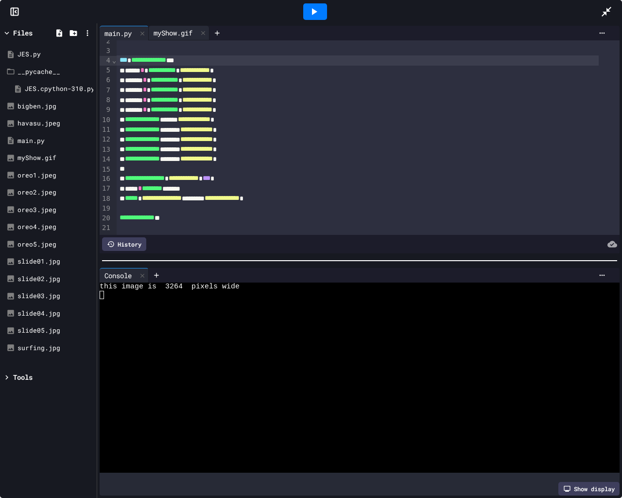
click at [175, 35] on div "myShow.gif" at bounding box center [173, 33] width 49 height 10
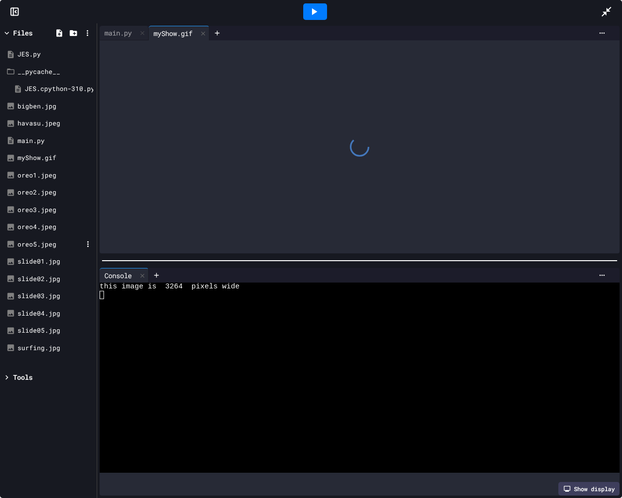
click at [47, 243] on div "oreo5.jpeg" at bounding box center [49, 245] width 65 height 10
click at [263, 35] on div at bounding box center [264, 33] width 12 height 14
click at [55, 175] on div "oreo1.jpeg" at bounding box center [49, 176] width 65 height 10
click at [46, 189] on div "oreo2.jpeg" at bounding box center [49, 193] width 65 height 10
click at [48, 209] on div "oreo3.jpeg" at bounding box center [49, 210] width 65 height 10
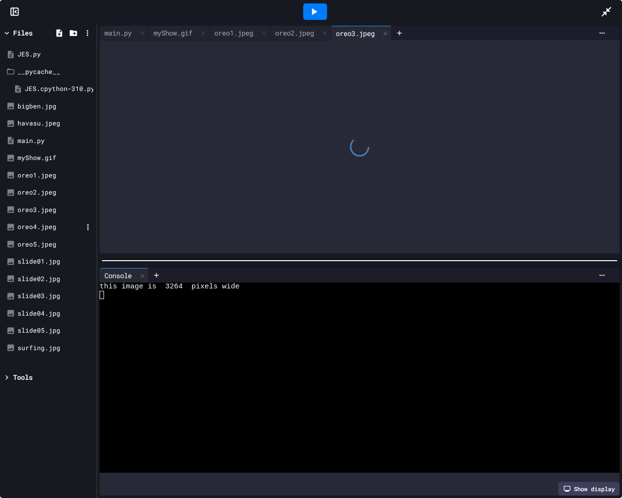
click at [43, 228] on div "oreo4.jpeg" at bounding box center [49, 227] width 65 height 10
click at [41, 244] on div "oreo5.jpeg" at bounding box center [49, 245] width 65 height 10
click at [238, 28] on div "oreo1.jpeg" at bounding box center [233, 33] width 49 height 10
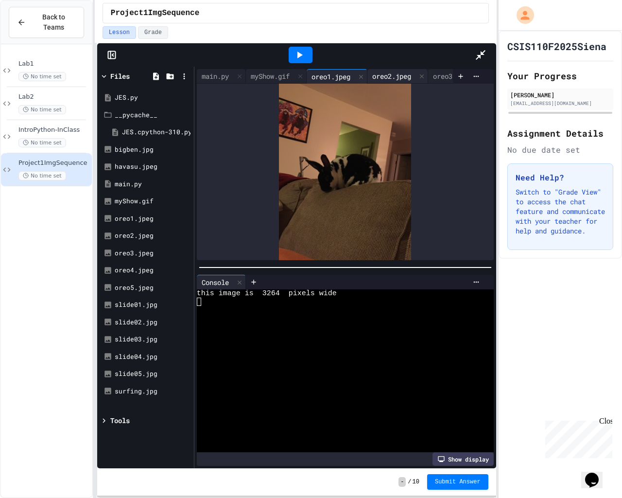
click at [367, 71] on div "oreo2.jpeg" at bounding box center [391, 76] width 49 height 10
click at [428, 71] on div "oreo3.jpeg" at bounding box center [452, 76] width 49 height 10
click at [489, 71] on div "oreo4.jpeg" at bounding box center [513, 76] width 49 height 10
click at [550, 71] on div "oreo5.jpeg" at bounding box center [574, 76] width 49 height 10
click at [307, 71] on div "oreo1.jpeg" at bounding box center [331, 76] width 49 height 10
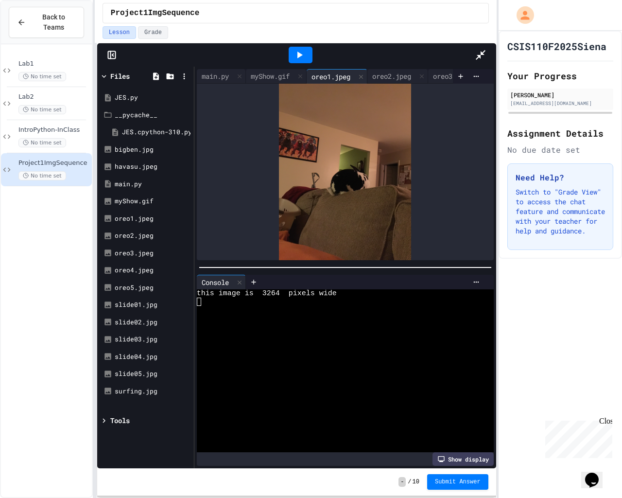
click at [313, 47] on div at bounding box center [301, 55] width 24 height 17
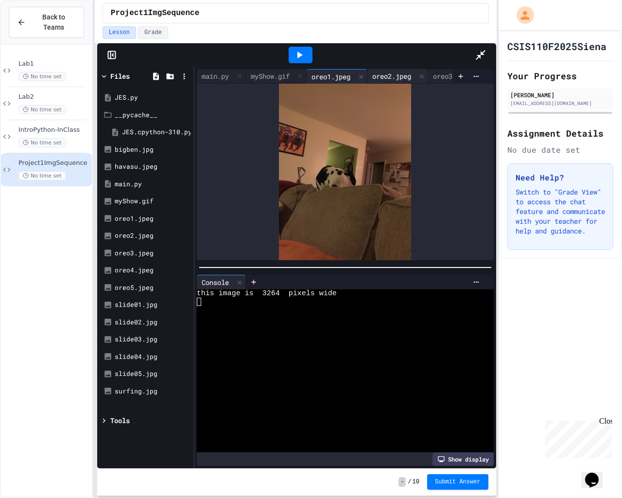
click at [367, 71] on div "oreo2.jpeg" at bounding box center [391, 76] width 49 height 10
click at [307, 71] on div "oreo1.jpeg" at bounding box center [331, 76] width 49 height 10
click at [246, 69] on div "myShow.gif" at bounding box center [276, 76] width 61 height 15
click at [304, 47] on div at bounding box center [301, 55] width 24 height 17
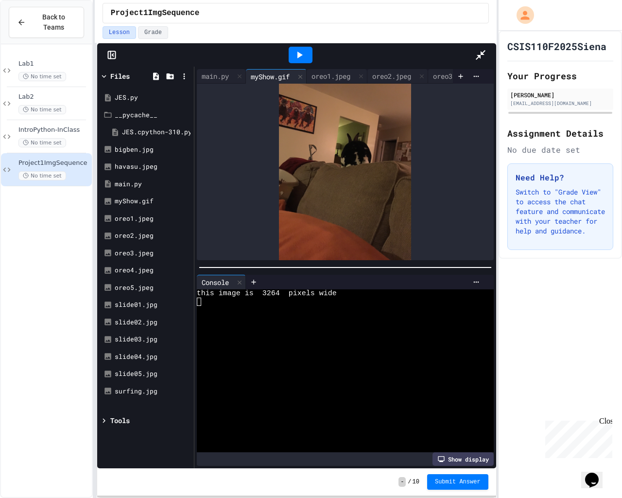
click at [313, 47] on div at bounding box center [301, 55] width 24 height 17
click at [197, 71] on div "main.py" at bounding box center [215, 76] width 37 height 10
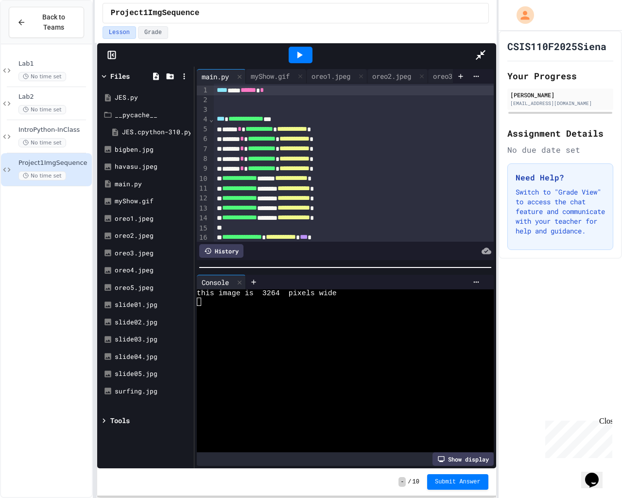
click at [305, 49] on icon at bounding box center [300, 55] width 12 height 12
click at [246, 71] on div "myShow.gif" at bounding box center [270, 76] width 49 height 10
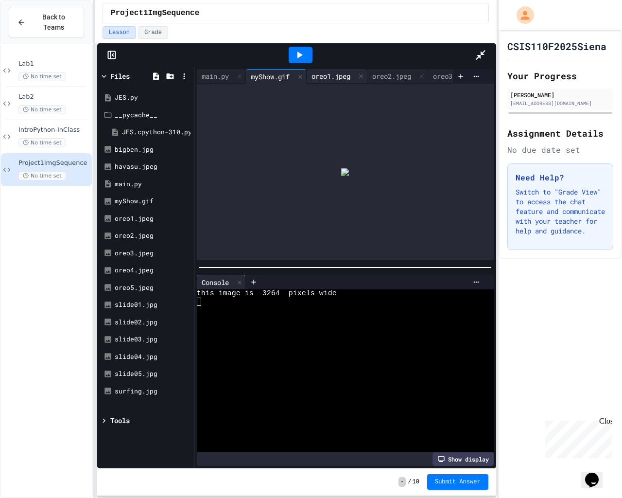
click at [307, 71] on div "oreo1.jpeg" at bounding box center [331, 76] width 49 height 10
click at [317, 42] on div at bounding box center [301, 55] width 34 height 26
click at [313, 47] on div at bounding box center [301, 55] width 24 height 17
click at [367, 71] on div "oreo2.jpeg" at bounding box center [391, 76] width 49 height 10
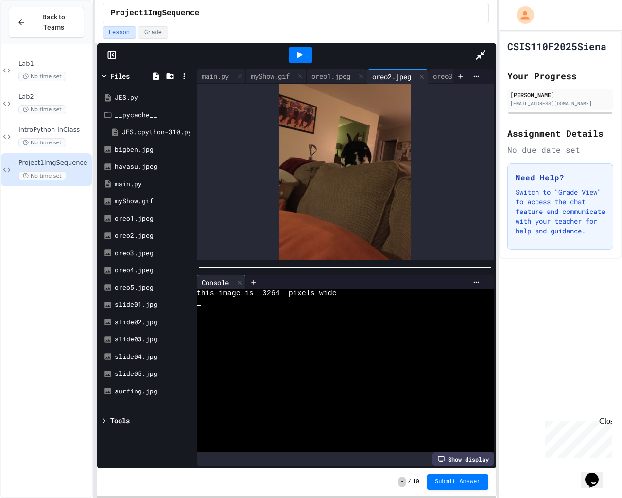
click at [303, 52] on icon at bounding box center [299, 55] width 5 height 7
click at [307, 71] on div "oreo1.jpeg" at bounding box center [331, 76] width 49 height 10
click at [197, 71] on div "main.py" at bounding box center [215, 76] width 37 height 10
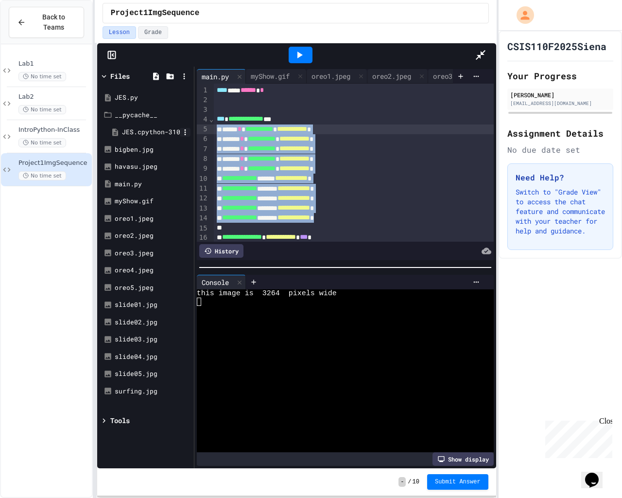
drag, startPoint x: 270, startPoint y: 177, endPoint x: 86, endPoint y: 89, distance: 203.5
click at [97, 85] on div "**********" at bounding box center [296, 267] width 399 height 401
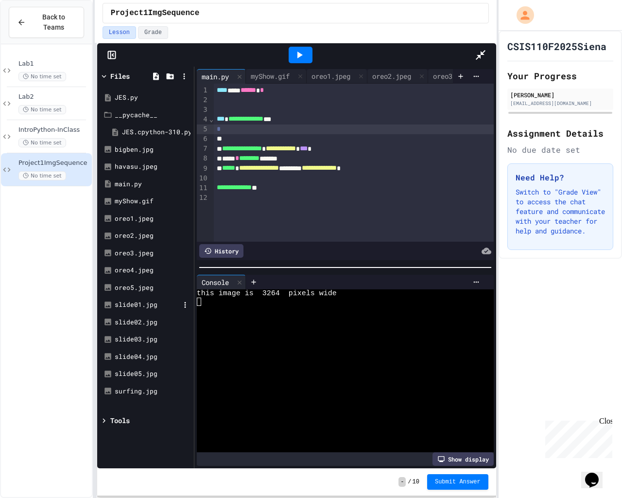
click at [115, 300] on div "slide01.jpg" at bounding box center [147, 305] width 65 height 10
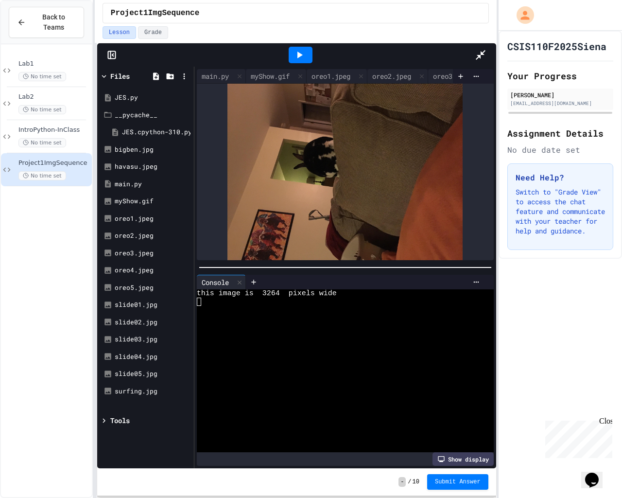
click at [496, 67] on div "main.py myShow.gif oreo1.jpeg oreo2.jpeg oreo3.jpeg oreo4.jpeg oreo5.jpeg slide…" at bounding box center [345, 165] width 302 height 196
click at [601, 73] on icon at bounding box center [604, 76] width 7 height 7
click at [550, 69] on div "slide01.jpg" at bounding box center [582, 76] width 65 height 15
drag, startPoint x: 523, startPoint y: 33, endPoint x: 516, endPoint y: 33, distance: 6.8
click at [605, 73] on icon at bounding box center [608, 76] width 7 height 7
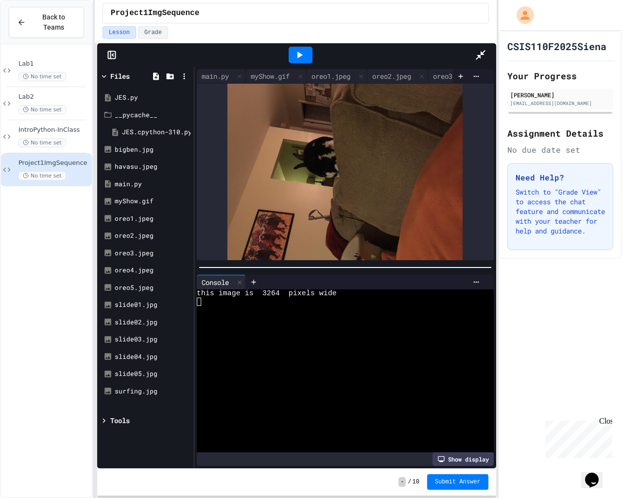
click at [538, 70] on div at bounding box center [544, 77] width 12 height 14
click at [479, 73] on icon at bounding box center [482, 76] width 7 height 7
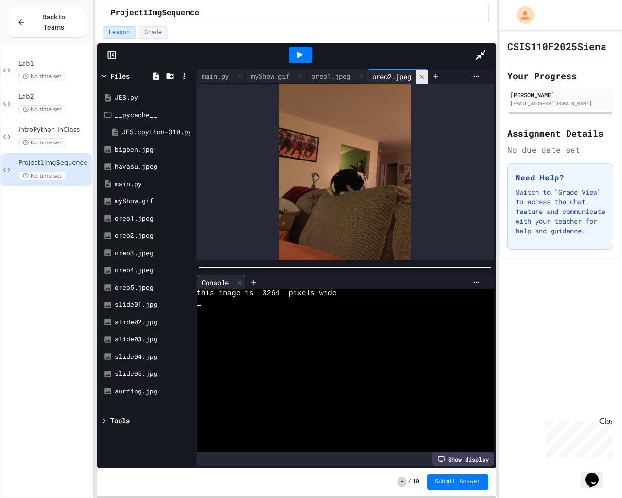
click at [419, 73] on icon at bounding box center [422, 76] width 7 height 7
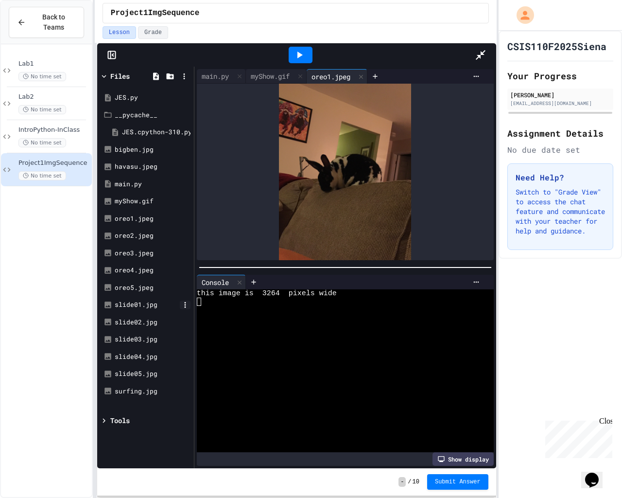
click at [181, 300] on icon at bounding box center [185, 304] width 9 height 9
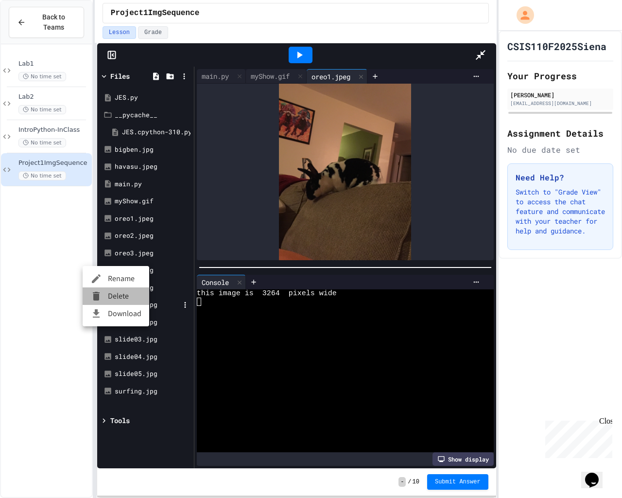
click at [98, 295] on icon at bounding box center [96, 296] width 7 height 9
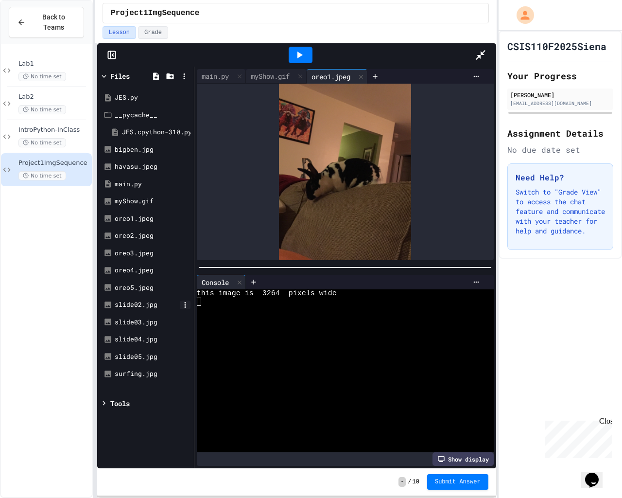
click at [181, 300] on icon at bounding box center [185, 304] width 9 height 9
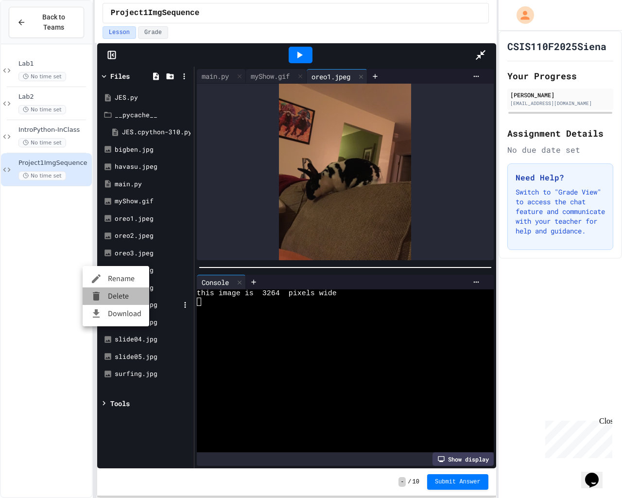
click at [97, 292] on icon at bounding box center [96, 296] width 7 height 9
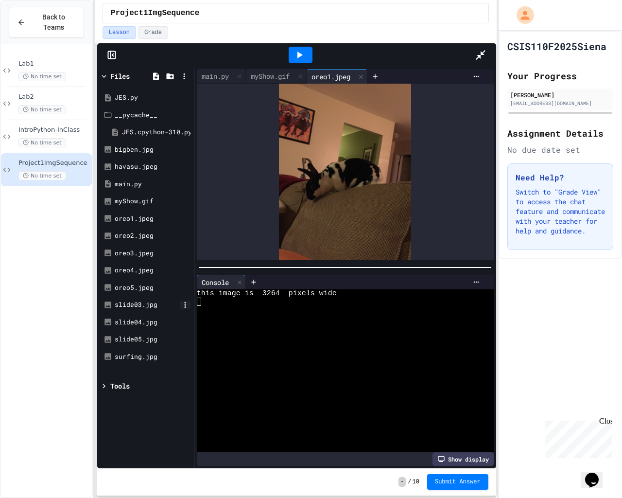
click at [181, 300] on icon at bounding box center [185, 304] width 9 height 9
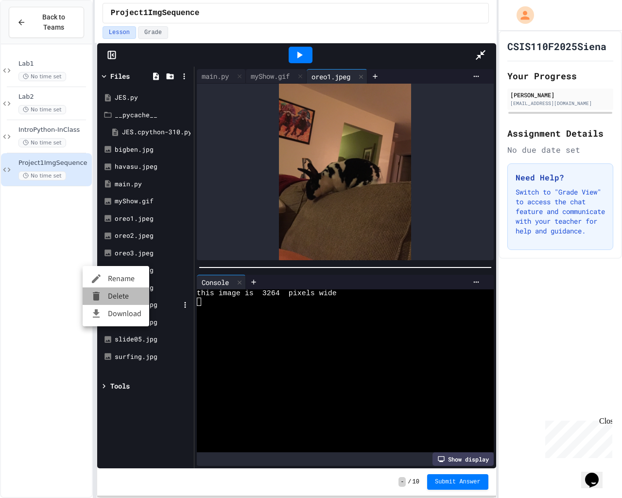
click at [103, 299] on div at bounding box center [98, 296] width 17 height 12
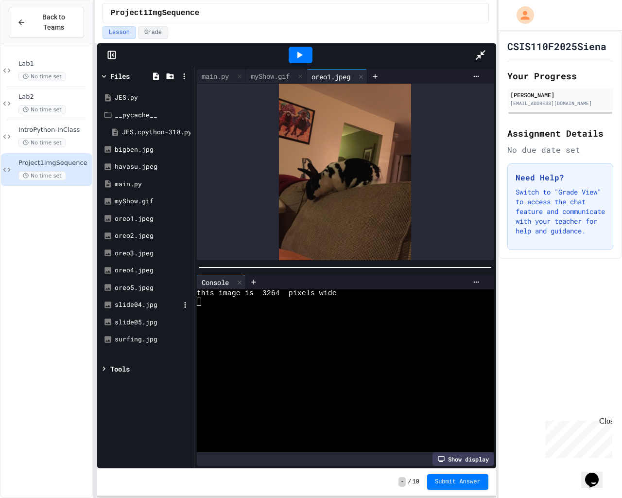
click at [100, 296] on div "slide04.jpg" at bounding box center [146, 304] width 92 height 17
click at [180, 300] on div at bounding box center [185, 304] width 11 height 9
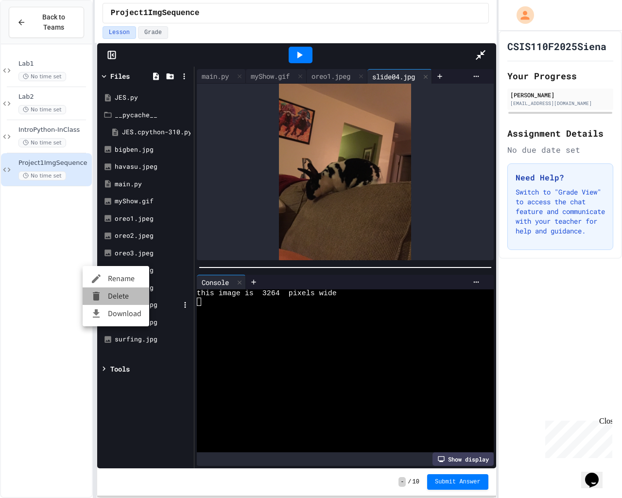
click at [104, 298] on div at bounding box center [98, 296] width 17 height 12
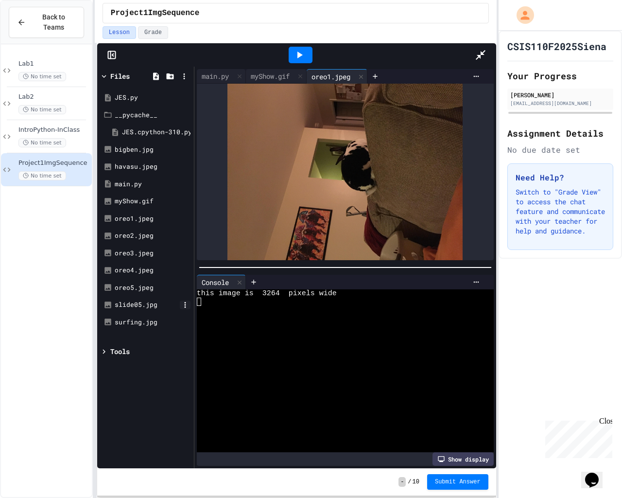
click at [181, 300] on icon at bounding box center [185, 304] width 9 height 9
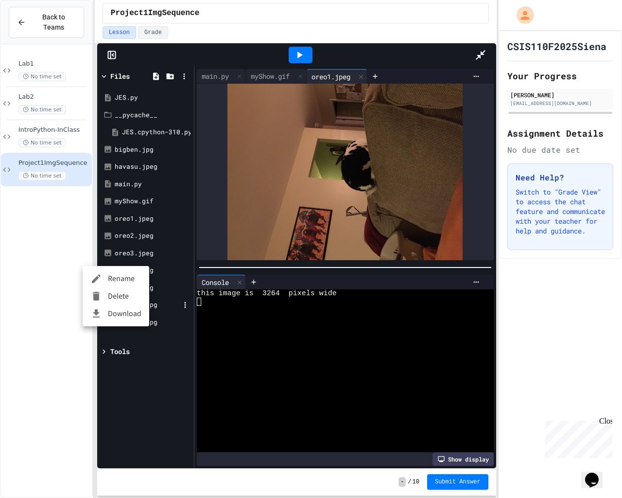
click at [100, 295] on icon at bounding box center [96, 296] width 12 height 12
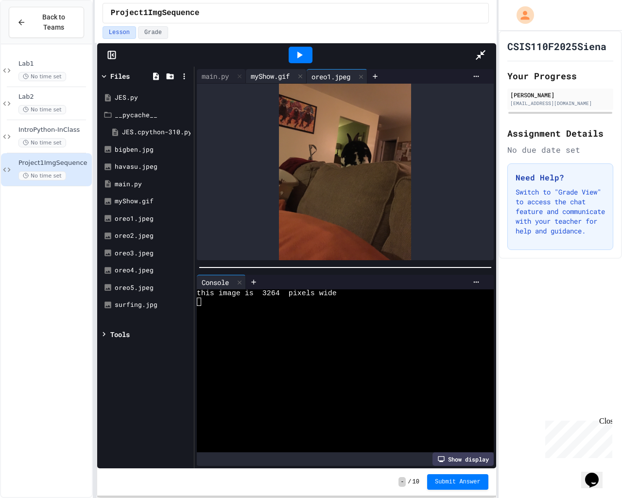
click at [246, 71] on div "myShow.gif" at bounding box center [270, 76] width 49 height 10
click at [197, 71] on div "main.py" at bounding box center [215, 76] width 37 height 10
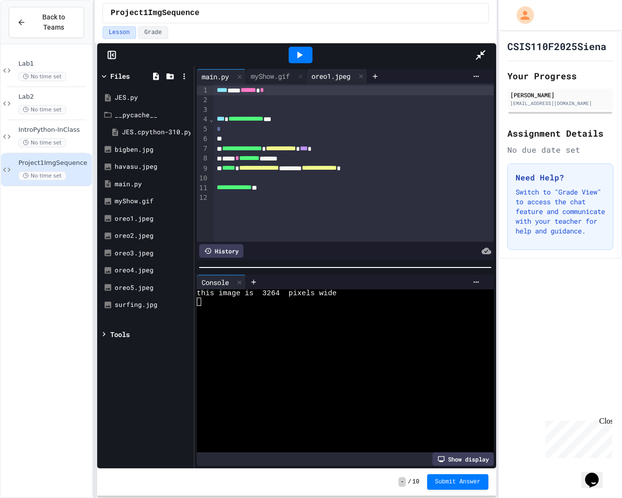
click at [307, 71] on div "oreo1.jpeg" at bounding box center [331, 76] width 49 height 10
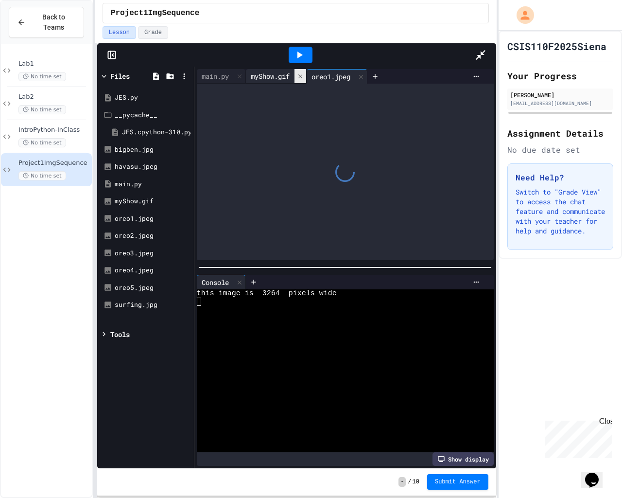
click at [297, 73] on icon at bounding box center [300, 76] width 7 height 7
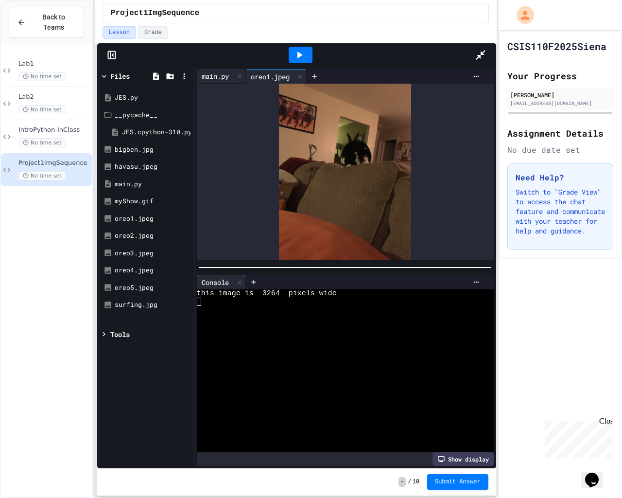
click at [197, 71] on div "main.py" at bounding box center [215, 76] width 37 height 10
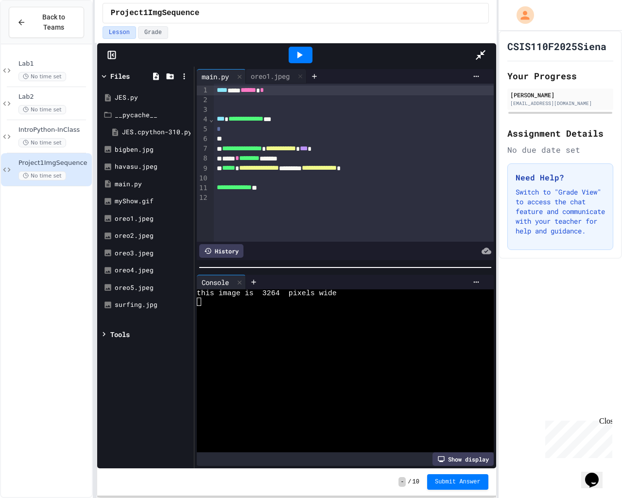
click at [487, 49] on icon at bounding box center [481, 55] width 12 height 12
